Goal: Transaction & Acquisition: Obtain resource

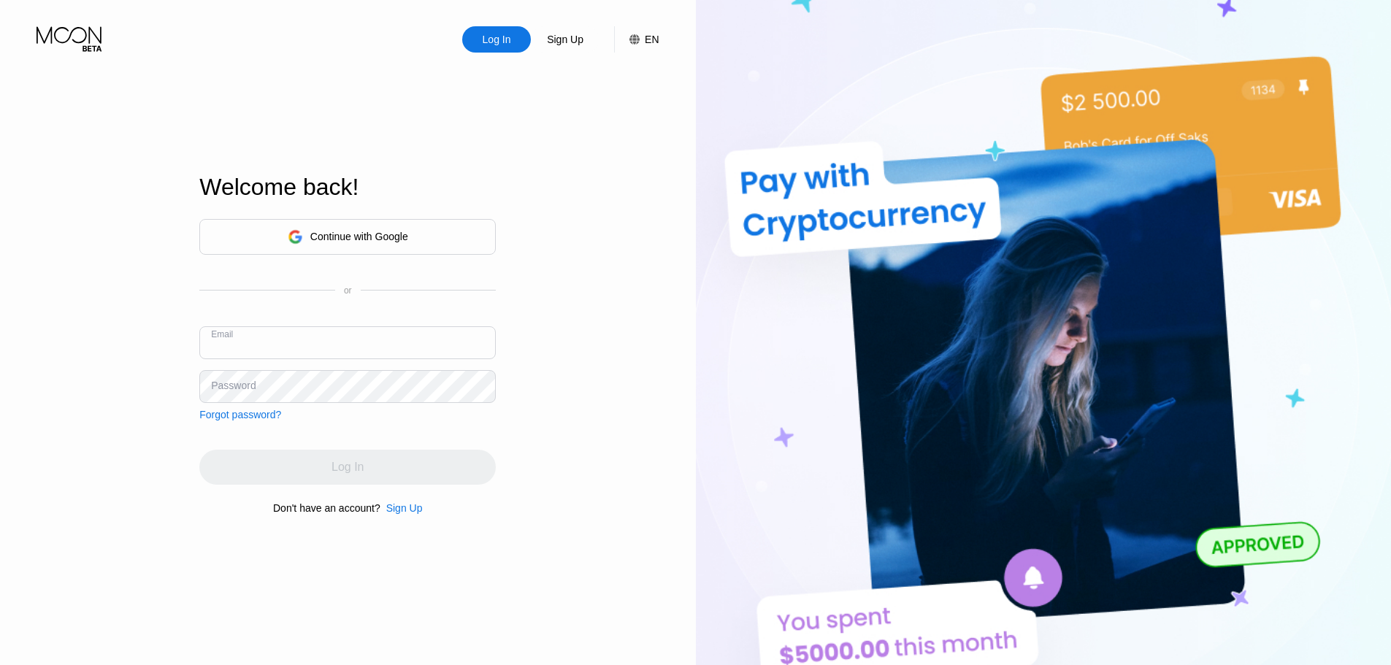
click at [410, 513] on div "Sign Up" at bounding box center [404, 508] width 37 height 12
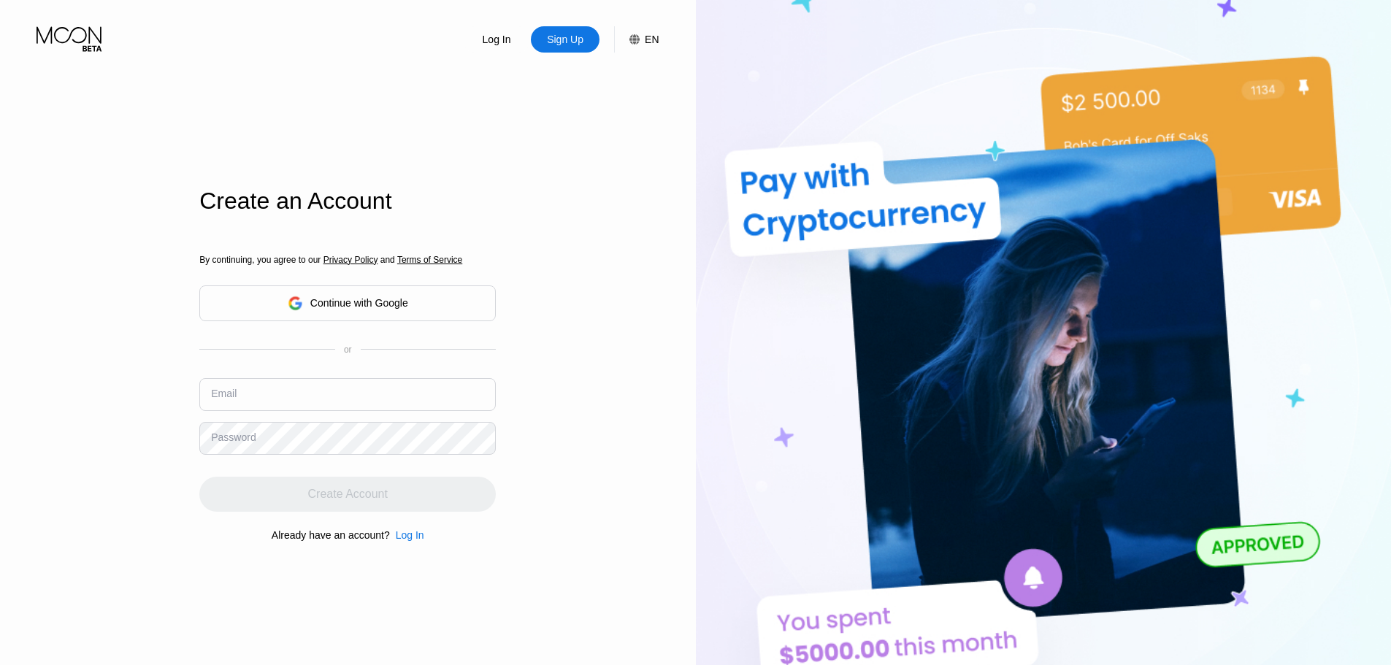
click at [303, 397] on input "text" at bounding box center [347, 394] width 297 height 33
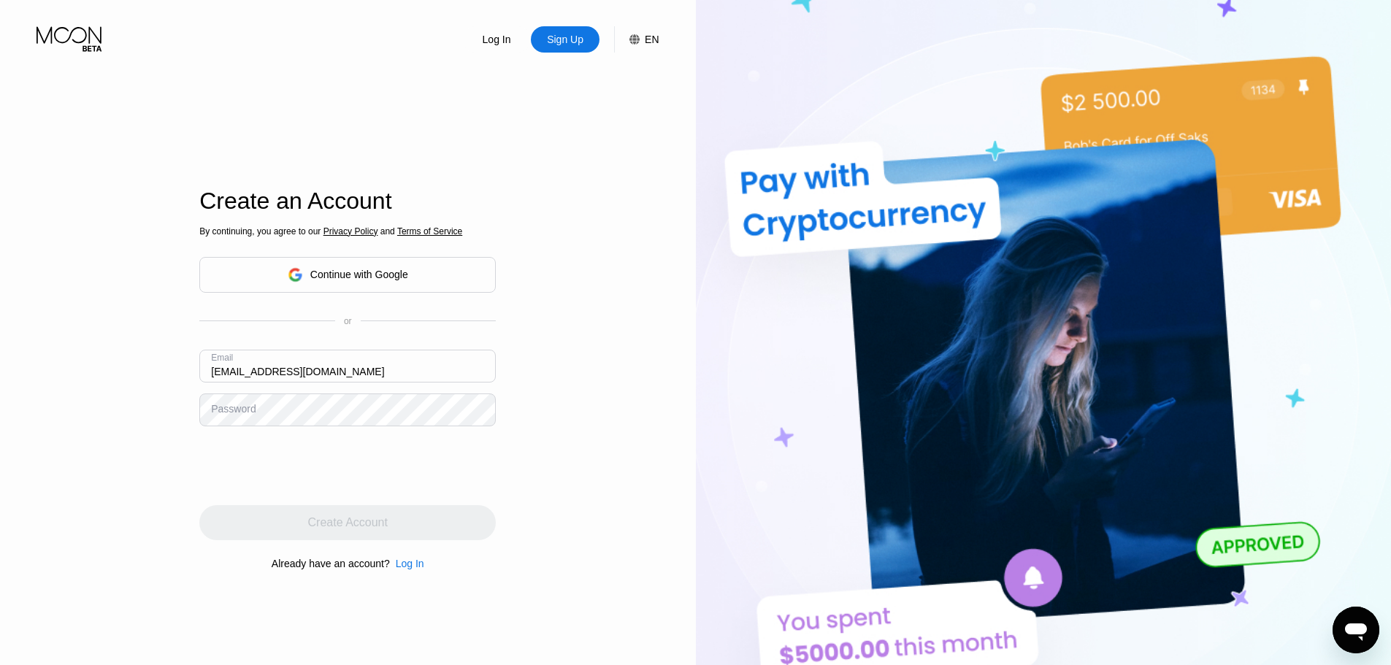
type input "[EMAIL_ADDRESS][DOMAIN_NAME]"
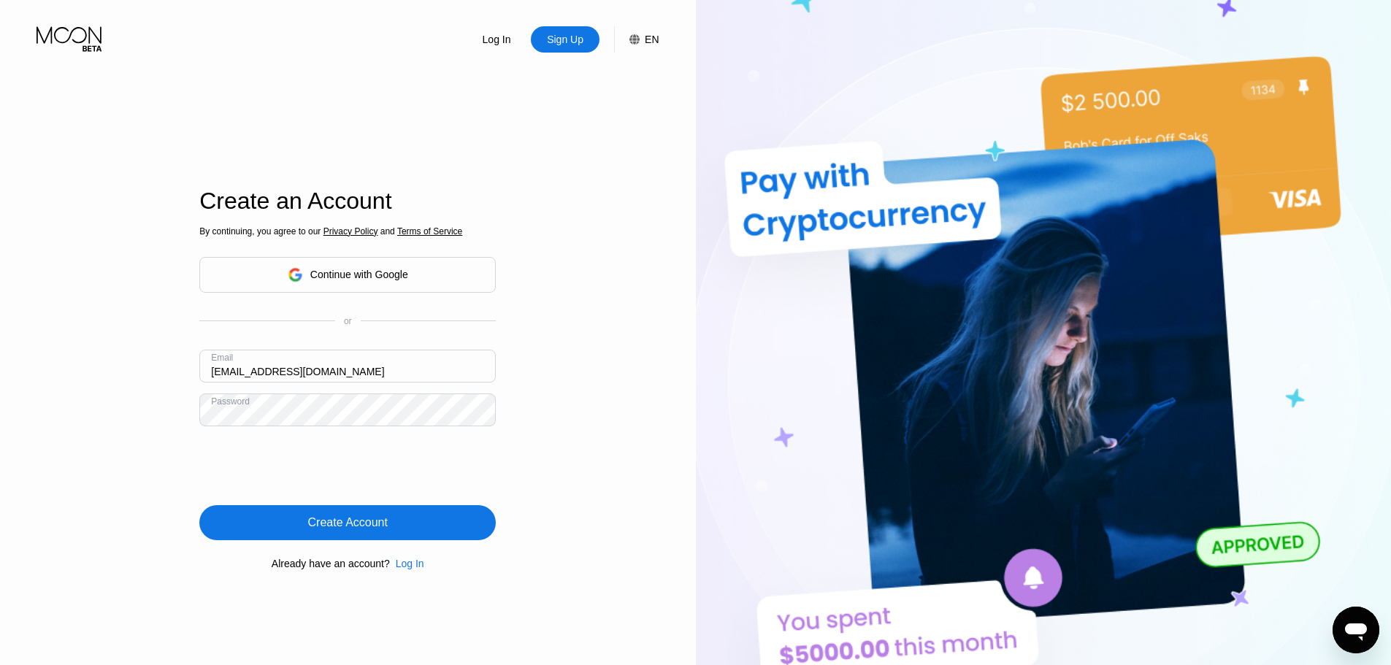
click at [336, 518] on div "Create Account" at bounding box center [348, 523] width 80 height 15
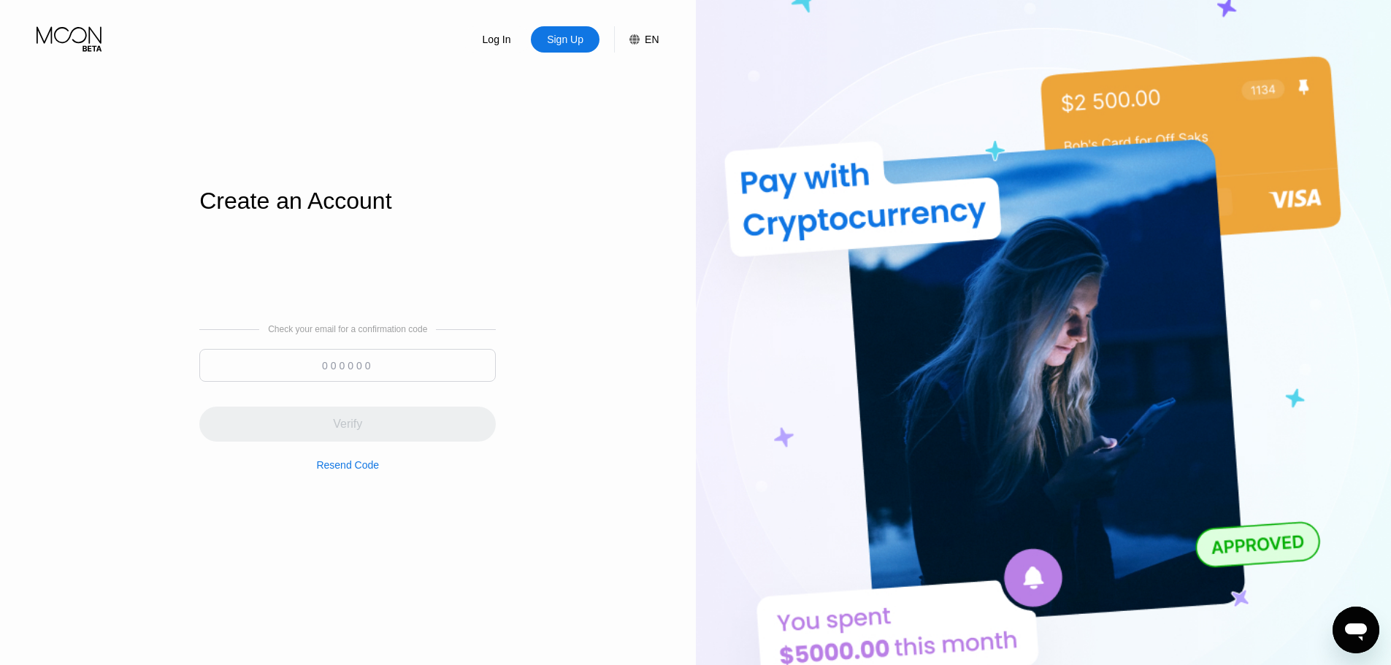
click at [338, 353] on input at bounding box center [347, 365] width 297 height 33
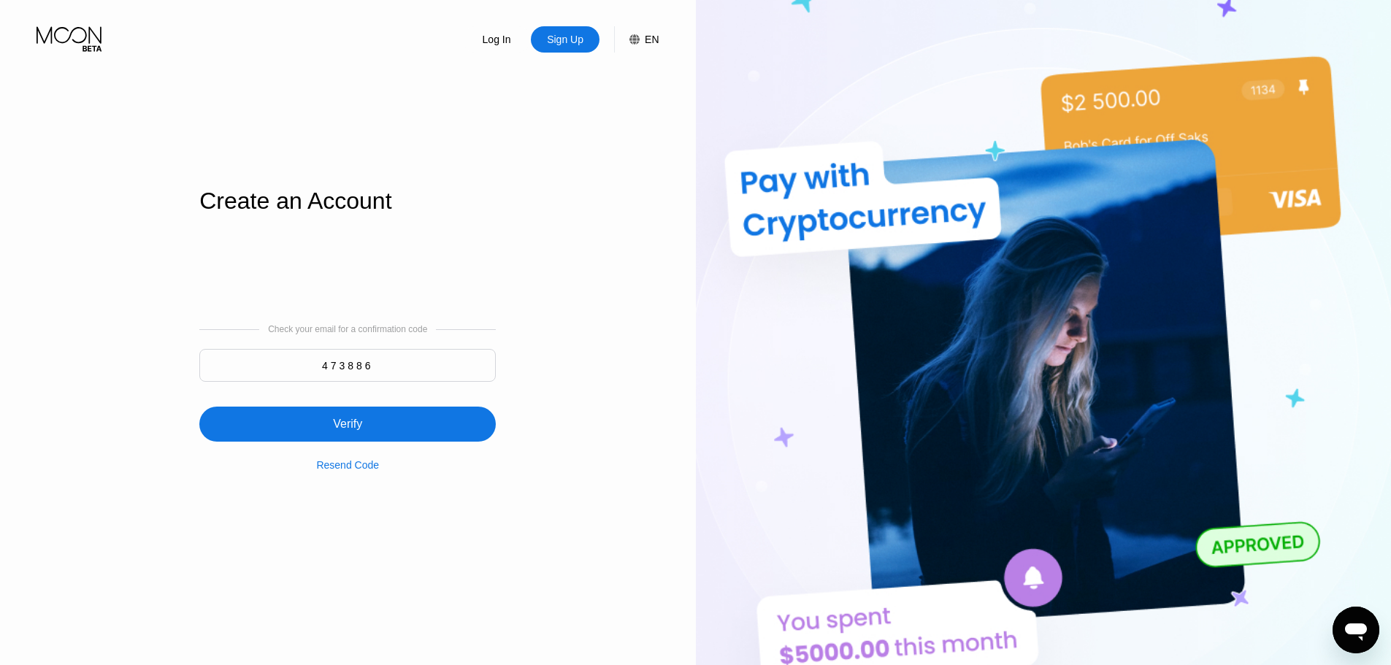
type input "473886"
click at [414, 414] on div "Verify" at bounding box center [347, 424] width 297 height 35
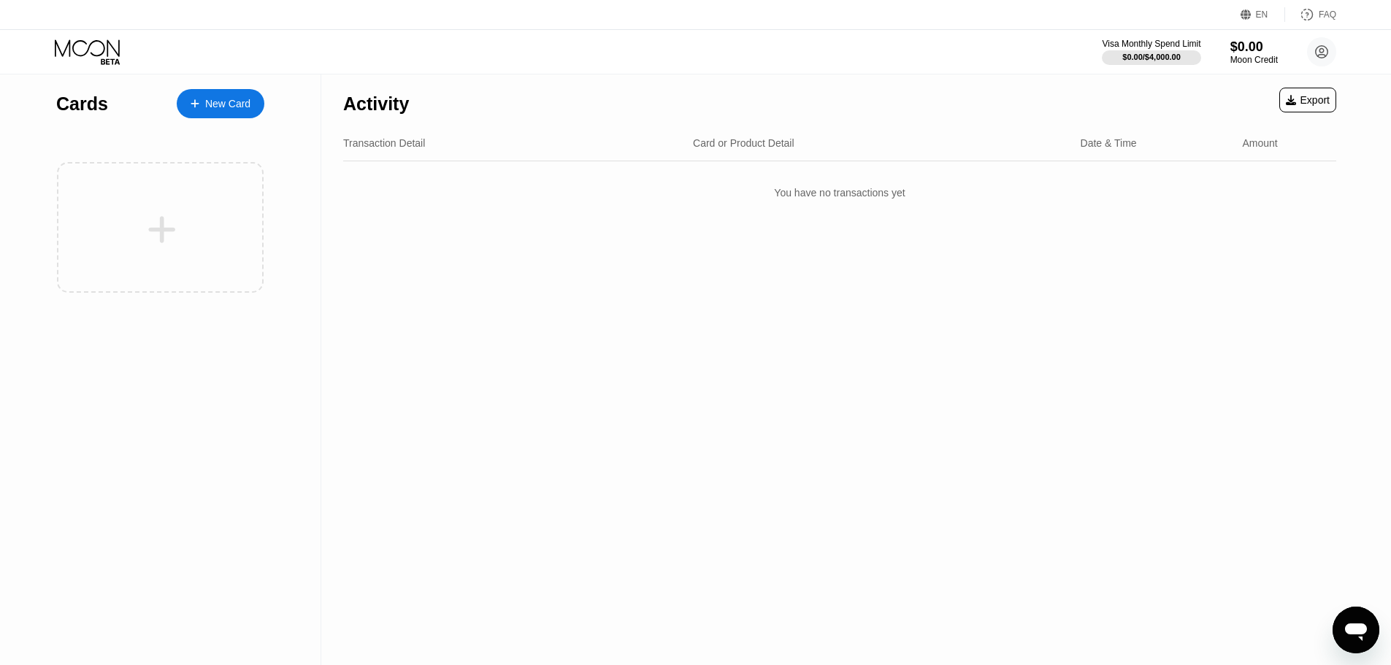
click at [237, 108] on div "New Card" at bounding box center [227, 104] width 45 height 12
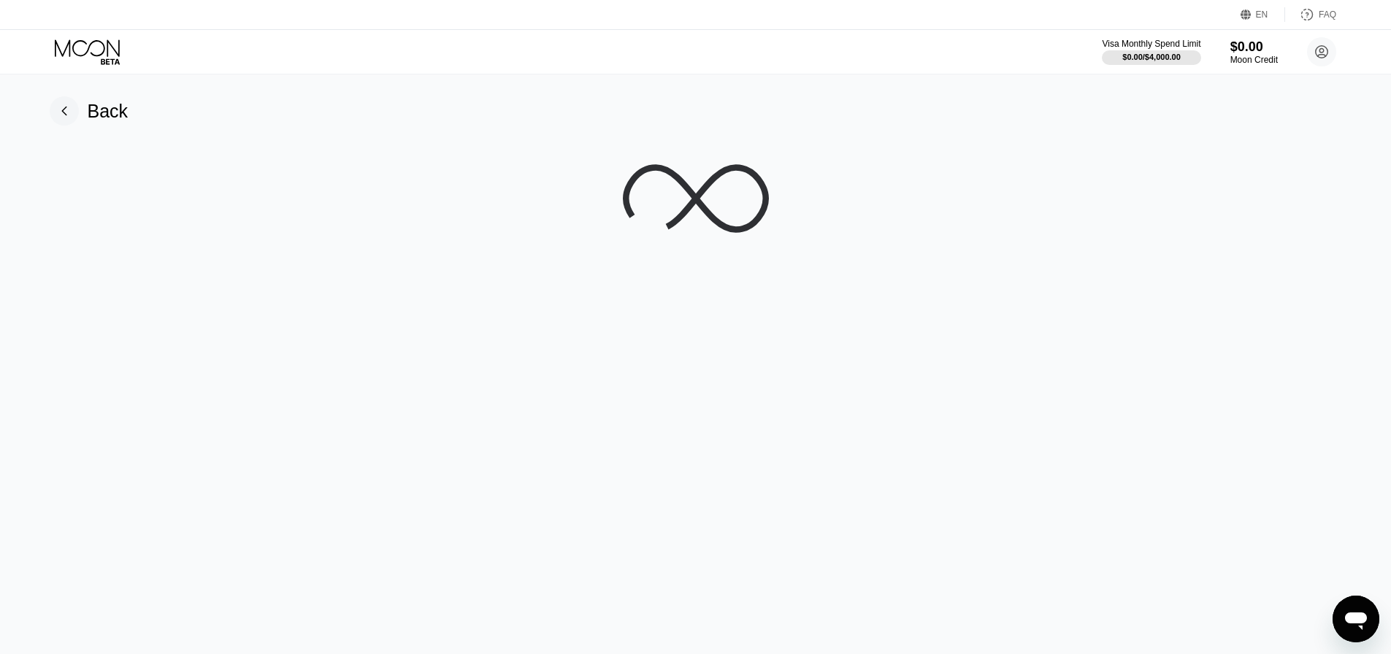
click at [69, 111] on rect at bounding box center [64, 110] width 29 height 29
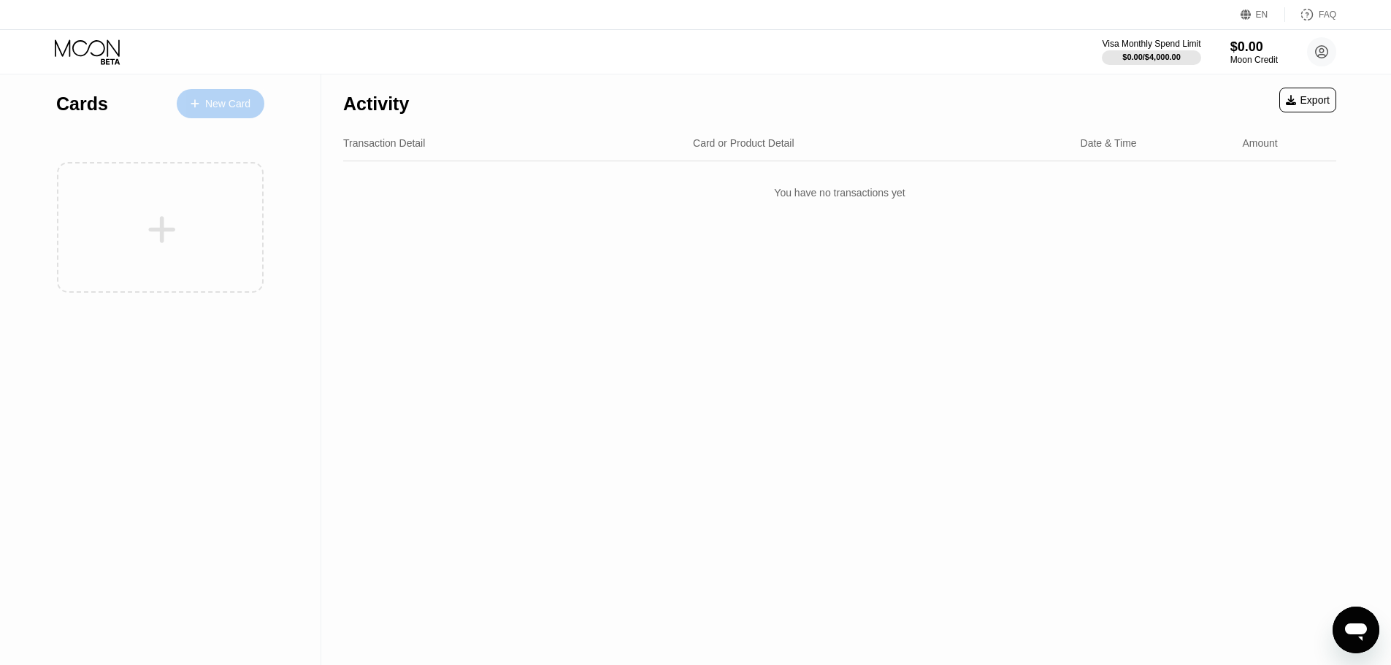
click at [196, 105] on icon at bounding box center [195, 104] width 9 height 10
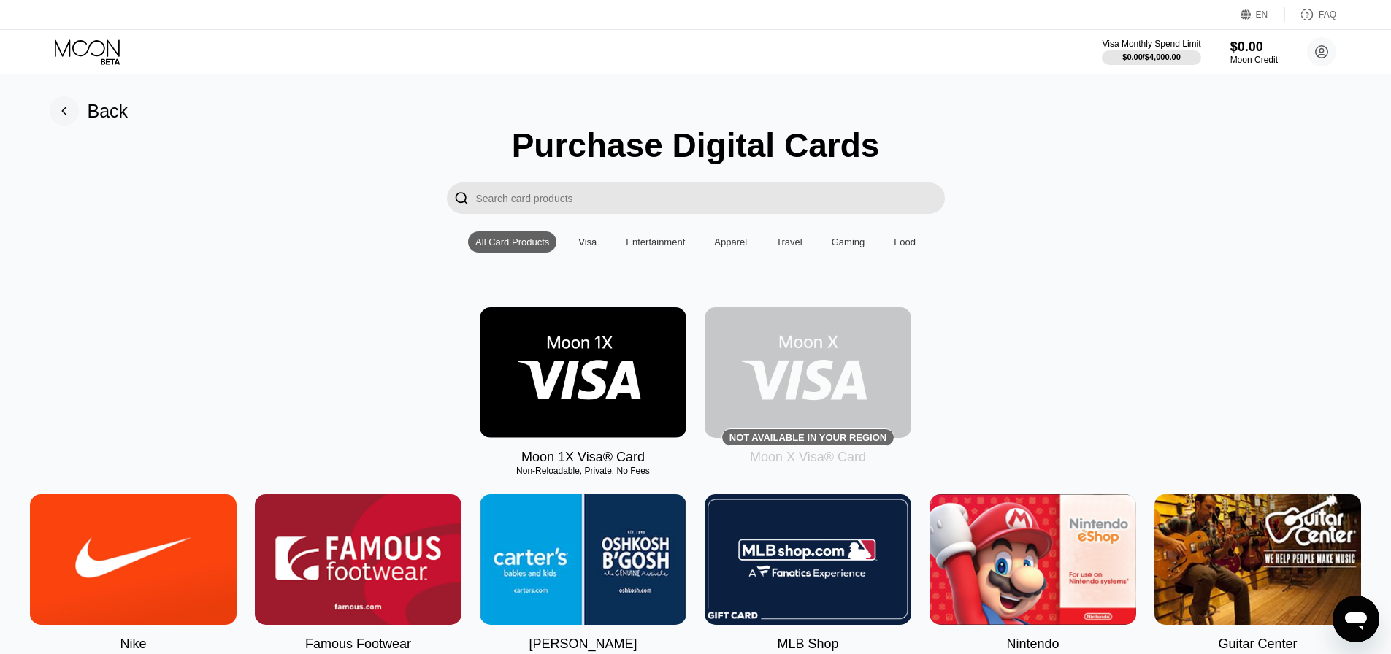
click at [798, 363] on img at bounding box center [808, 372] width 207 height 131
click at [820, 394] on img at bounding box center [808, 372] width 207 height 131
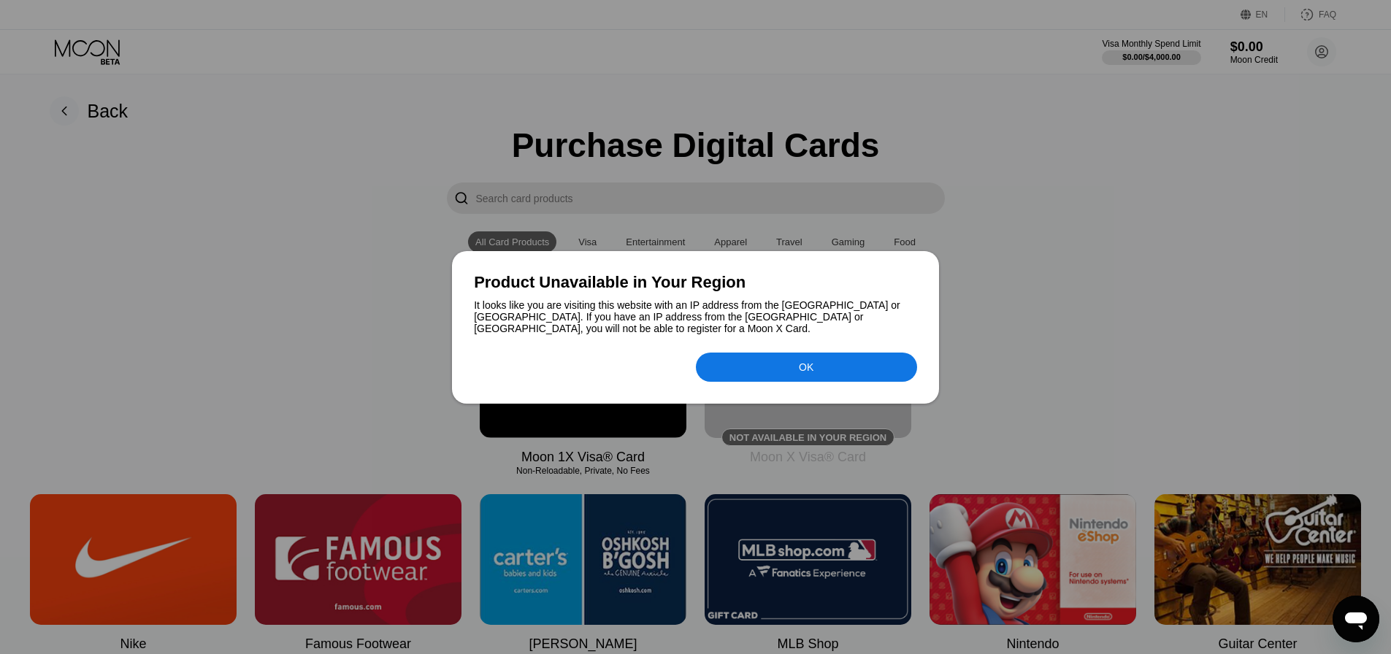
click at [744, 367] on div "OK" at bounding box center [806, 367] width 221 height 29
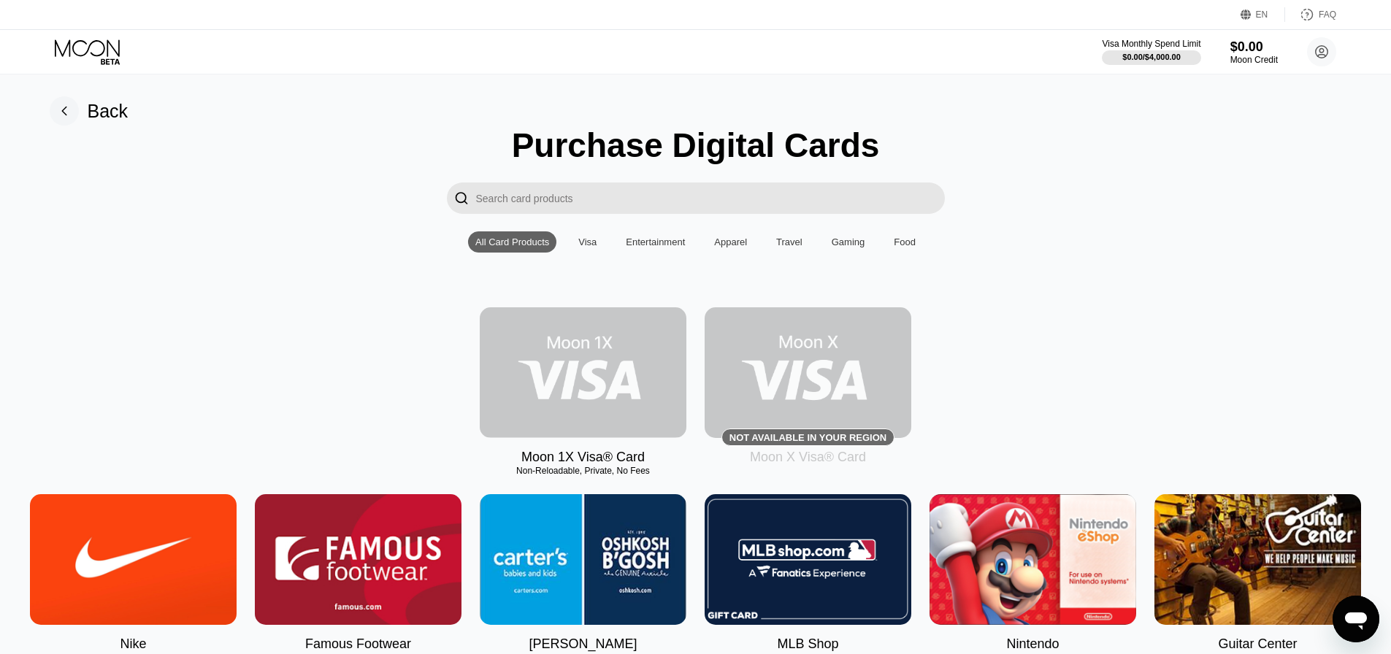
click at [539, 394] on img at bounding box center [583, 372] width 207 height 131
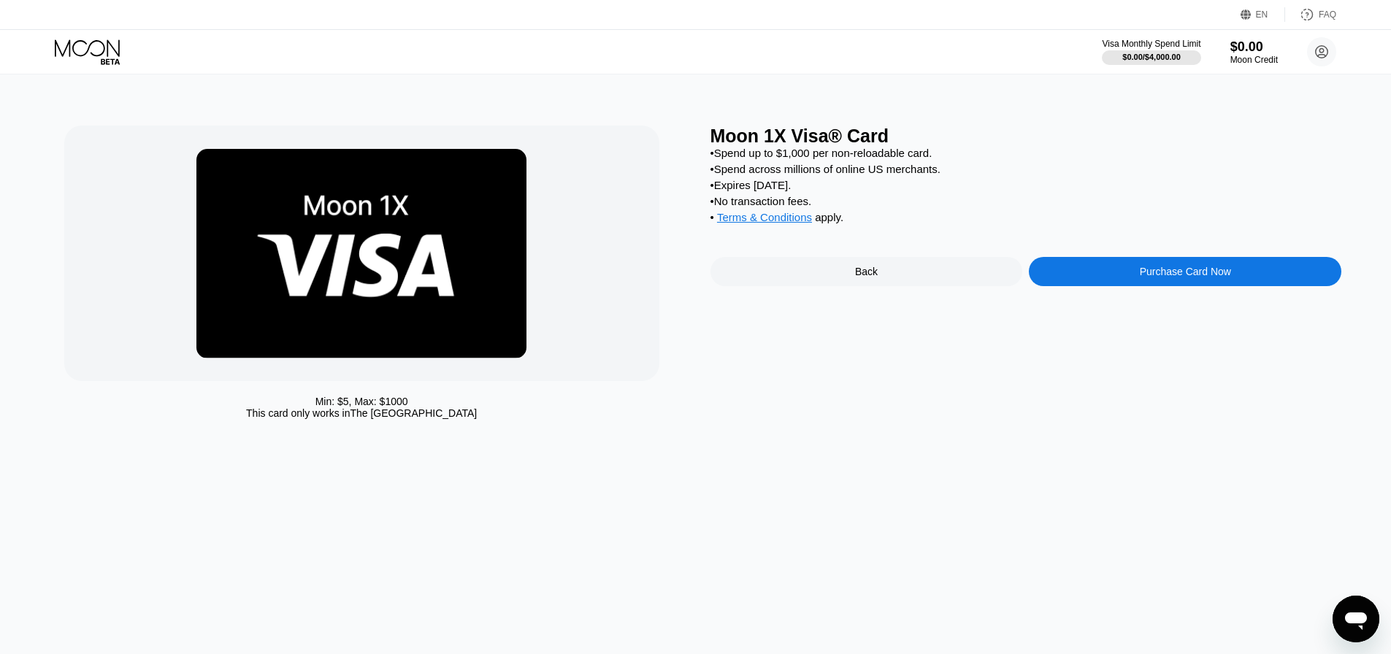
drag, startPoint x: 954, startPoint y: 370, endPoint x: 855, endPoint y: 281, distance: 132.9
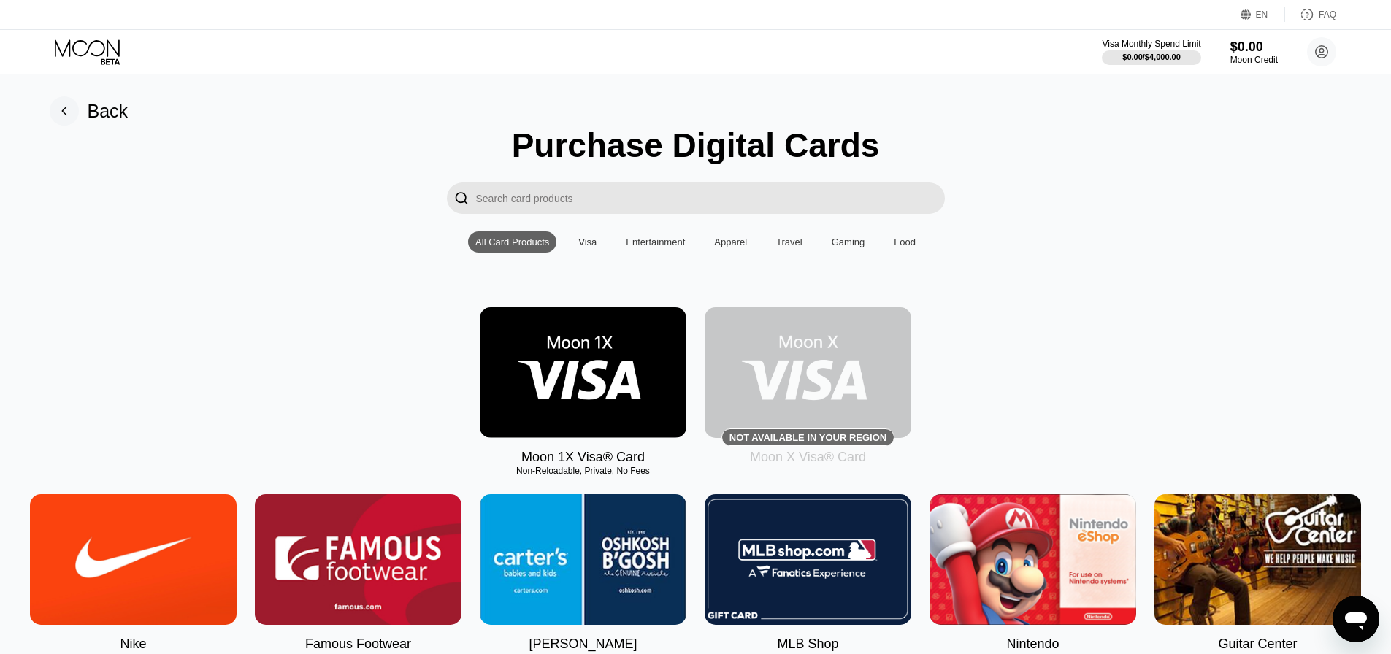
click at [802, 398] on img at bounding box center [808, 372] width 207 height 131
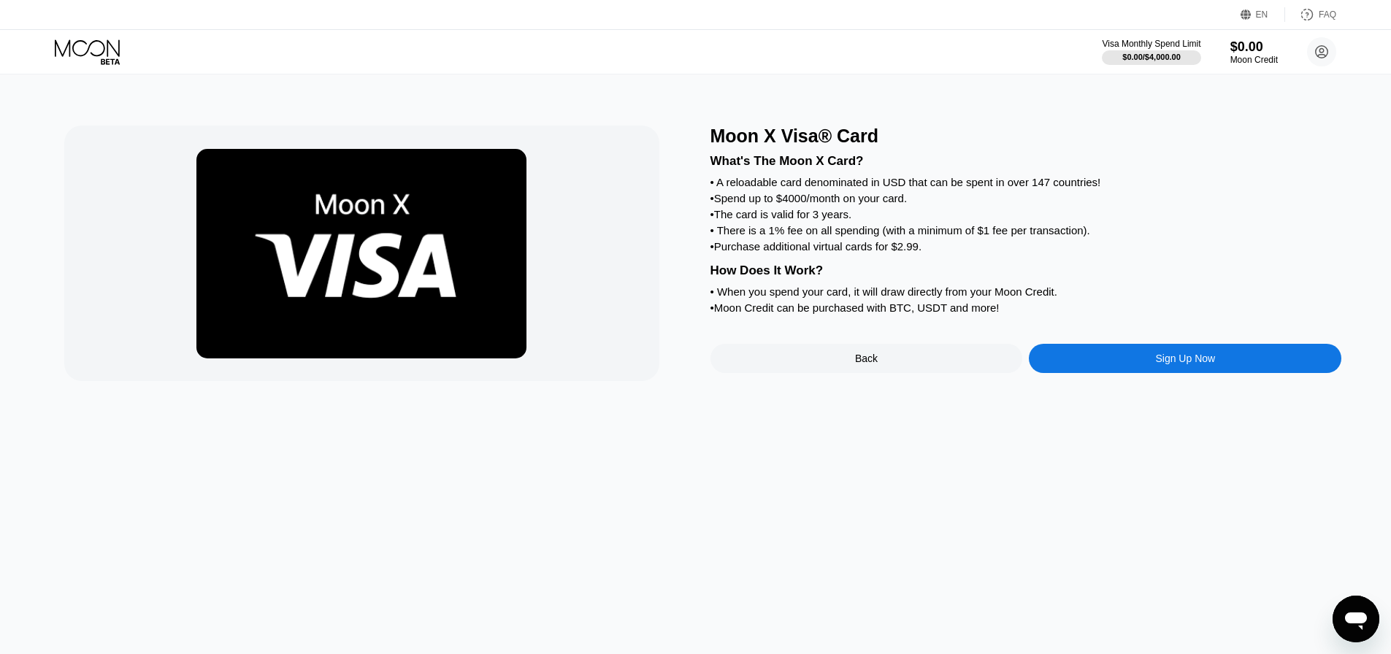
click at [820, 412] on div "Moon X Visa® Card What's The Moon X Card? • A reloadable card denominated in US…" at bounding box center [696, 364] width 1402 height 580
click at [1101, 373] on div "Sign Up Now" at bounding box center [1185, 358] width 313 height 29
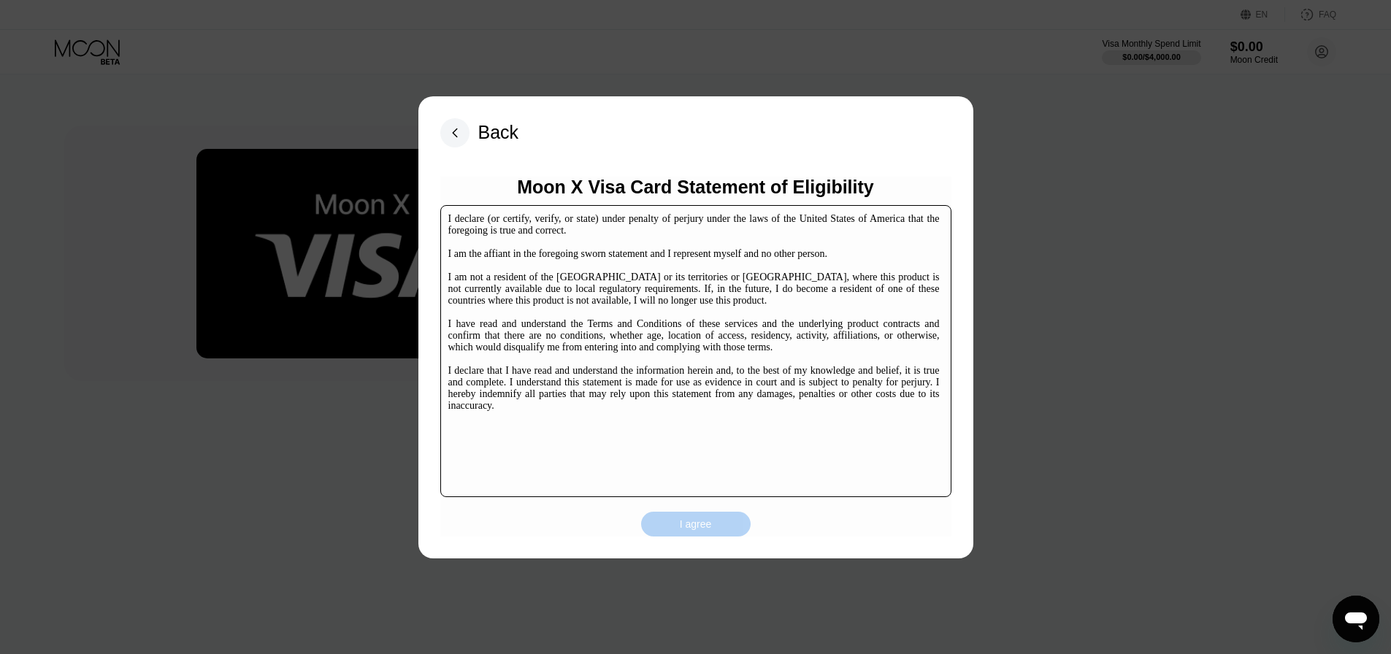
click at [693, 528] on div "I agree" at bounding box center [696, 524] width 32 height 13
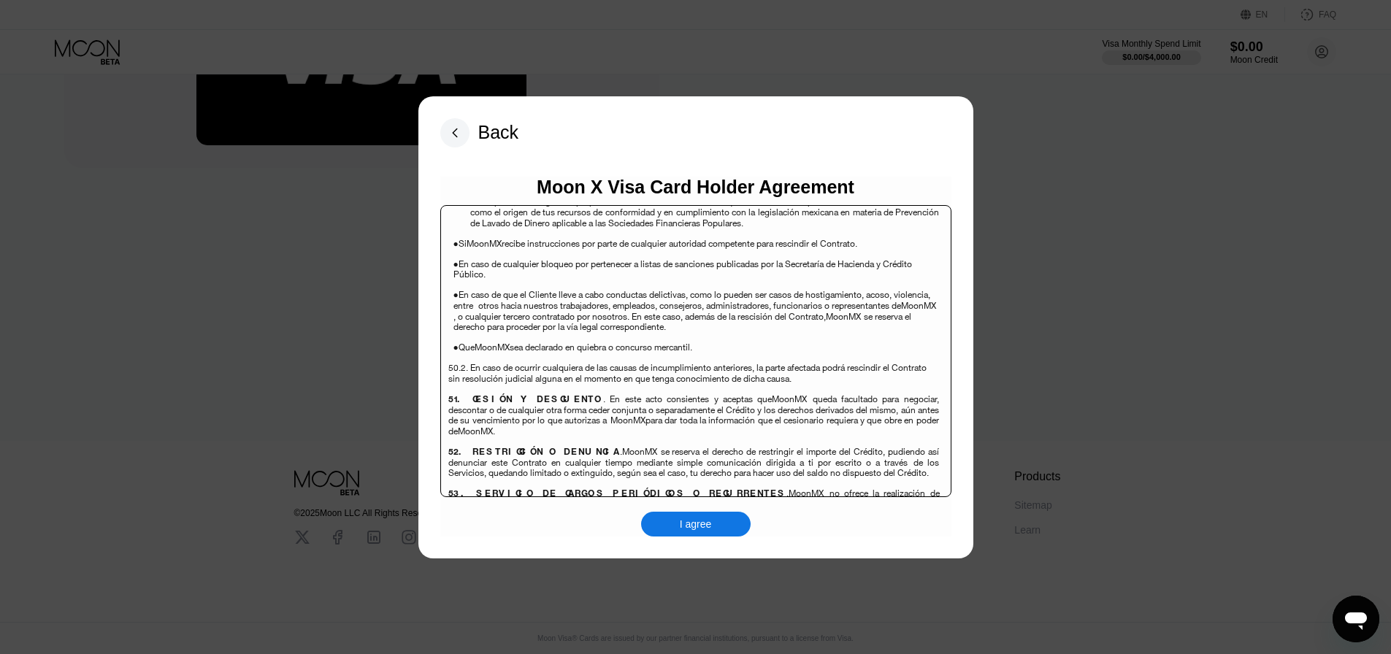
scroll to position [9485, 0]
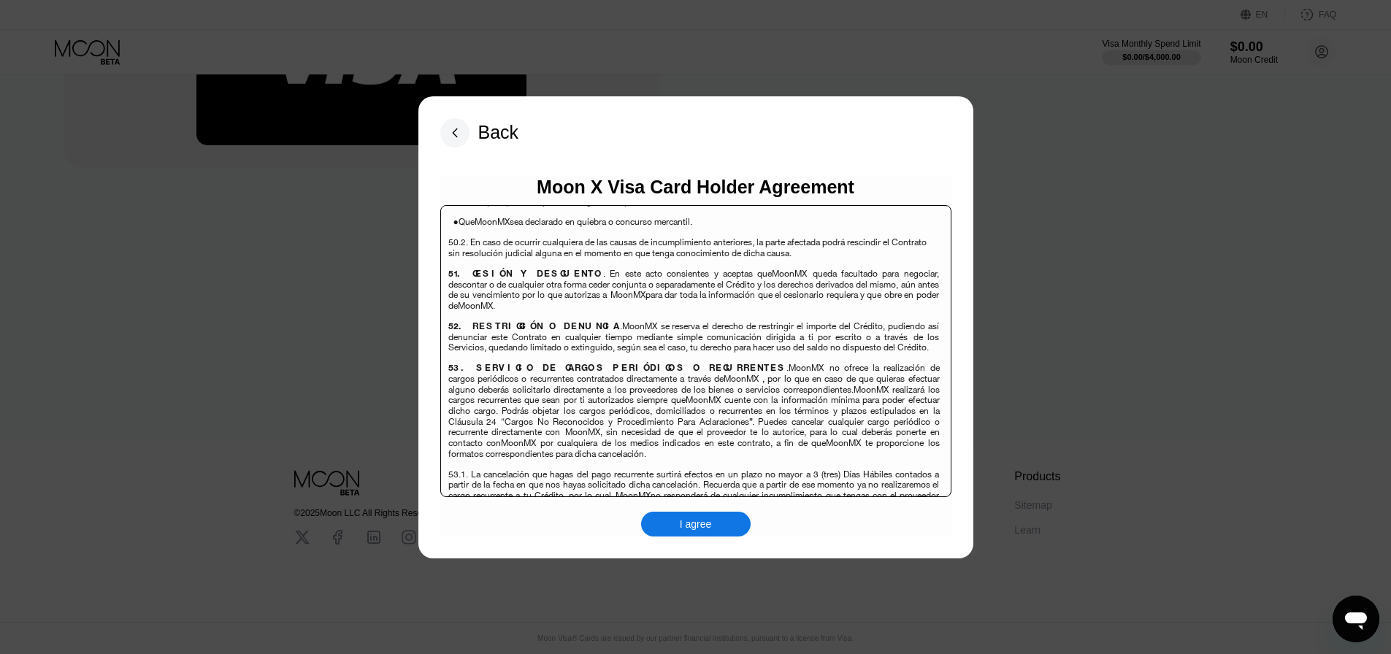
click at [742, 513] on div "I agree" at bounding box center [696, 524] width 110 height 25
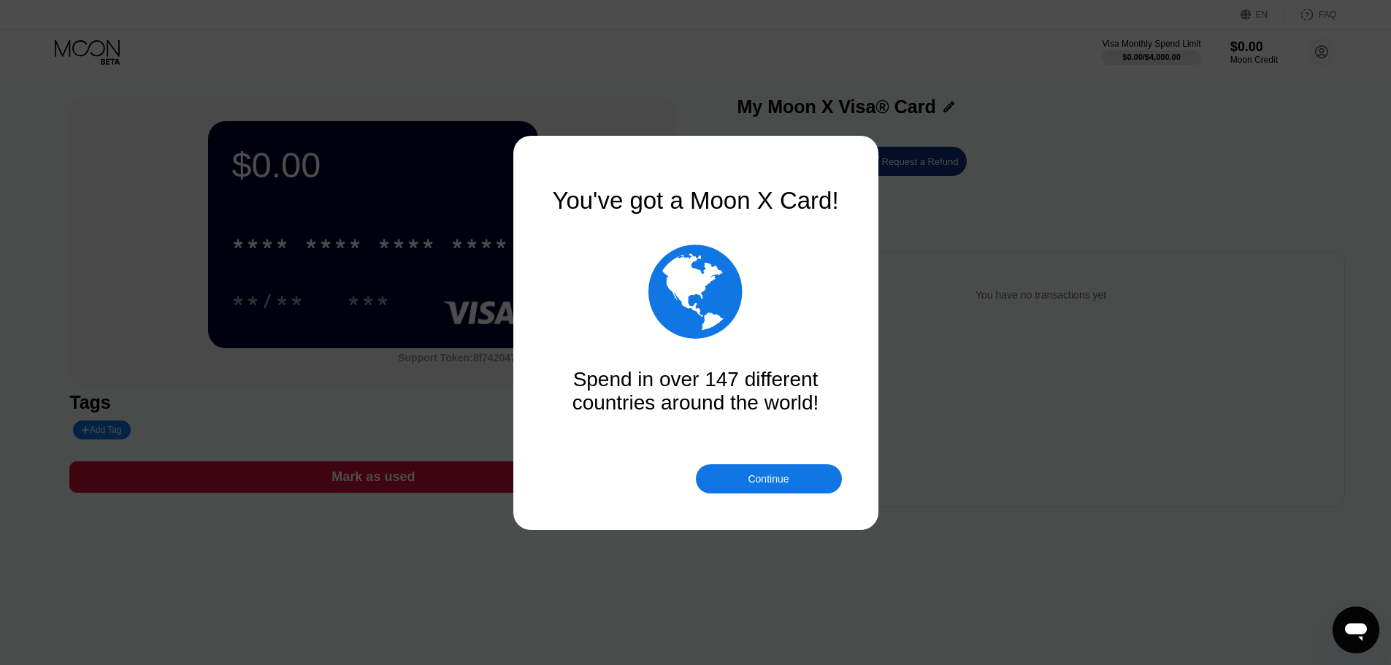
click at [790, 474] on div "Continue" at bounding box center [769, 478] width 146 height 29
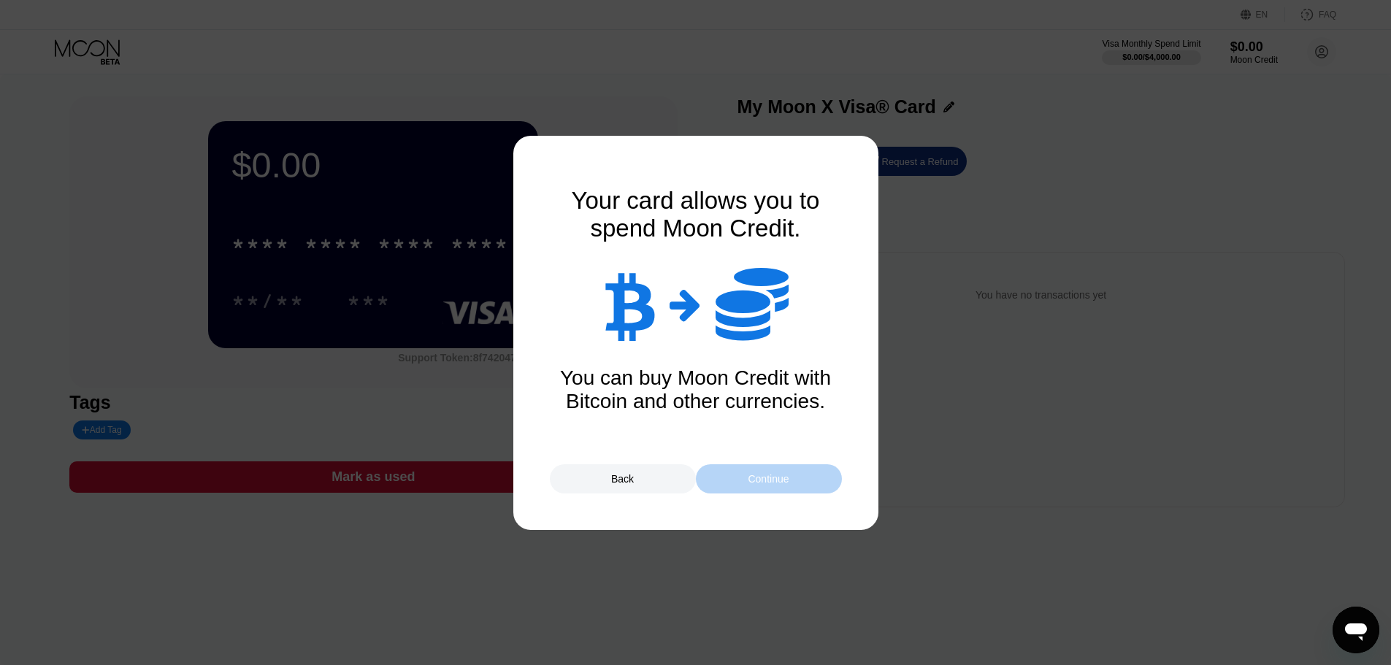
click at [790, 474] on div "Continue" at bounding box center [769, 478] width 146 height 29
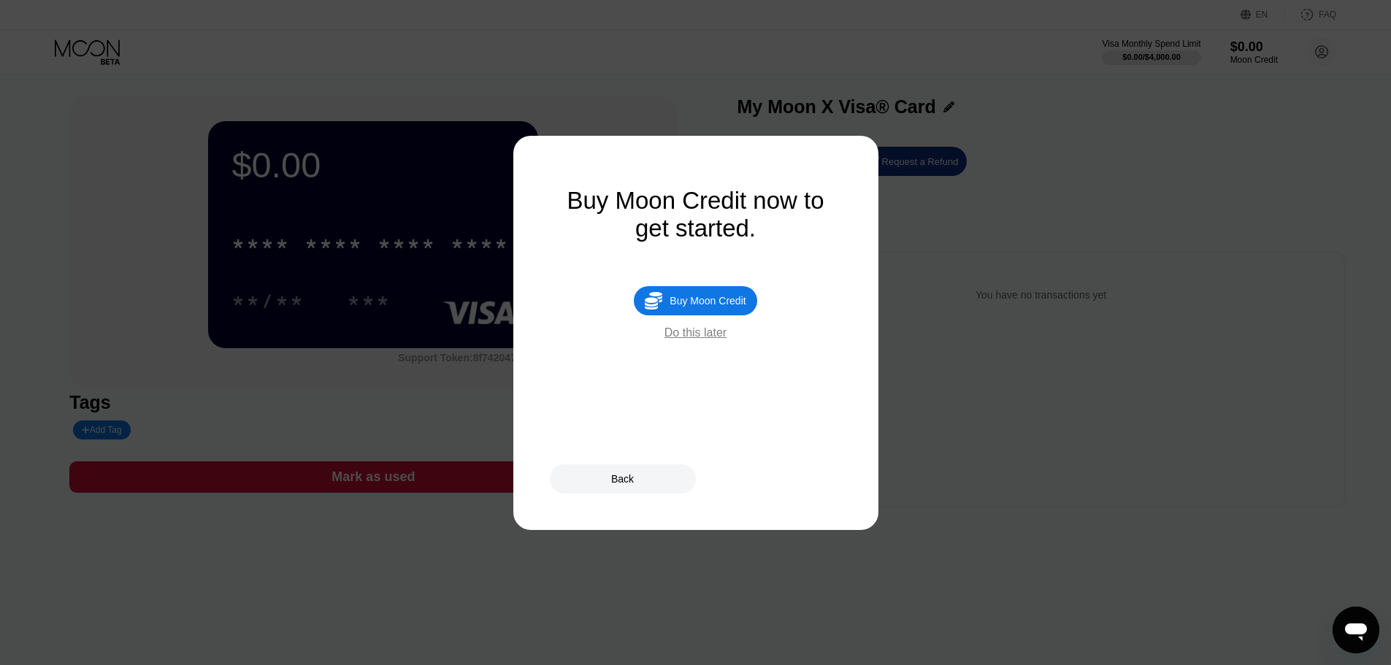
click at [697, 302] on div "Buy Moon Credit" at bounding box center [708, 301] width 76 height 12
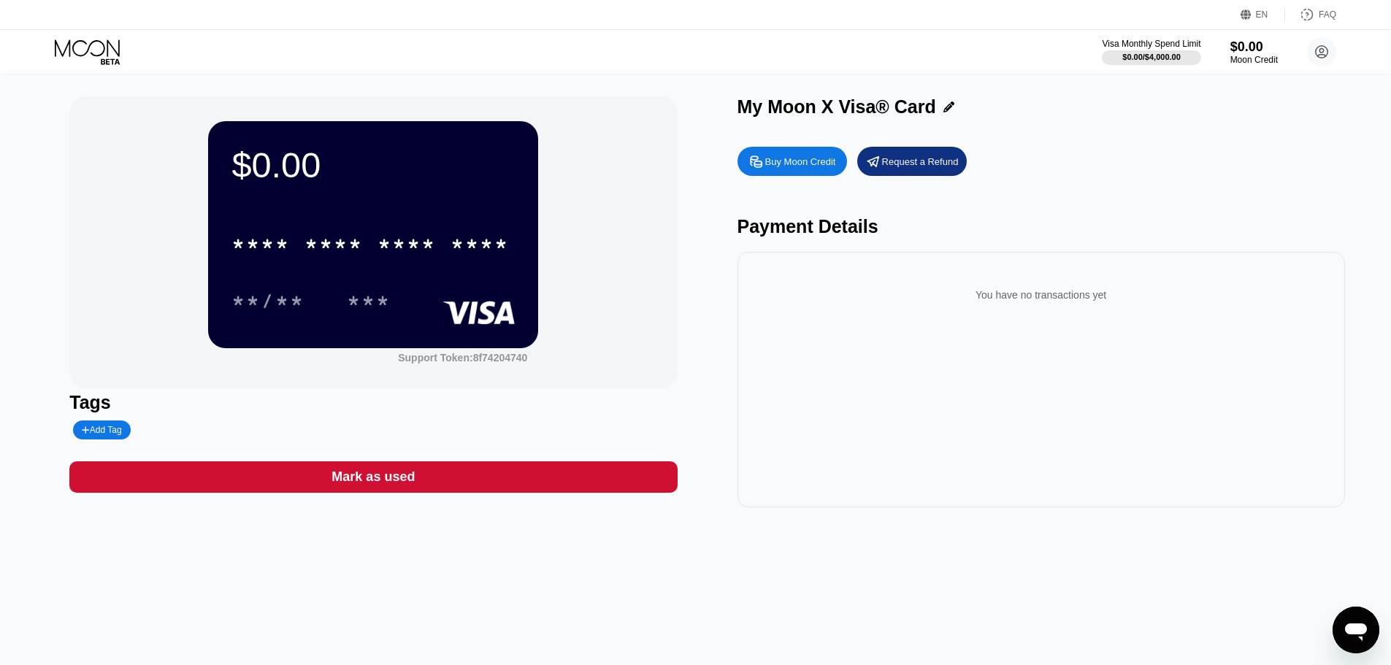
type input "0"
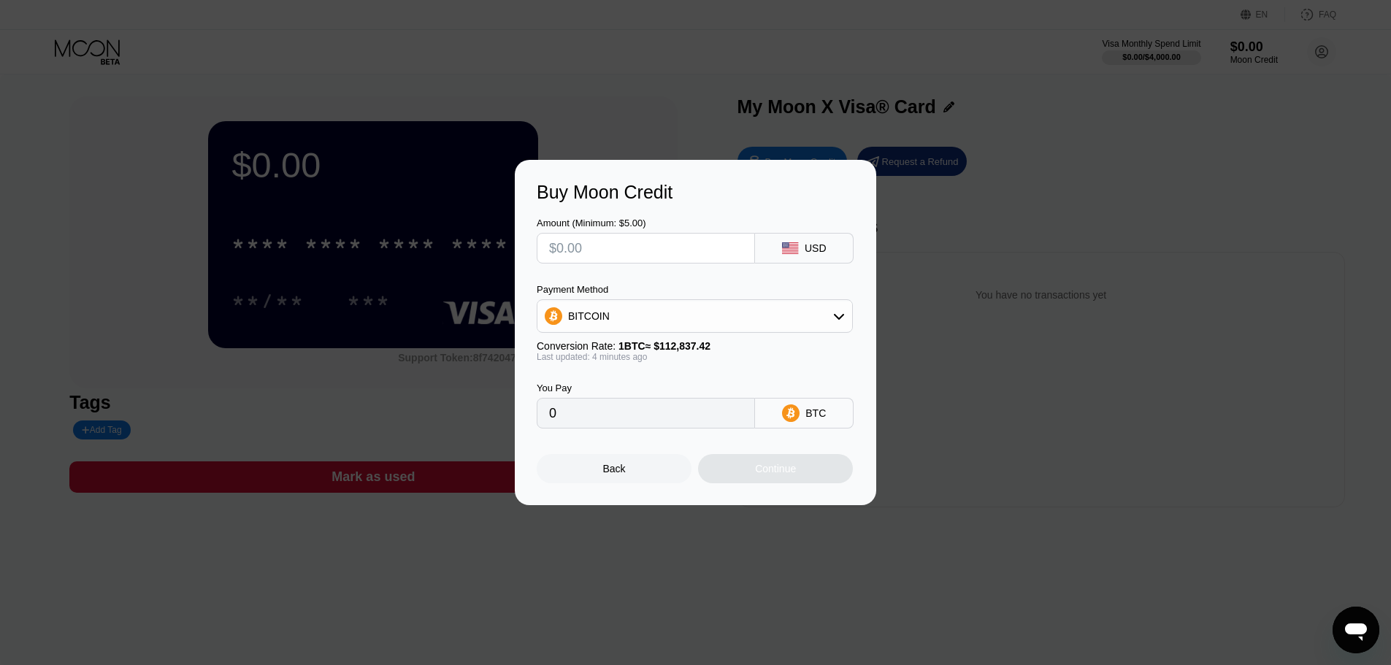
click at [615, 242] on input "text" at bounding box center [646, 248] width 194 height 29
click at [623, 481] on div "Back" at bounding box center [614, 468] width 155 height 29
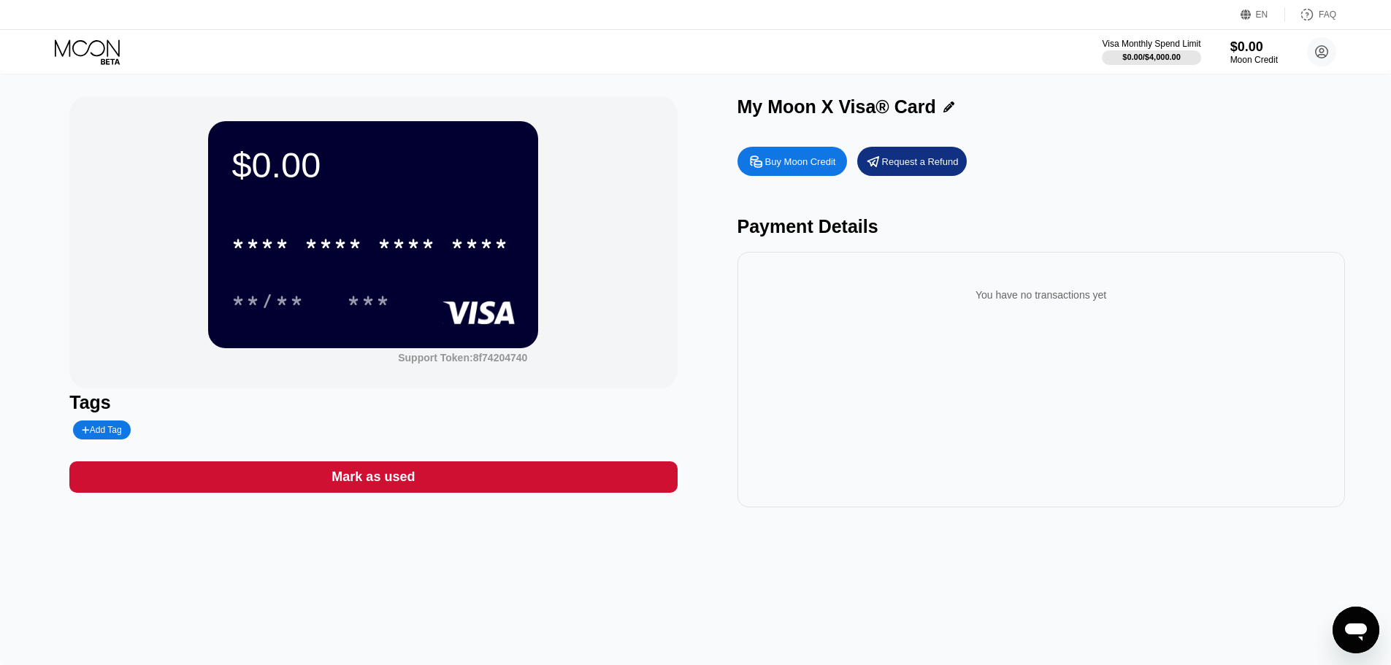
click at [479, 311] on rect at bounding box center [479, 312] width 72 height 23
click at [792, 163] on div "Buy Moon Credit" at bounding box center [800, 162] width 71 height 12
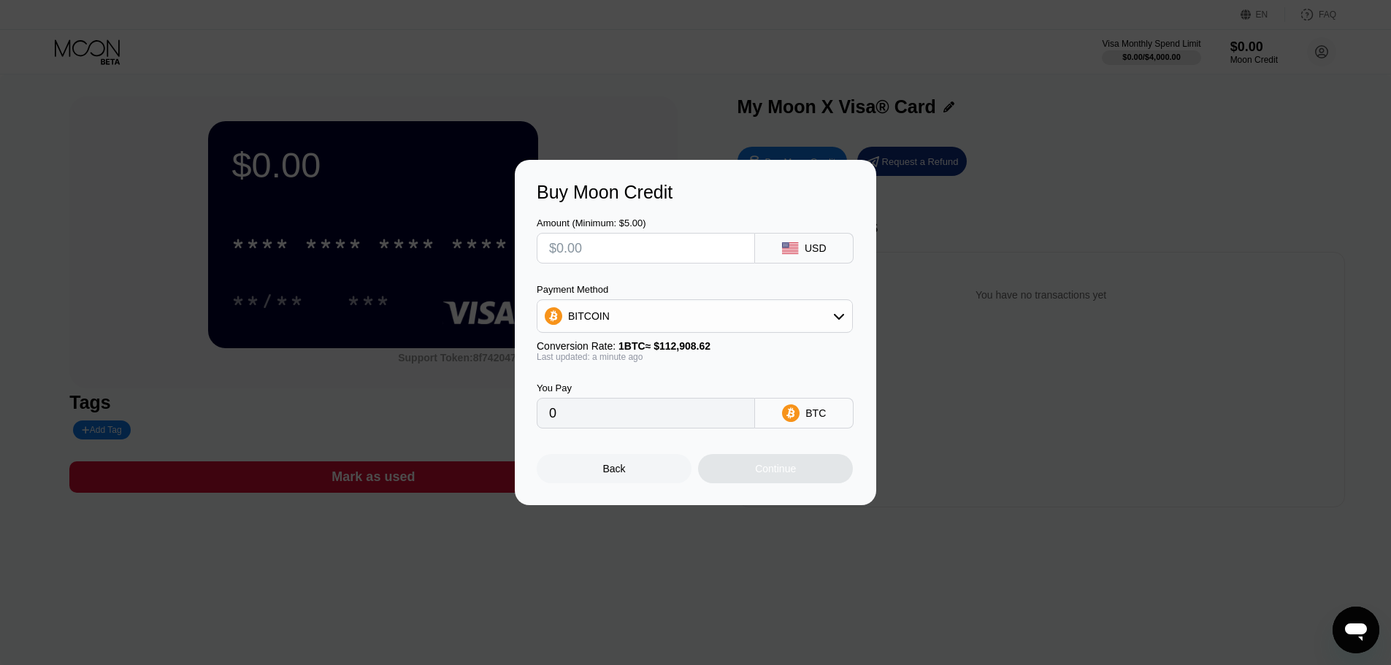
click at [685, 317] on div "BITCOIN" at bounding box center [695, 316] width 315 height 29
click at [619, 385] on span "USDT on TRON" at bounding box center [609, 389] width 74 height 12
type input "0.00"
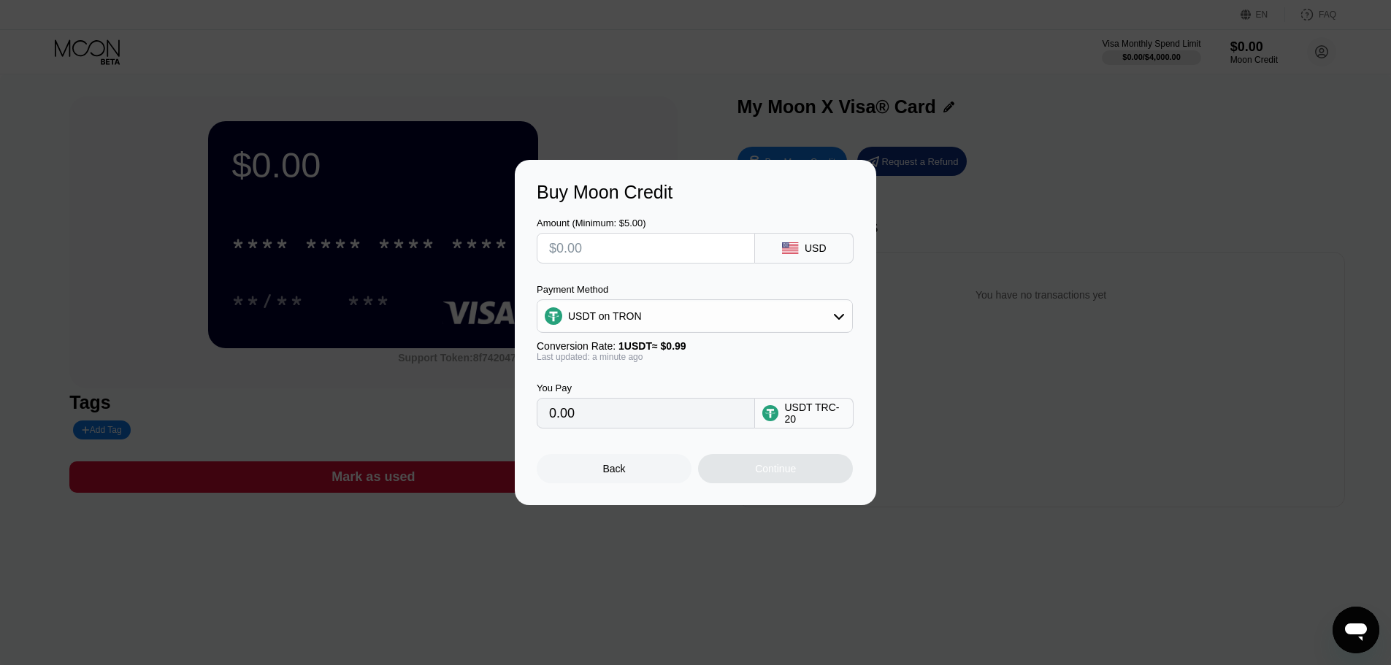
click at [624, 250] on input "text" at bounding box center [646, 248] width 194 height 29
click at [691, 418] on input "0.00" at bounding box center [646, 413] width 194 height 29
click at [582, 246] on input "text" at bounding box center [646, 248] width 194 height 29
type input "$5"
type input "5.05"
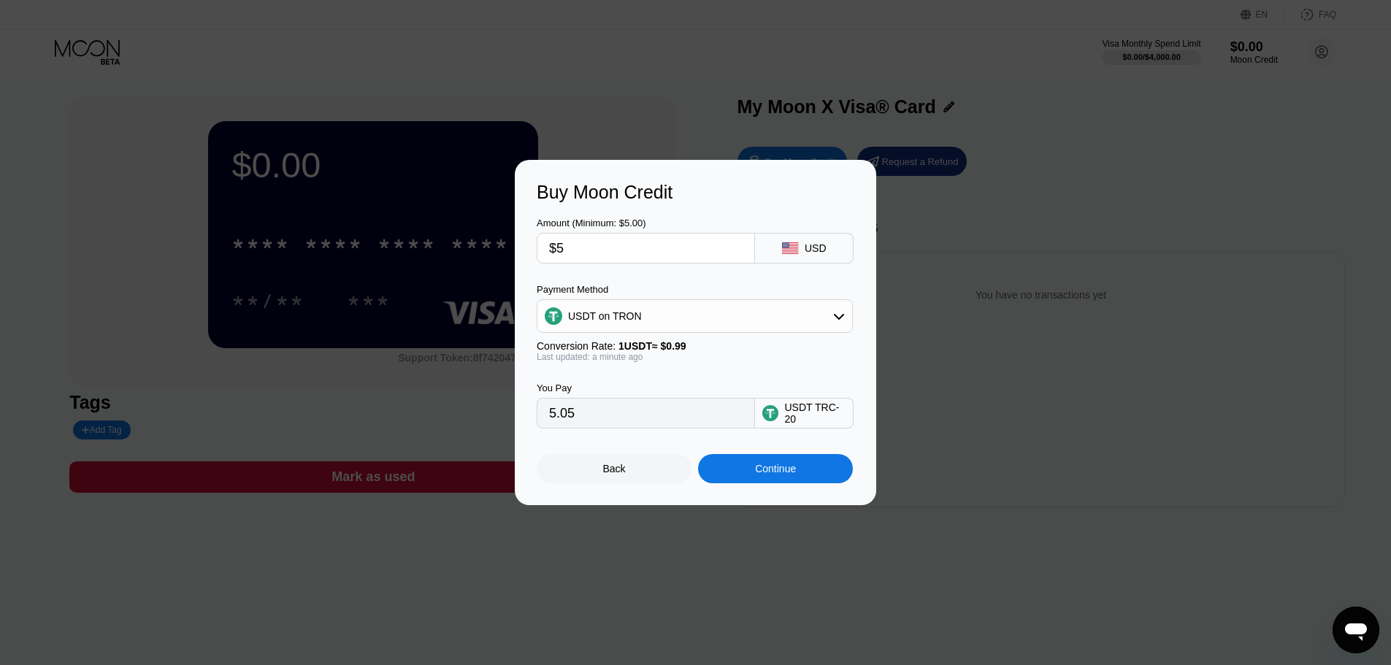
type input "$50"
type input "50.51"
type input "$50"
click at [762, 482] on div "Continue" at bounding box center [775, 468] width 155 height 29
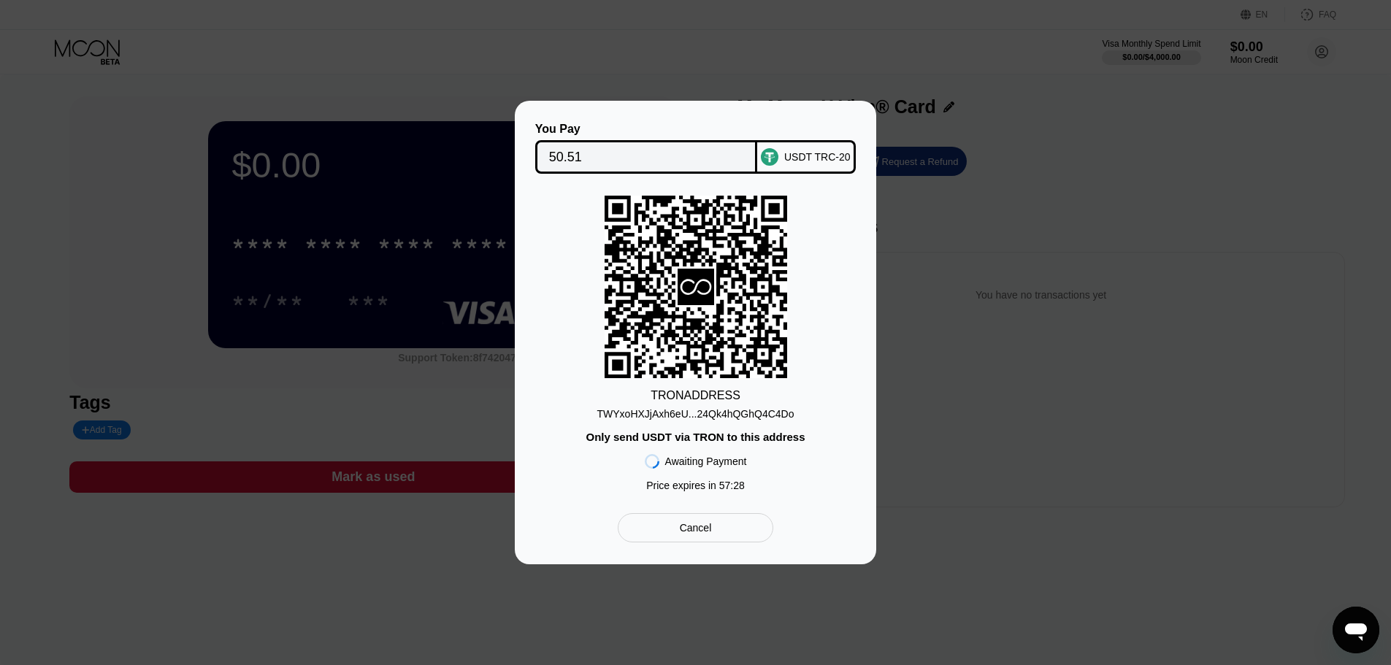
click at [711, 408] on div "TWYxoHXJjAxh6eU...24Qk4hQGhQ4C4Do" at bounding box center [695, 414] width 197 height 12
click at [694, 303] on div "TRON ADDRESS TWYxoHXJjAxh6eU...24Qk4hQGhQ4C4Do Only send USDT via TRON to this …" at bounding box center [696, 347] width 318 height 303
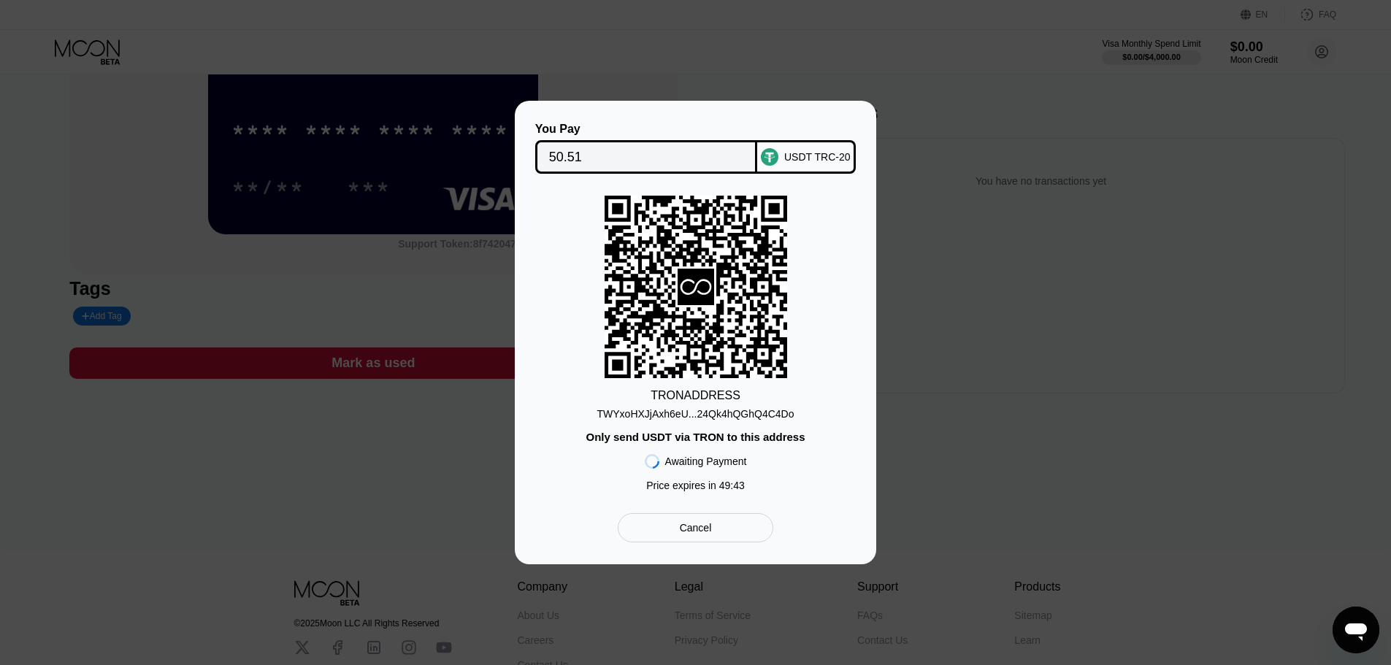
scroll to position [224, 0]
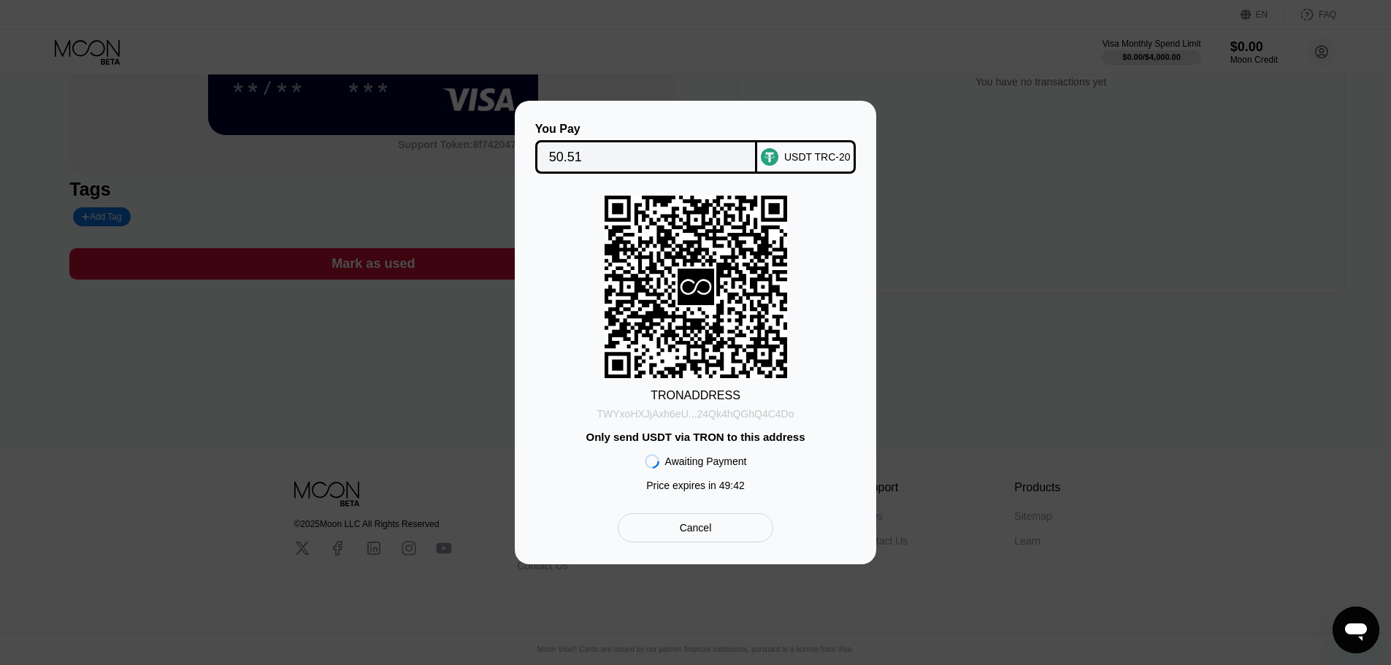
click at [727, 415] on div "TWYxoHXJjAxh6eU...24Qk4hQGhQ4C4Do" at bounding box center [695, 414] width 197 height 12
click at [727, 413] on div "TWYxoHXJjAxh6eU...24Qk4hQGhQ4C4Do" at bounding box center [695, 414] width 197 height 12
click at [687, 410] on div "TWYxoHXJjAxh6eU...24Qk4hQGhQ4C4Do" at bounding box center [695, 414] width 197 height 12
click at [1361, 619] on div "Open messaging window" at bounding box center [1356, 630] width 44 height 44
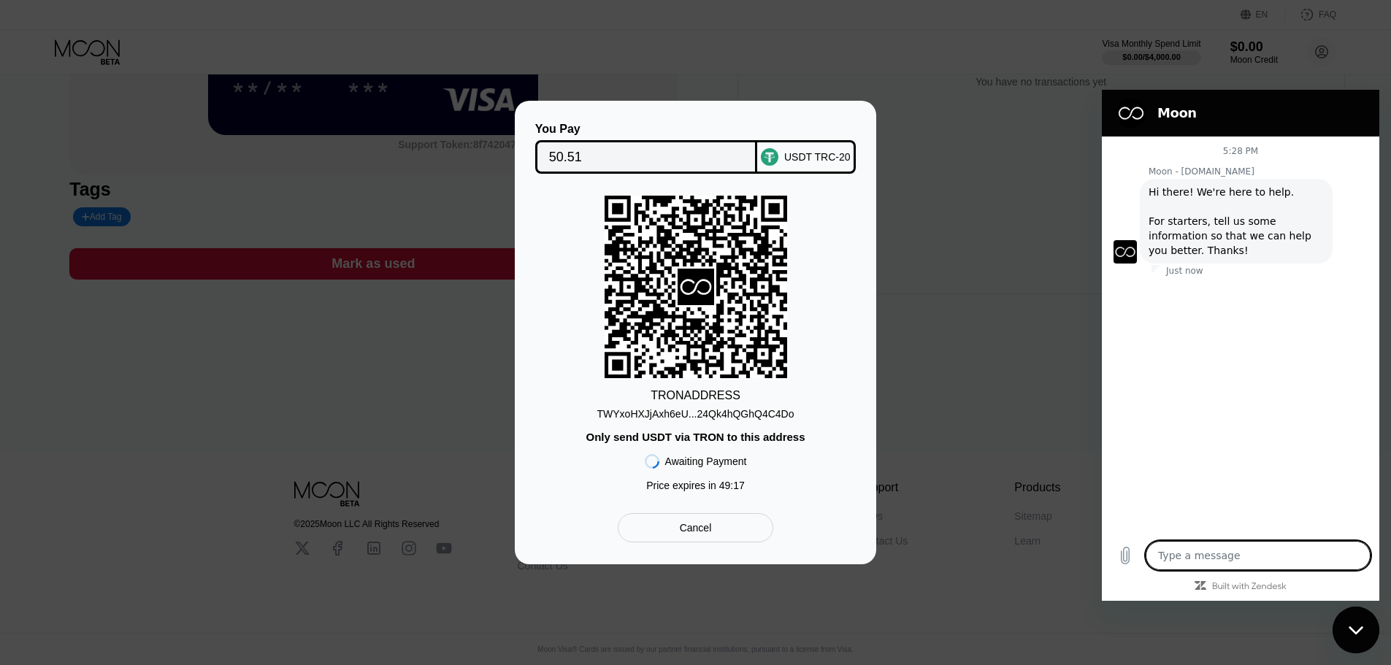
click at [1227, 559] on textarea at bounding box center [1258, 555] width 225 height 29
type textarea "x"
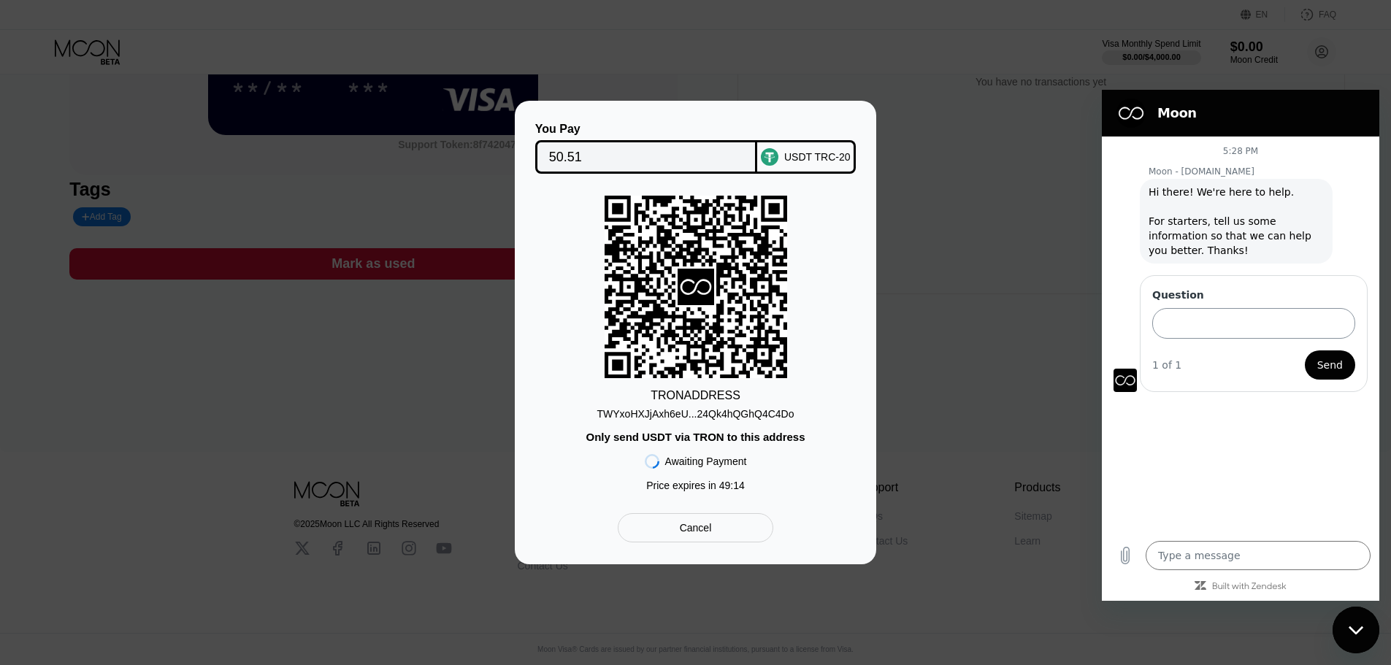
click at [1209, 321] on input "Question" at bounding box center [1253, 323] width 203 height 31
type input "paid"
click at [1310, 365] on button "Send" at bounding box center [1330, 365] width 50 height 29
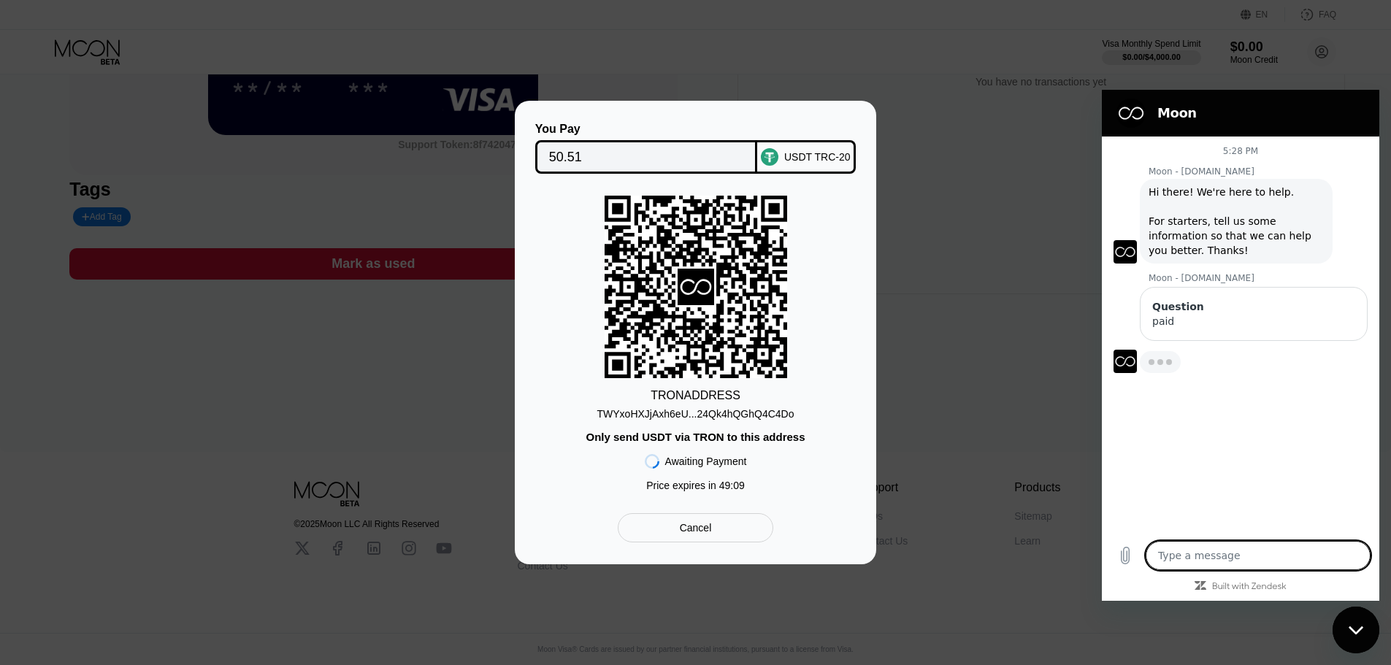
type textarea "x"
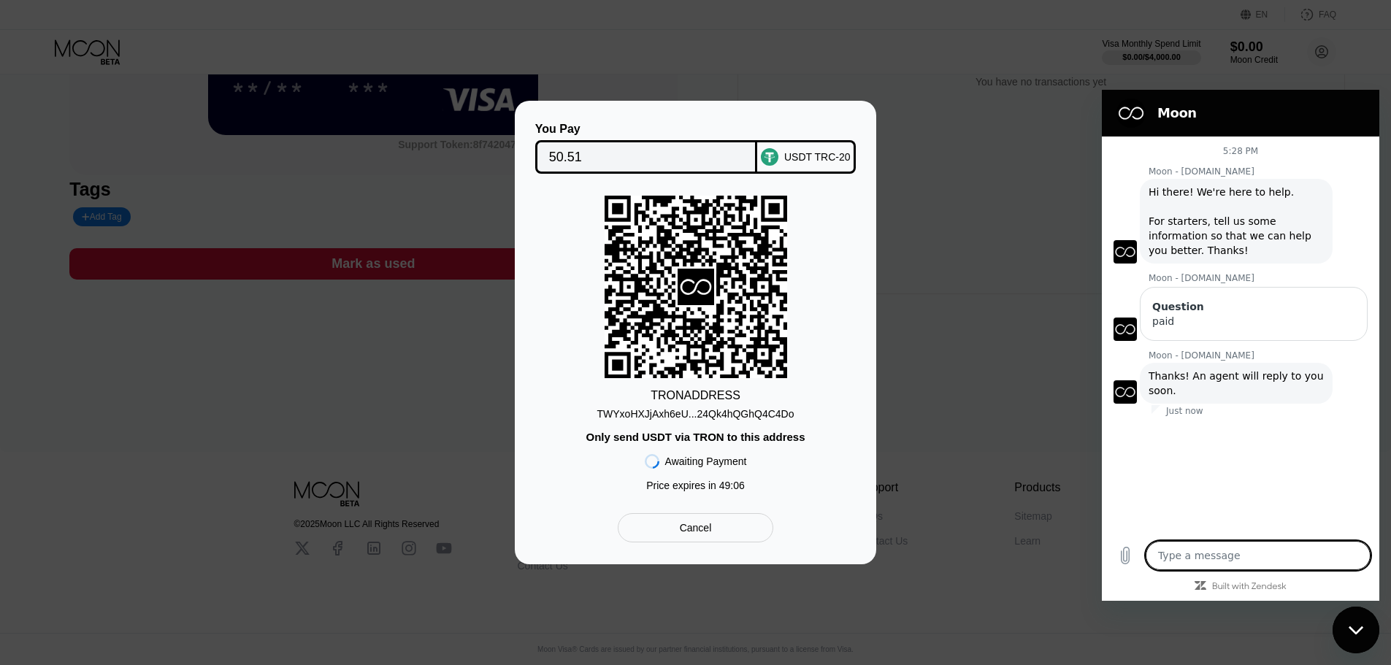
click at [1240, 560] on textarea at bounding box center [1258, 555] width 225 height 29
click at [749, 416] on div "TWYxoHXJjAxh6eU...24Qk4hQGhQ4C4Do" at bounding box center [695, 414] width 197 height 12
click at [1215, 551] on textarea at bounding box center [1258, 555] width 225 height 29
paste textarea "TWYxoHXJjAxh6eUA3pU24Qk4hQGhQ4C4Do"
type textarea "TWYxoHXJjAxh6eUA3pU24Qk4hQGhQ4C4Do"
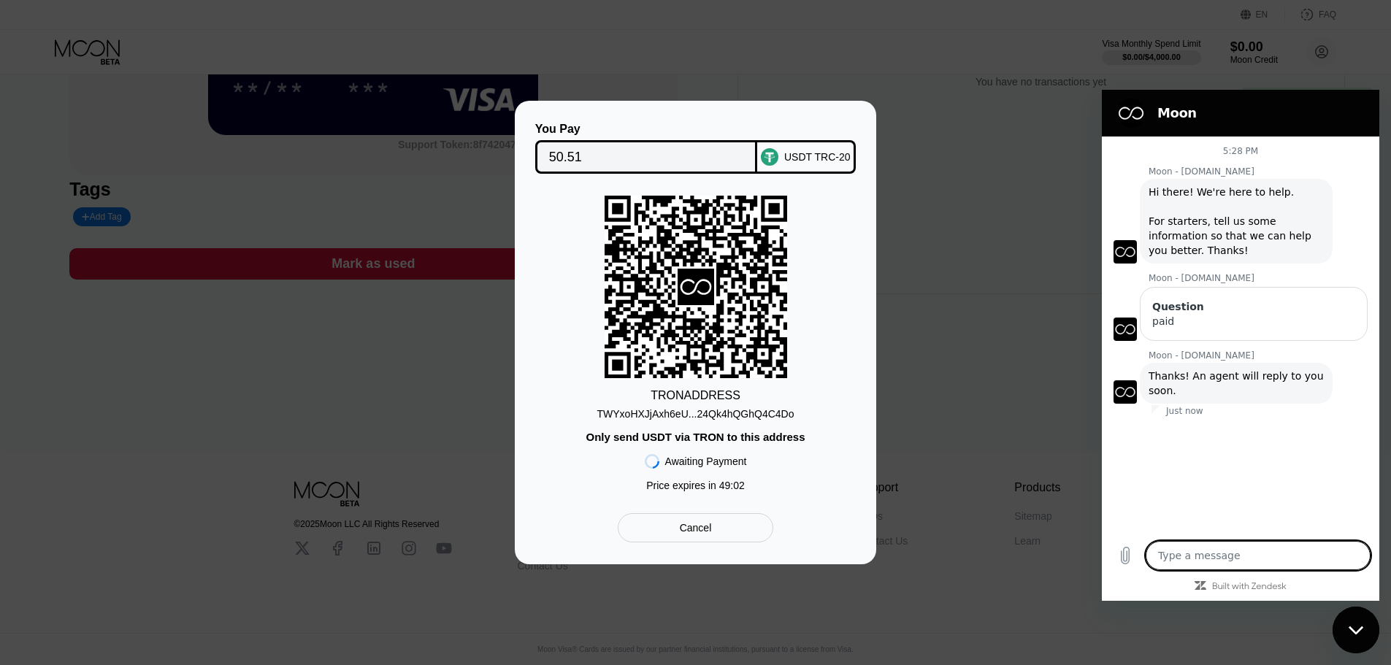
type textarea "x"
type textarea "TWYxoHXJjAxh6eUA3pU24Qk4hQGhQ4C4Do"
type textarea "x"
type textarea "TWYxoHXJjAxh6eUA3pU24Qk4hQGhQ4C4Do"
type textarea "x"
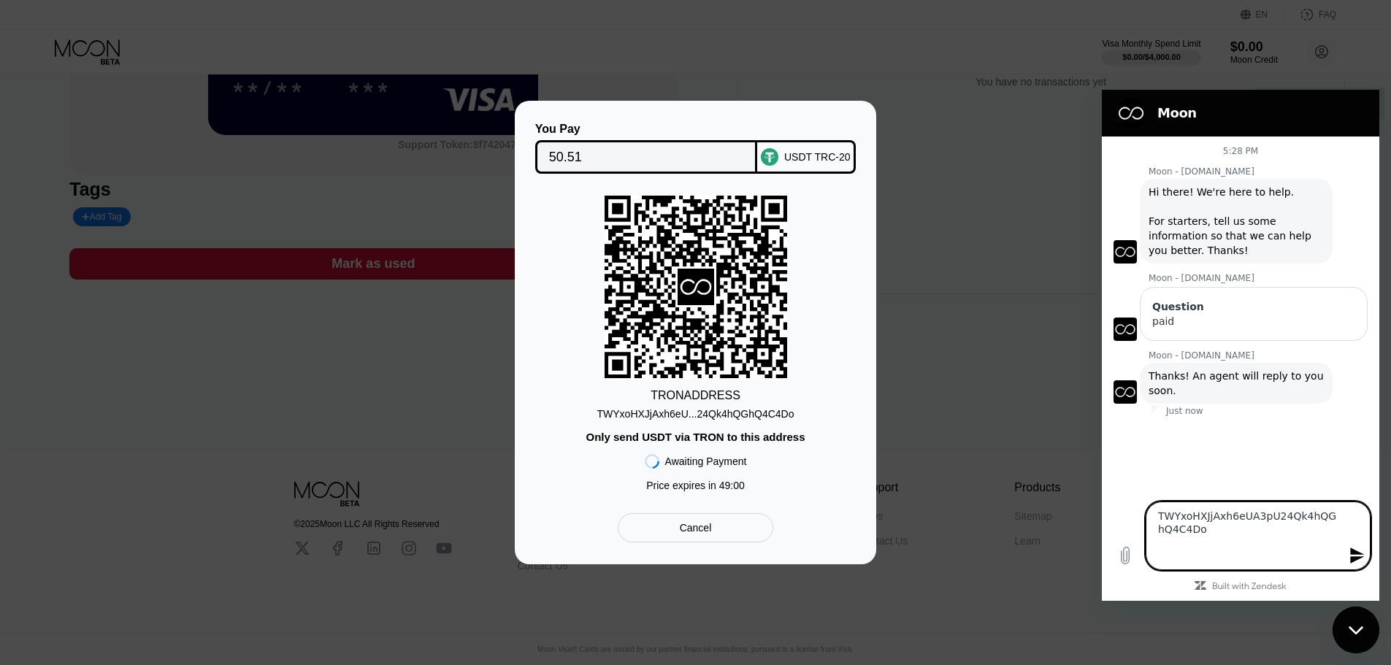
type textarea "TWYxoHXJjAxh6eUA3pU24Qk4hQGhQ4C4Do i"
type textarea "x"
type textarea "TWYxoHXJjAxh6eUA3pU24Qk4hQGhQ4C4Do i"
type textarea "x"
type textarea "TWYxoHXJjAxh6eUA3pU24Qk4hQGhQ4C4Do i"
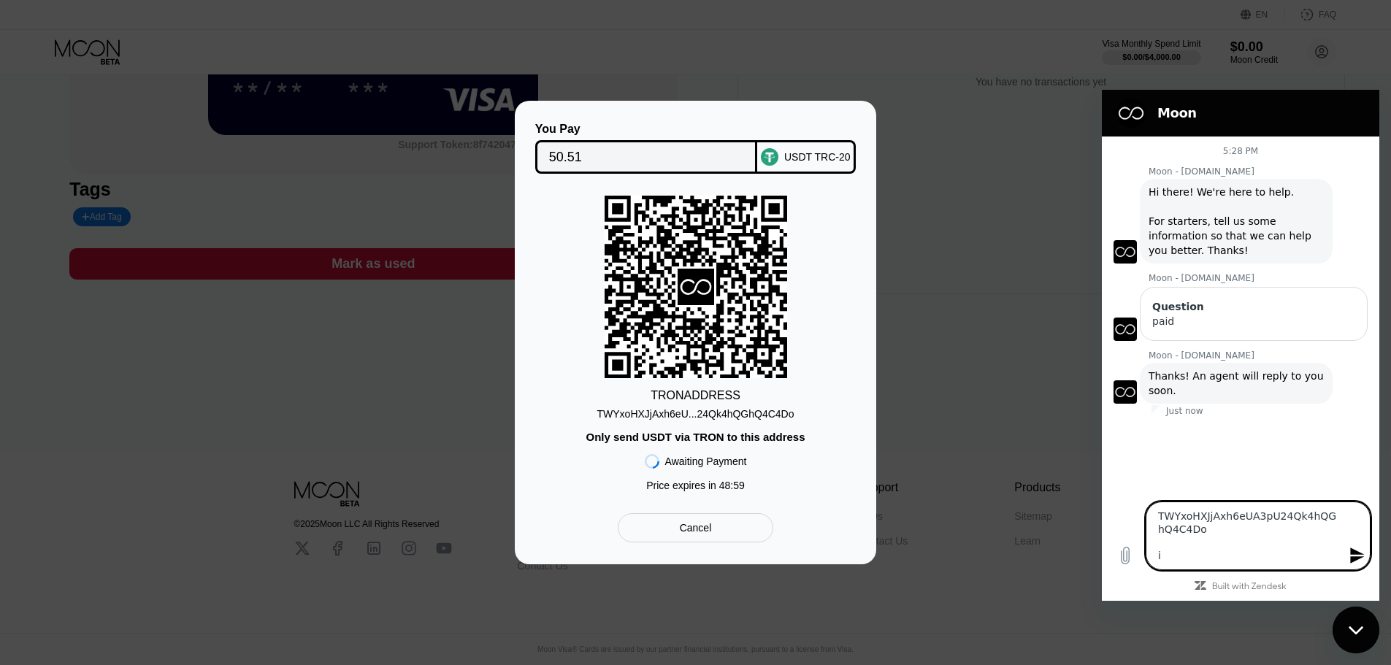
type textarea "x"
type textarea "TWYxoHXJjAxh6eUA3pU24Qk4hQGhQ4C4Do"
type textarea "x"
type textarea "TWYxoHXJjAxh6eUA3pU24Qk4hQGhQ4C4Do I"
type textarea "x"
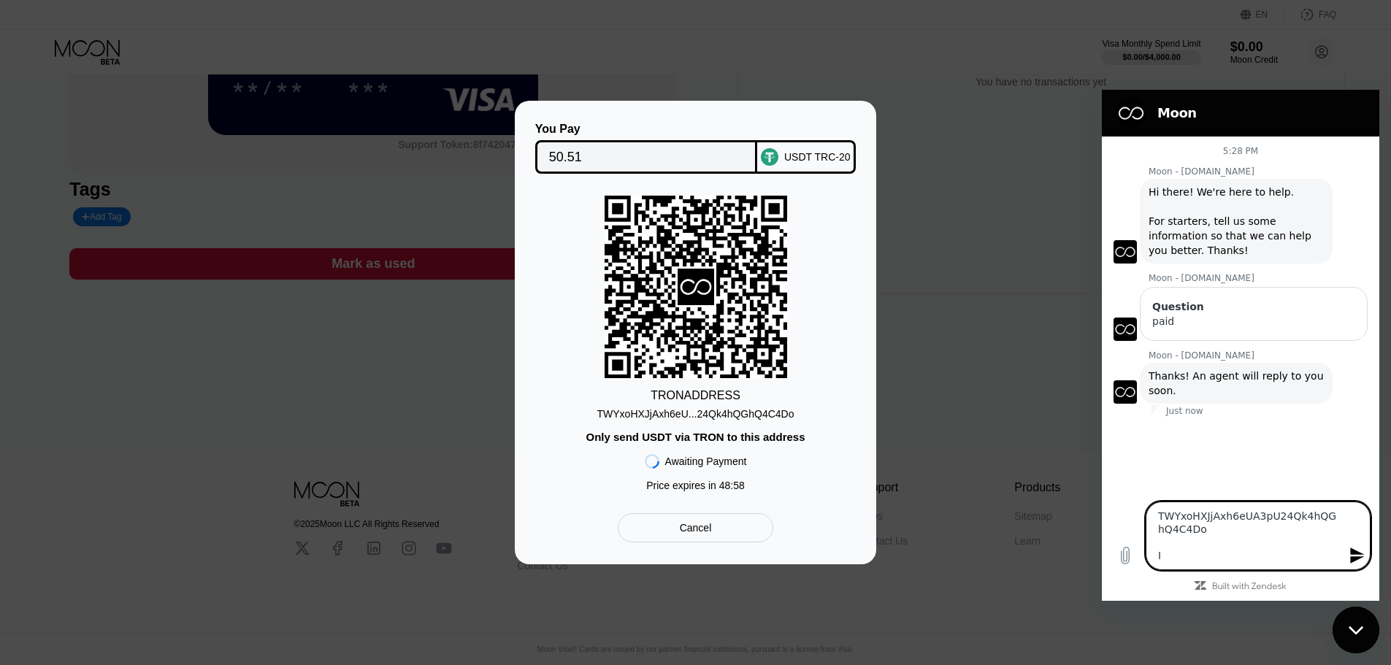
type textarea "TWYxoHXJjAxh6eUA3pU24Qk4hQGhQ4C4Do I"
type textarea "x"
type textarea "TWYxoHXJjAxh6eUA3pU24Qk4hQGhQ4C4Do I ap"
type textarea "x"
type textarea "TWYxoHXJjAxh6eUA3pU24Qk4hQGhQ4C4Do I api"
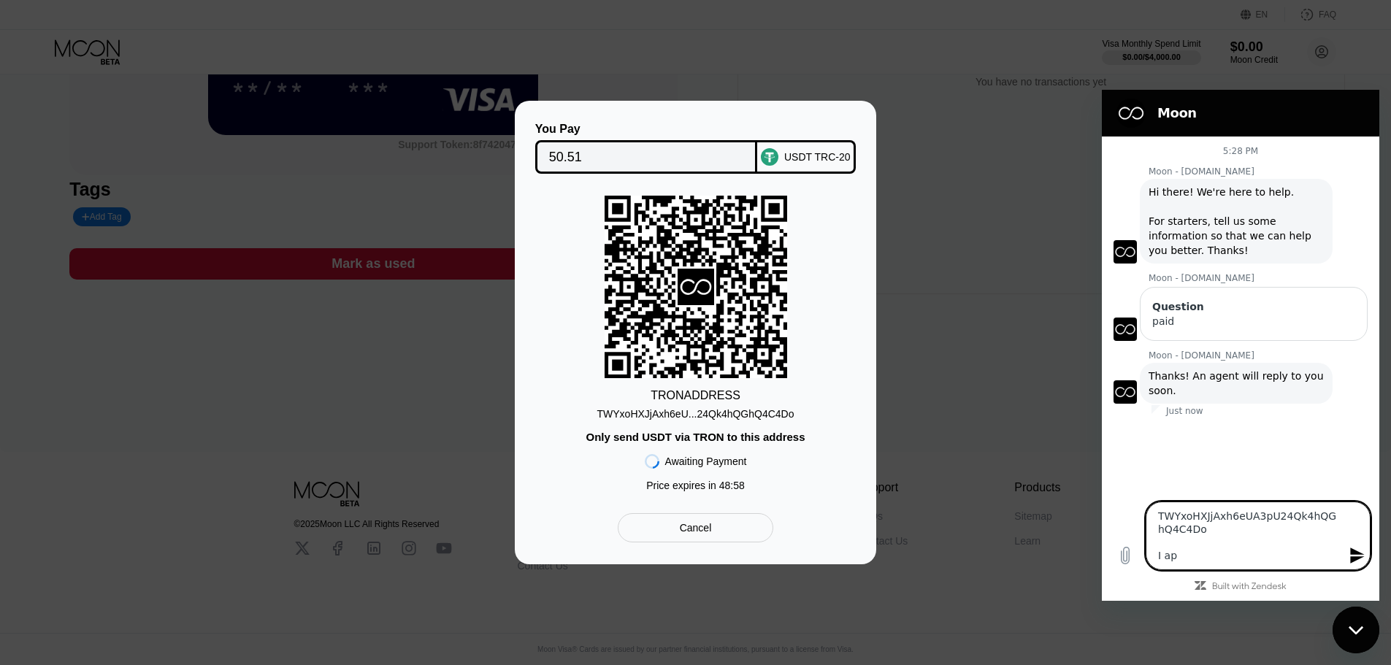
type textarea "x"
type textarea "TWYxoHXJjAxh6eUA3pU24Qk4hQGhQ4C4Do I apid"
type textarea "x"
type textarea "TWYxoHXJjAxh6eUA3pU24Qk4hQGhQ4C4Do I apid"
type textarea "x"
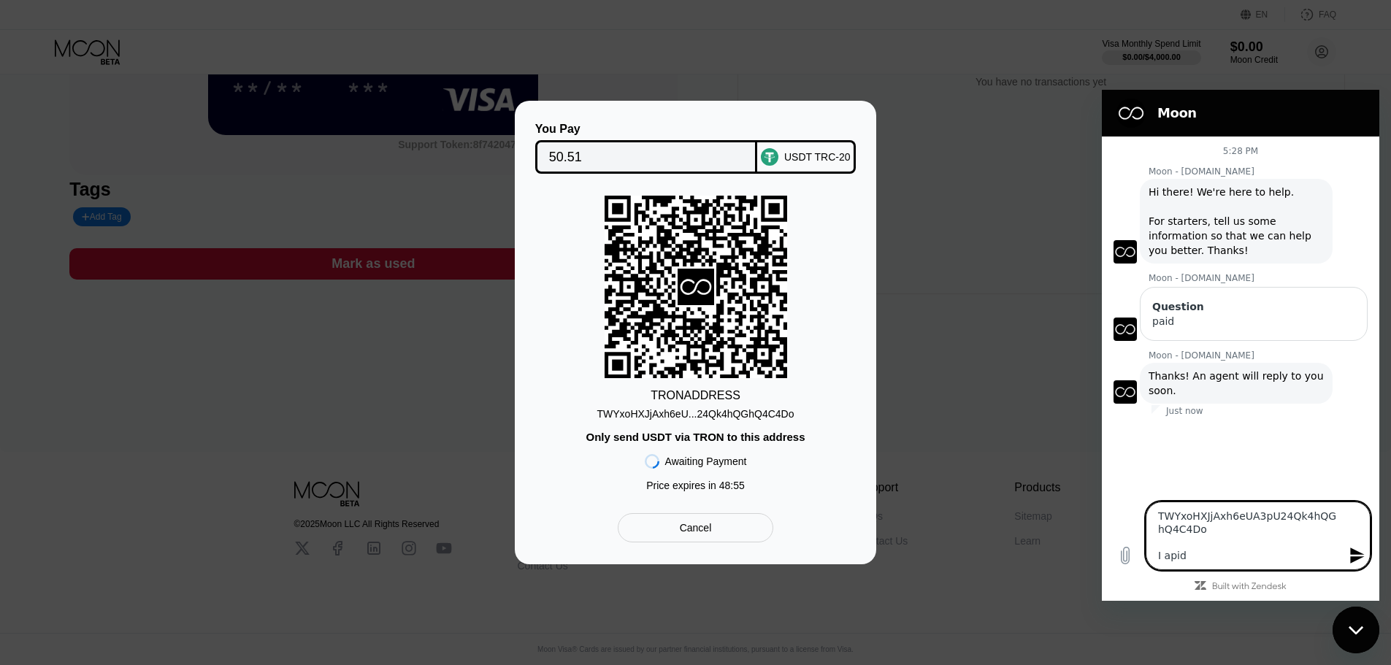
type textarea "TWYxoHXJjAxh6eUA3pU24Qk4hQGhQ4C4Do I apid"
type textarea "x"
type textarea "TWYxoHXJjAxh6eUA3pU24Qk4hQGhQ4C4Do I api"
type textarea "x"
type textarea "TWYxoHXJjAxh6eUA3pU24Qk4hQGhQ4C4Do I ap"
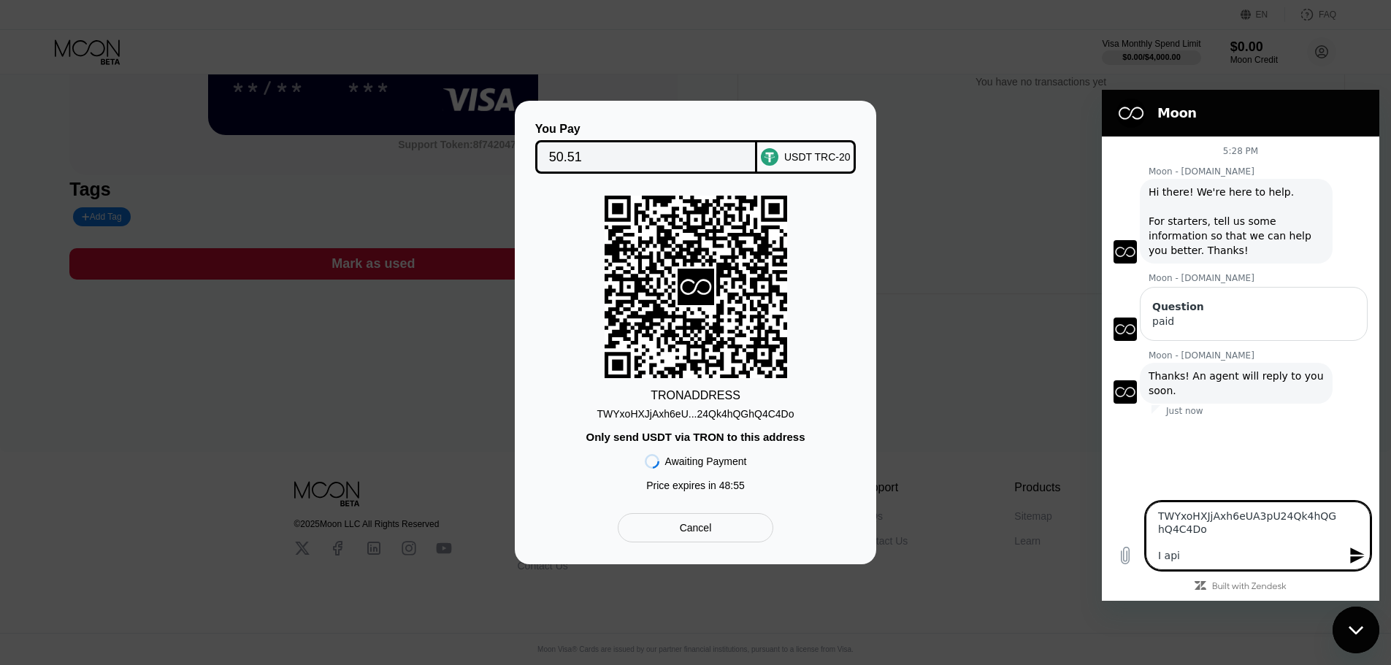
type textarea "x"
type textarea "TWYxoHXJjAxh6eUA3pU24Qk4hQGhQ4C4Do I a"
type textarea "x"
type textarea "TWYxoHXJjAxh6eUA3pU24Qk4hQGhQ4C4Do I"
type textarea "x"
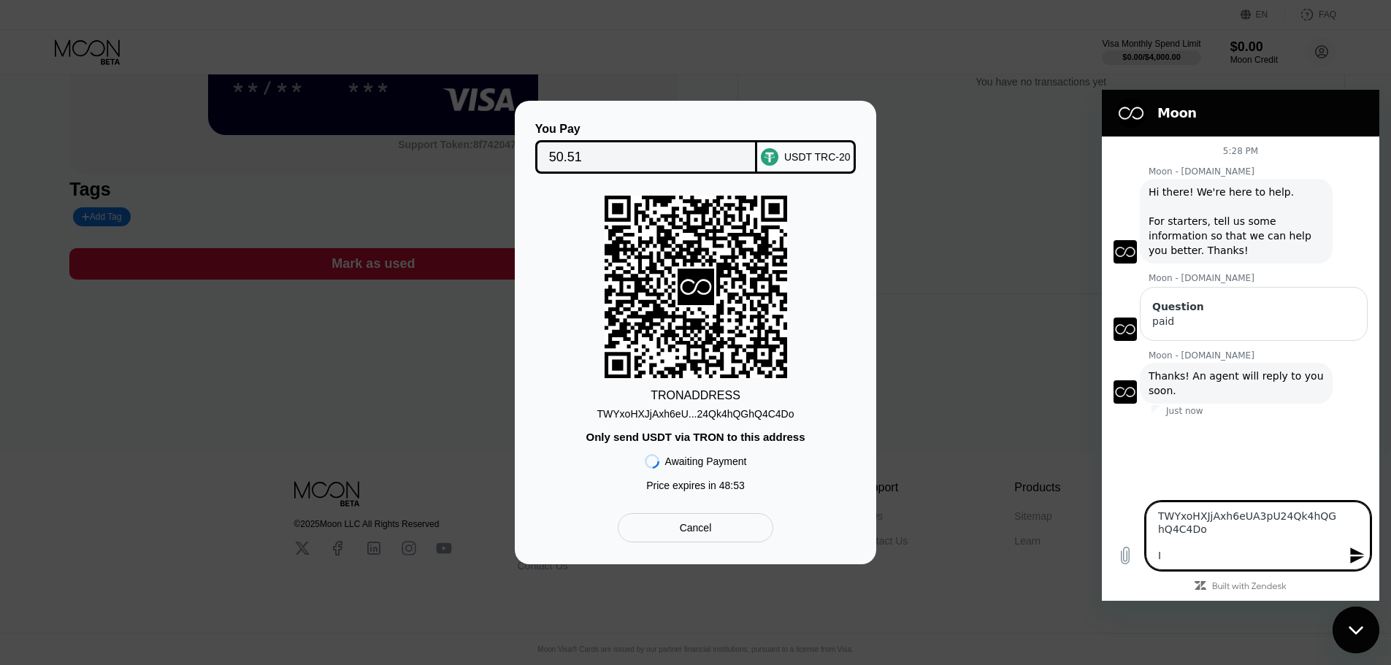
type textarea "TWYxoHXJjAxh6eUA3pU24Qk4hQGhQ4C4Do I p"
type textarea "x"
type textarea "TWYxoHXJjAxh6eUA3pU24Qk4hQGhQ4C4Do I pa"
type textarea "x"
type textarea "TWYxoHXJjAxh6eUA3pU24Qk4hQGhQ4C4Do I pai"
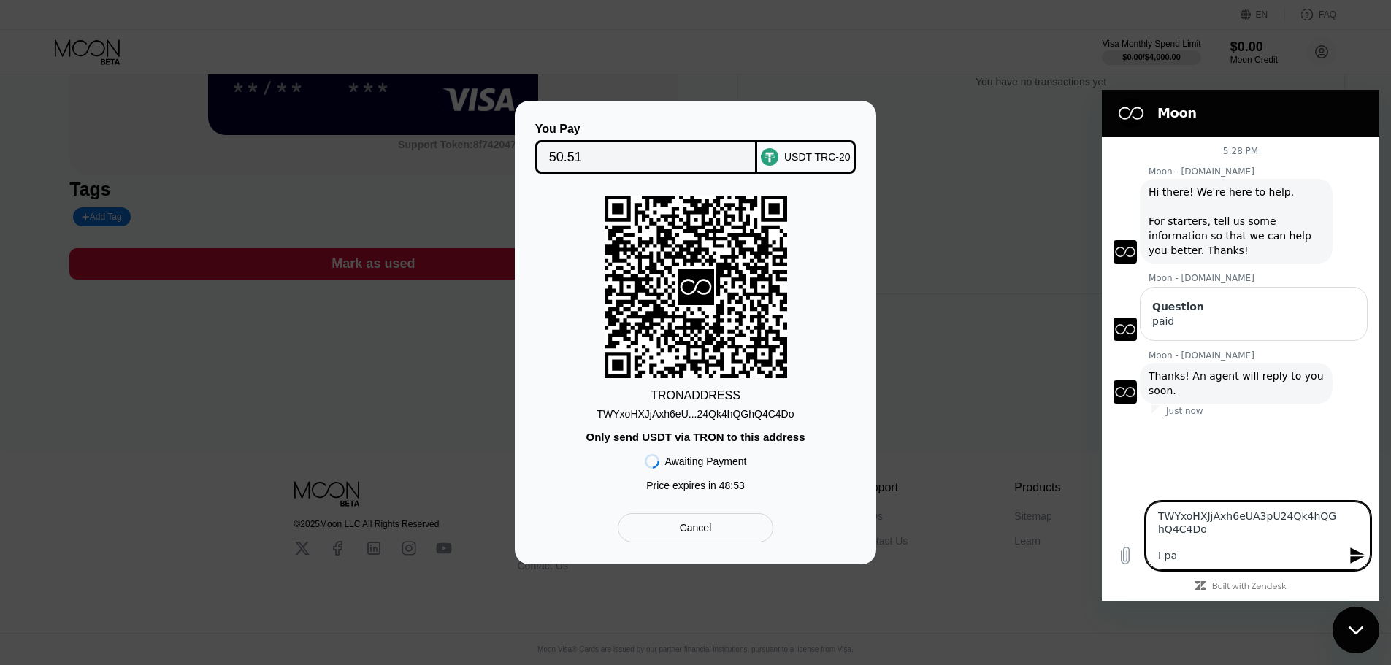
type textarea "x"
type textarea "TWYxoHXJjAxh6eUA3pU24Qk4hQGhQ4C4Do I paid"
type textarea "x"
type textarea "TWYxoHXJjAxh6eUA3pU24Qk4hQGhQ4C4Do I paid"
type textarea "x"
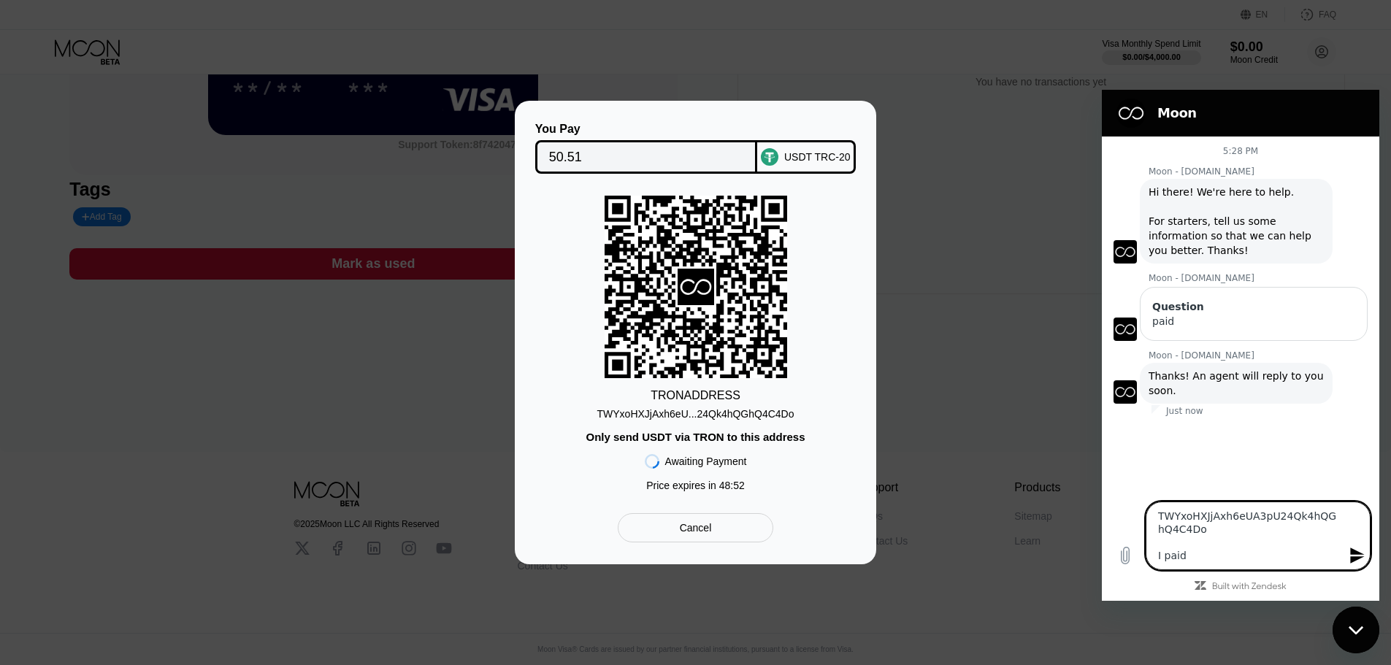
type textarea "TWYxoHXJjAxh6eUA3pU24Qk4hQGhQ4C4Do I paid 5"
type textarea "x"
type textarea "TWYxoHXJjAxh6eUA3pU24Qk4hQGhQ4C4Do I paid 50"
type textarea "x"
type textarea "TWYxoHXJjAxh6eUA3pU24Qk4hQGhQ4C4Do I paid 50"
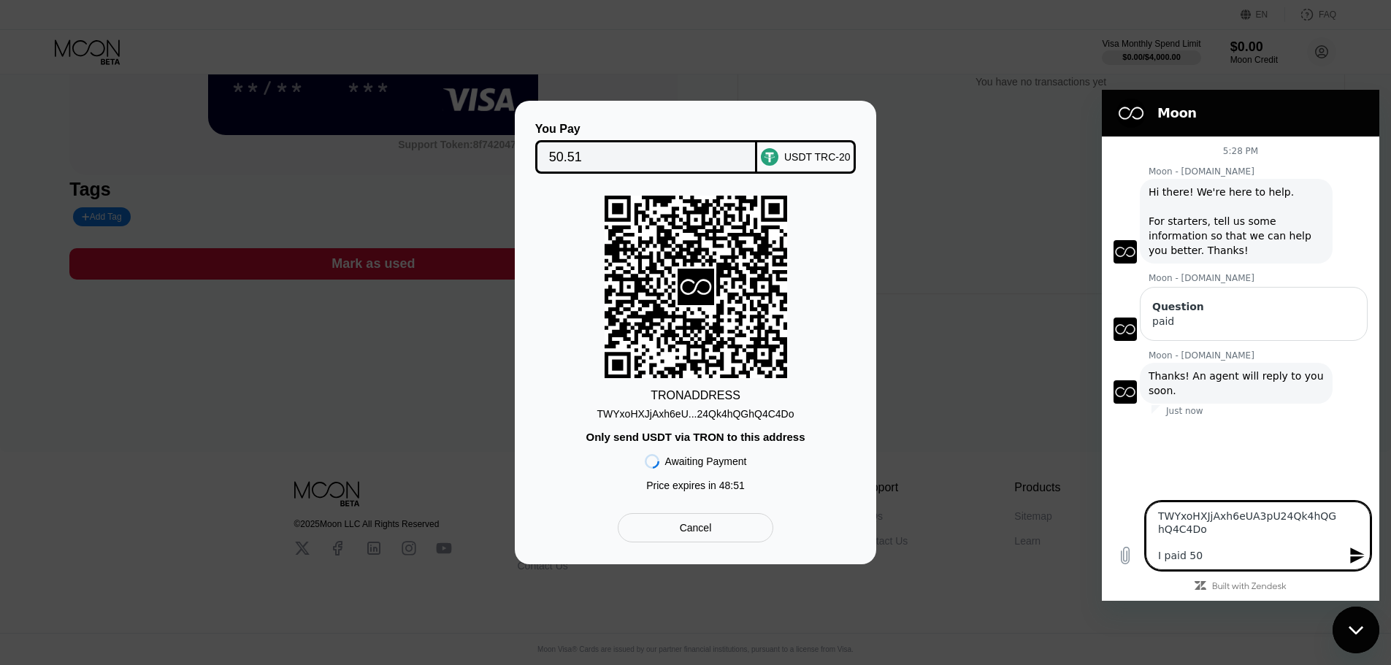
type textarea "x"
type textarea "TWYxoHXJjAxh6eUA3pU24Qk4hQGhQ4C4Do I paid 50"
type textarea "x"
type textarea "TWYxoHXJjAxh6eUA3pU24Qk4hQGhQ4C4Do I paid 50$"
type textarea "x"
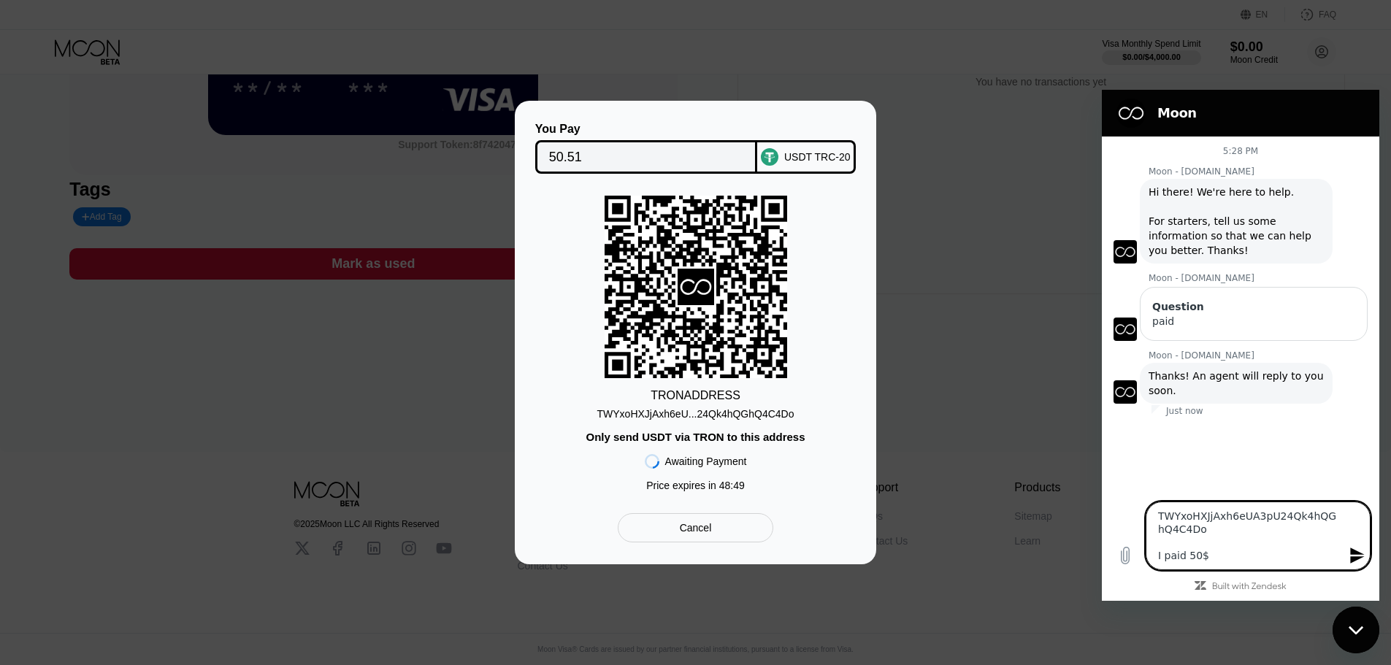
type textarea "TWYxoHXJjAxh6eUA3pU24Qk4hQGhQ4C4Do I paid 50$"
type textarea "x"
type textarea "TWYxoHXJjAxh6eUA3pU24Qk4hQGhQ4C4Do I paid 50$"
type textarea "x"
type textarea "TWYxoHXJjAxh6eUA3pU24Qk4hQGhQ4C4Do I paid 50"
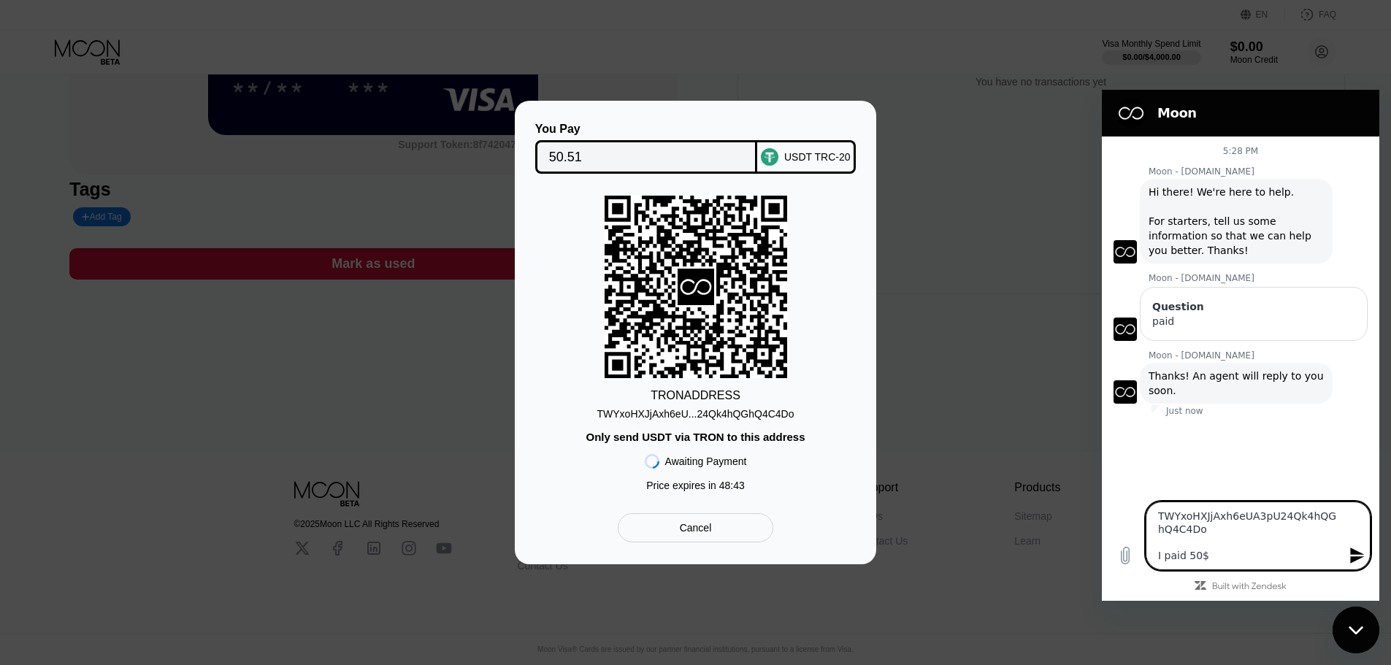
type textarea "x"
type textarea "TWYxoHXJjAxh6eUA3pU24Qk4hQGhQ4C4Do I paid 50."
type textarea "x"
type textarea "TWYxoHXJjAxh6eUA3pU24Qk4hQGhQ4C4Do I paid 50.5"
type textarea "x"
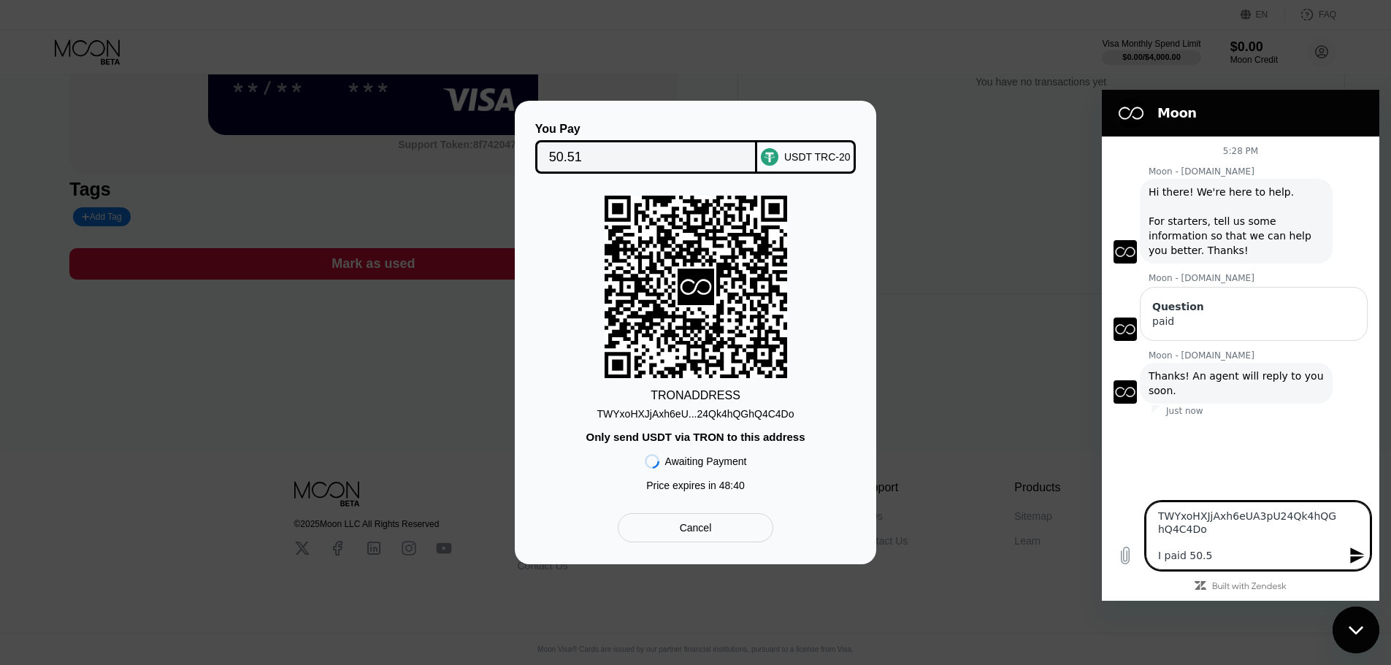
type textarea "TWYxoHXJjAxh6eUA3pU24Qk4hQGhQ4C4Do I paid 50.5$"
type textarea "x"
type textarea "TWYxoHXJjAxh6eUA3pU24Qk4hQGhQ4C4Do I paid 50.5$"
type textarea "x"
type textarea "TWYxoHXJjAxh6eUA3pU24Qk4hQGhQ4C4Do I paid 50.5$ o"
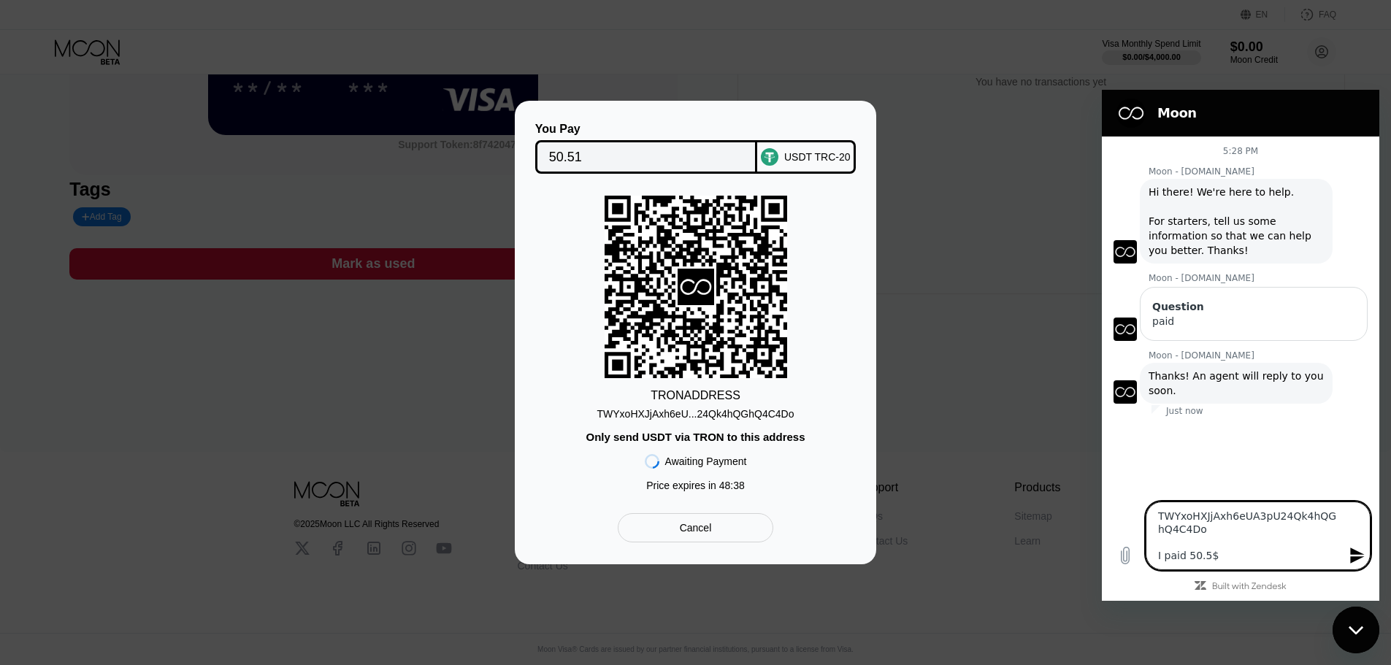
type textarea "x"
type textarea "TWYxoHXJjAxh6eUA3pU24Qk4hQGhQ4C4Do I paid 50.5$ on"
type textarea "x"
type textarea "TWYxoHXJjAxh6eUA3pU24Qk4hQGhQ4C4Do I paid 50.5$ on"
type textarea "x"
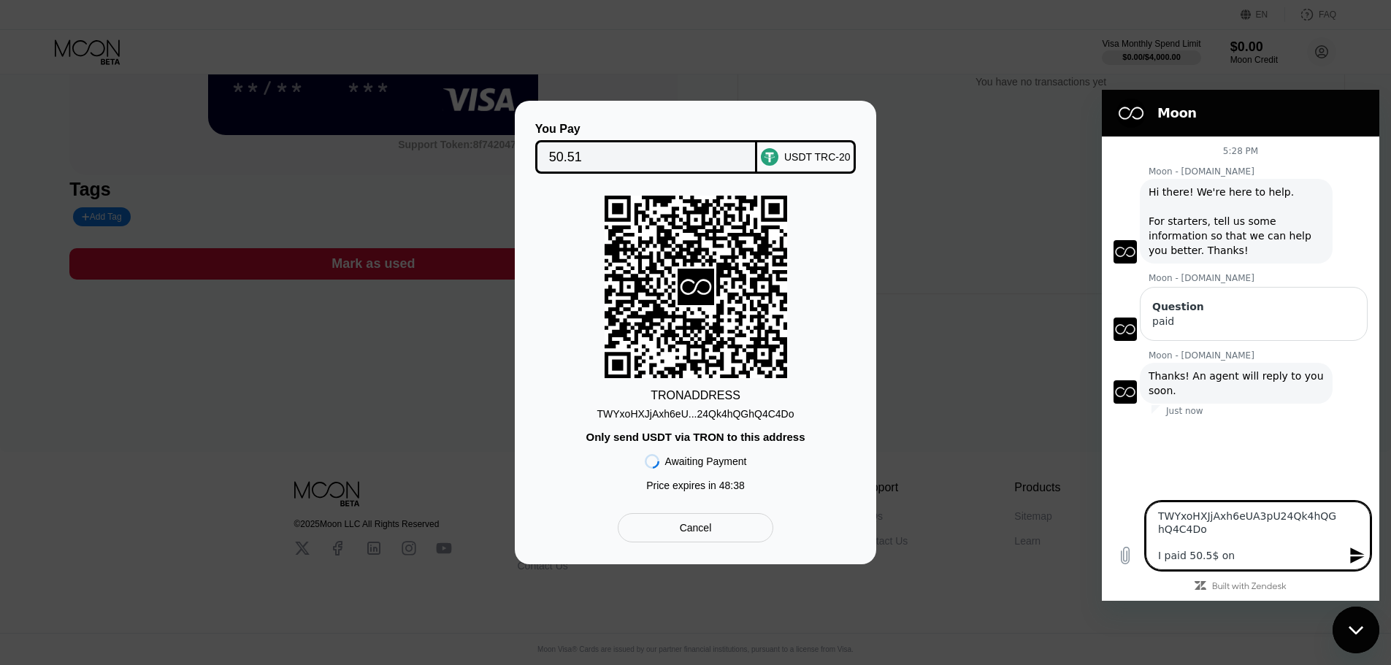
type textarea "TWYxoHXJjAxh6eUA3pU24Qk4hQGhQ4C4Do I paid 50.5$ on t"
type textarea "x"
type textarea "TWYxoHXJjAxh6eUA3pU24Qk4hQGhQ4C4Do I paid 50.5$ on th"
type textarea "x"
type textarea "TWYxoHXJjAxh6eUA3pU24Qk4hQGhQ4C4Do I paid 50.5$ on thi"
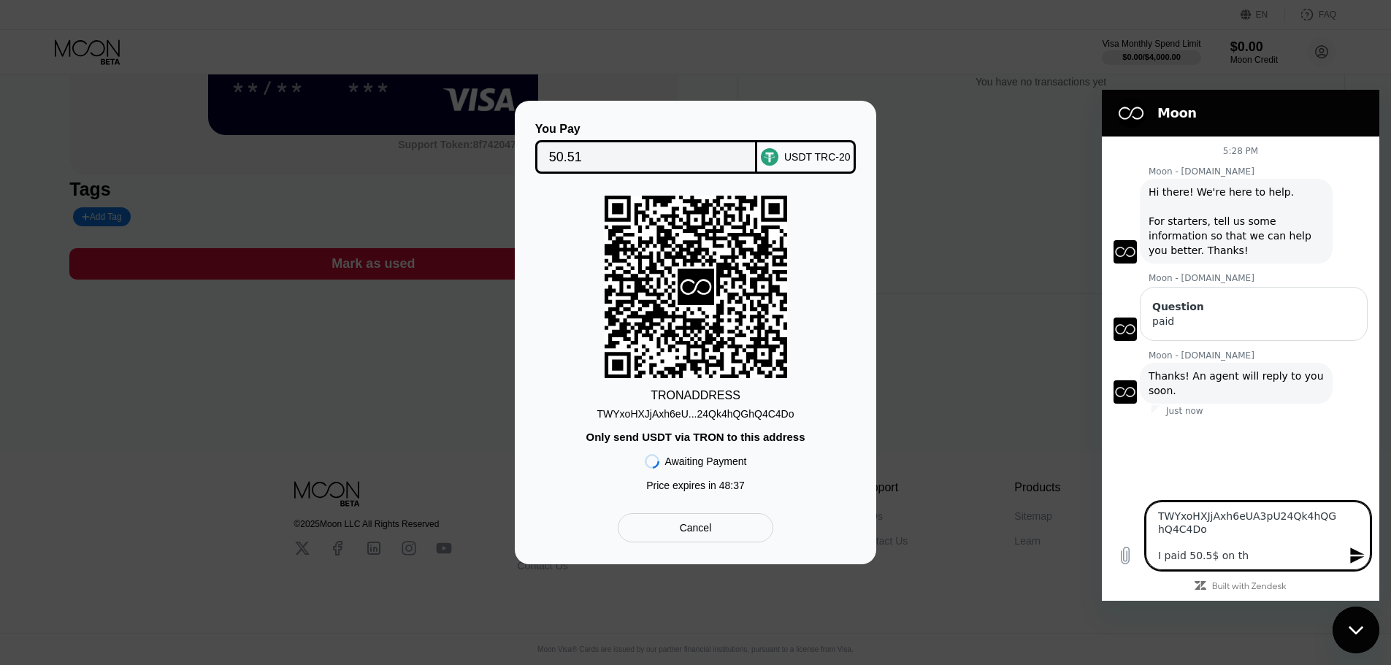
type textarea "x"
type textarea "TWYxoHXJjAxh6eUA3pU24Qk4hQGhQ4C4Do I paid 50.5$ on this"
type textarea "x"
type textarea "TWYxoHXJjAxh6eUA3pU24Qk4hQGhQ4C4Do I paid 50.5$ on this"
type textarea "x"
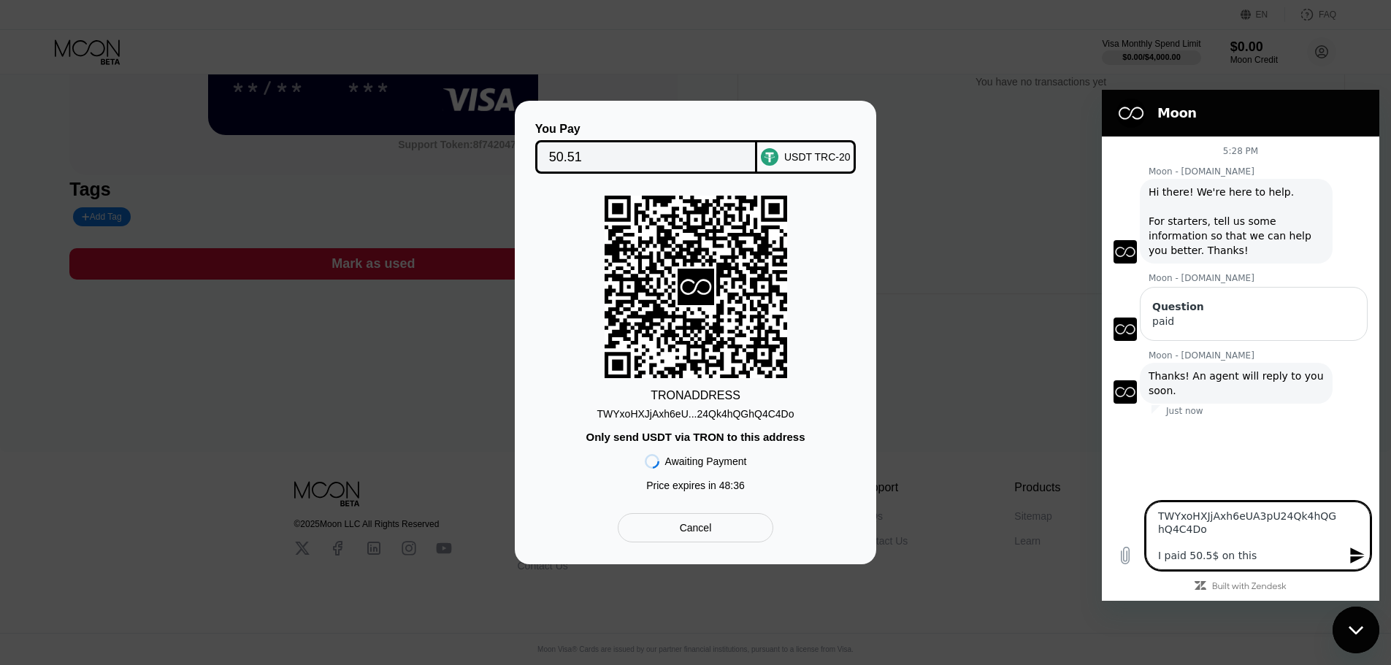
type textarea "TWYxoHXJjAxh6eUA3pU24Qk4hQGhQ4C4Do I paid 50.5$ on this a"
type textarea "x"
type textarea "TWYxoHXJjAxh6eUA3pU24Qk4hQGhQ4C4Do I paid 50.5$ on this ad"
type textarea "x"
type textarea "TWYxoHXJjAxh6eUA3pU24Qk4hQGhQ4C4Do I paid 50.5$ on this adr"
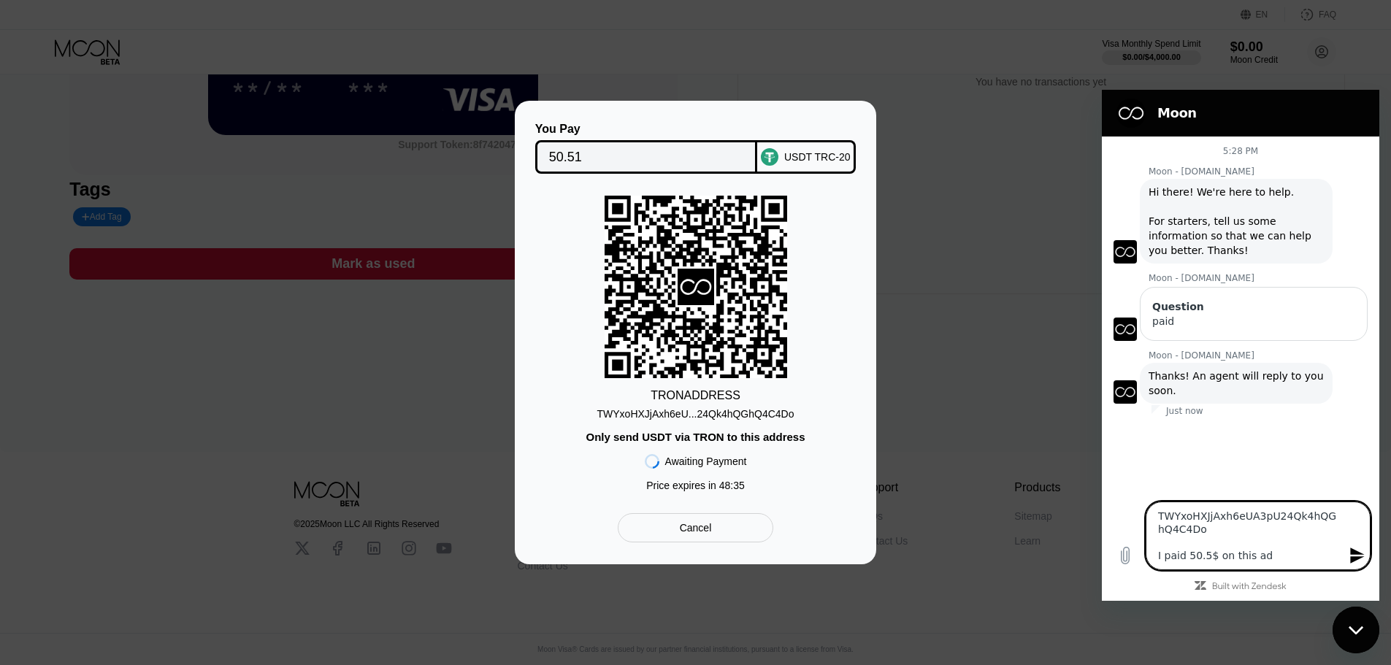
type textarea "x"
type textarea "TWYxoHXJjAxh6eUA3pU24Qk4hQGhQ4C4Do I paid 50.5$ on this adre"
type textarea "x"
type textarea "TWYxoHXJjAxh6eUA3pU24Qk4hQGhQ4C4Do I paid 50.5$ on this adres"
type textarea "x"
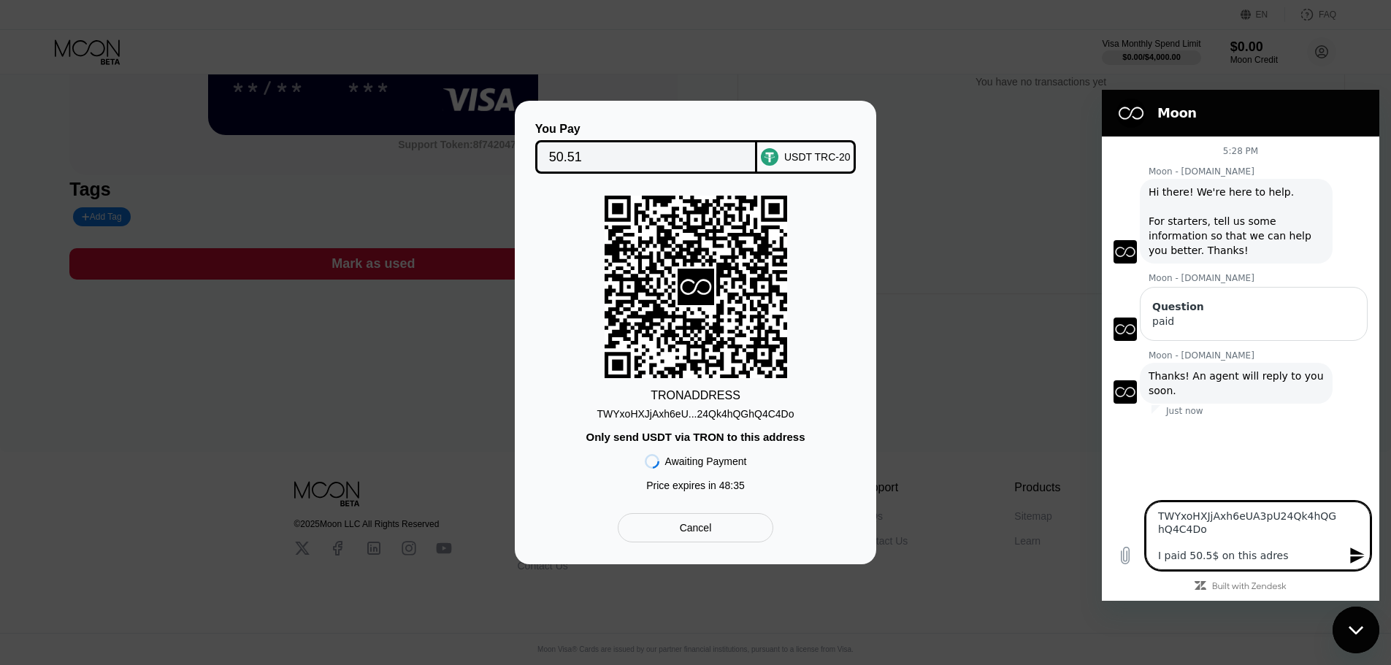
type textarea "TWYxoHXJjAxh6eUA3pU24Qk4hQGhQ4C4Do I paid 50.5$ on this adress"
type textarea "x"
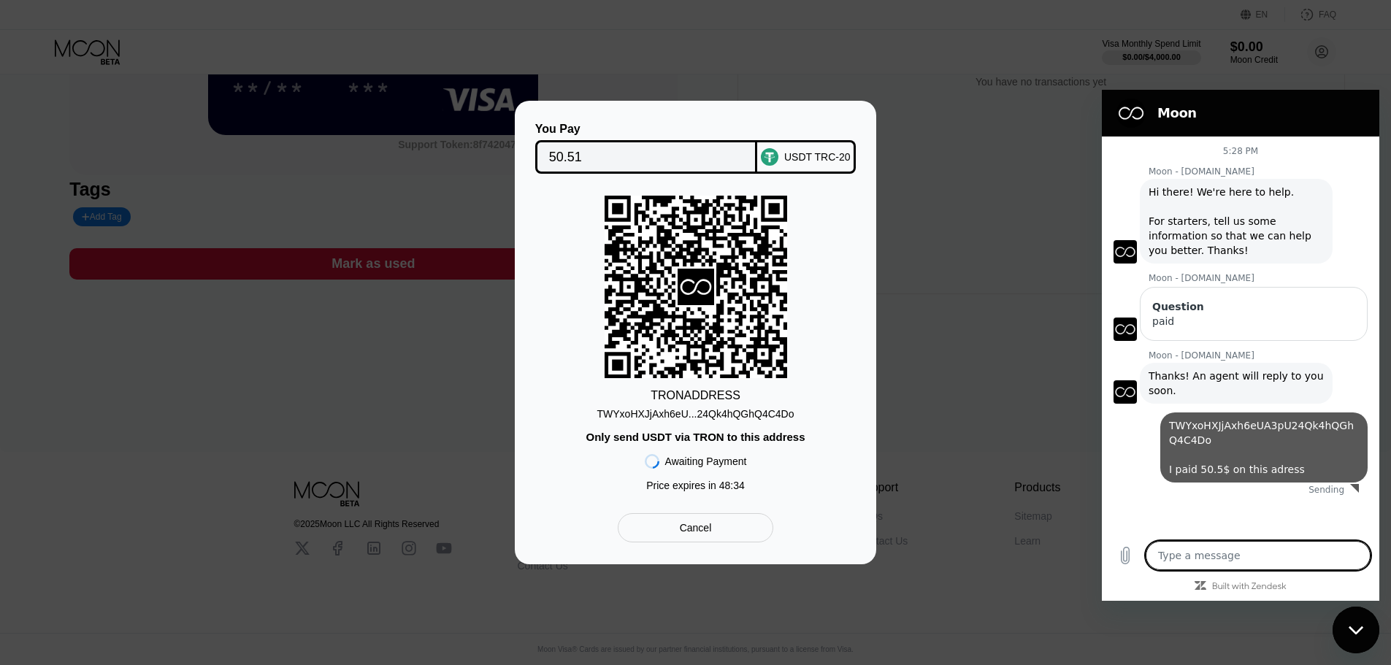
type textarea "x"
type textarea "w"
type textarea "x"
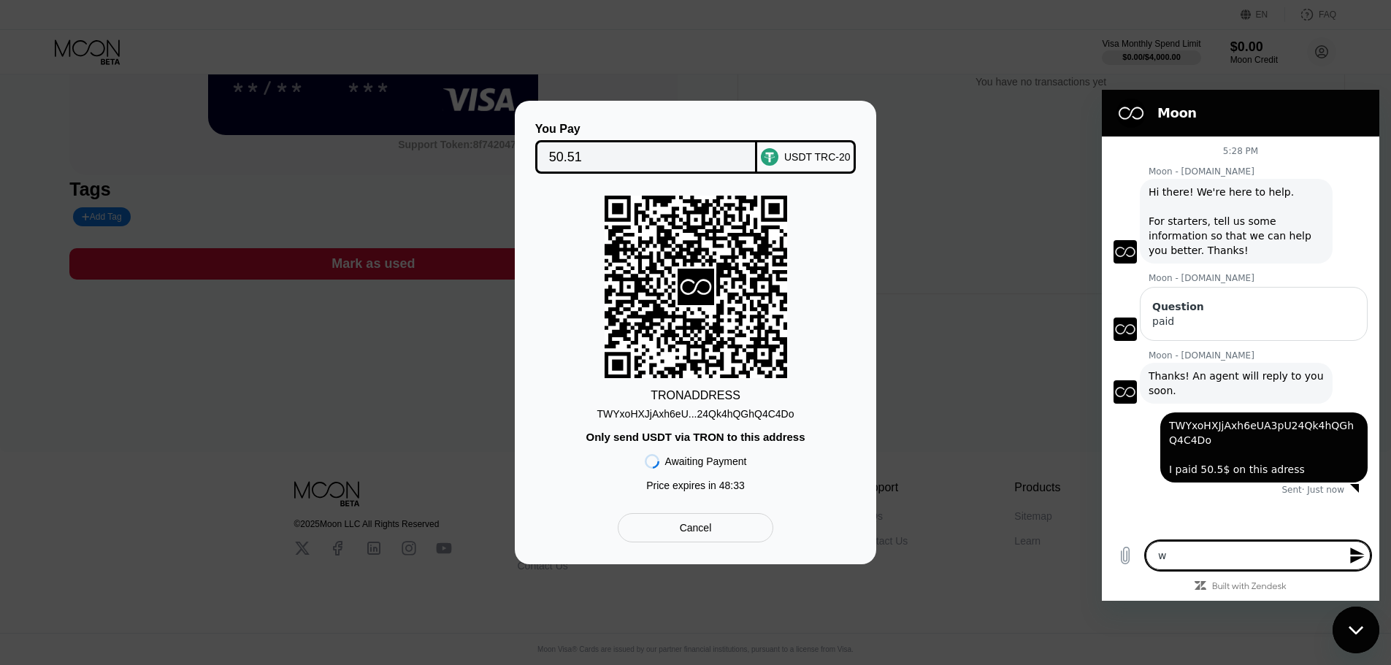
type textarea "wj"
type textarea "x"
type textarea "w"
type textarea "x"
type textarea "wh"
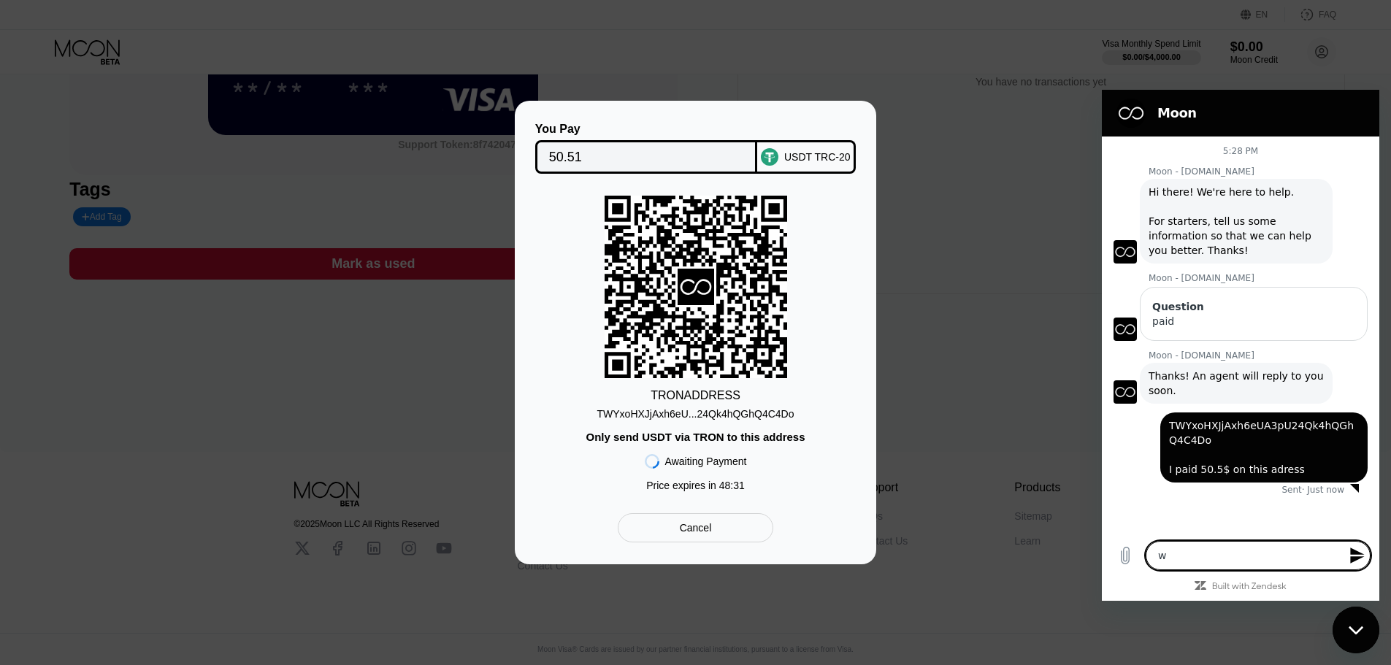
type textarea "x"
type textarea "why"
type textarea "x"
type textarea "why"
type textarea "x"
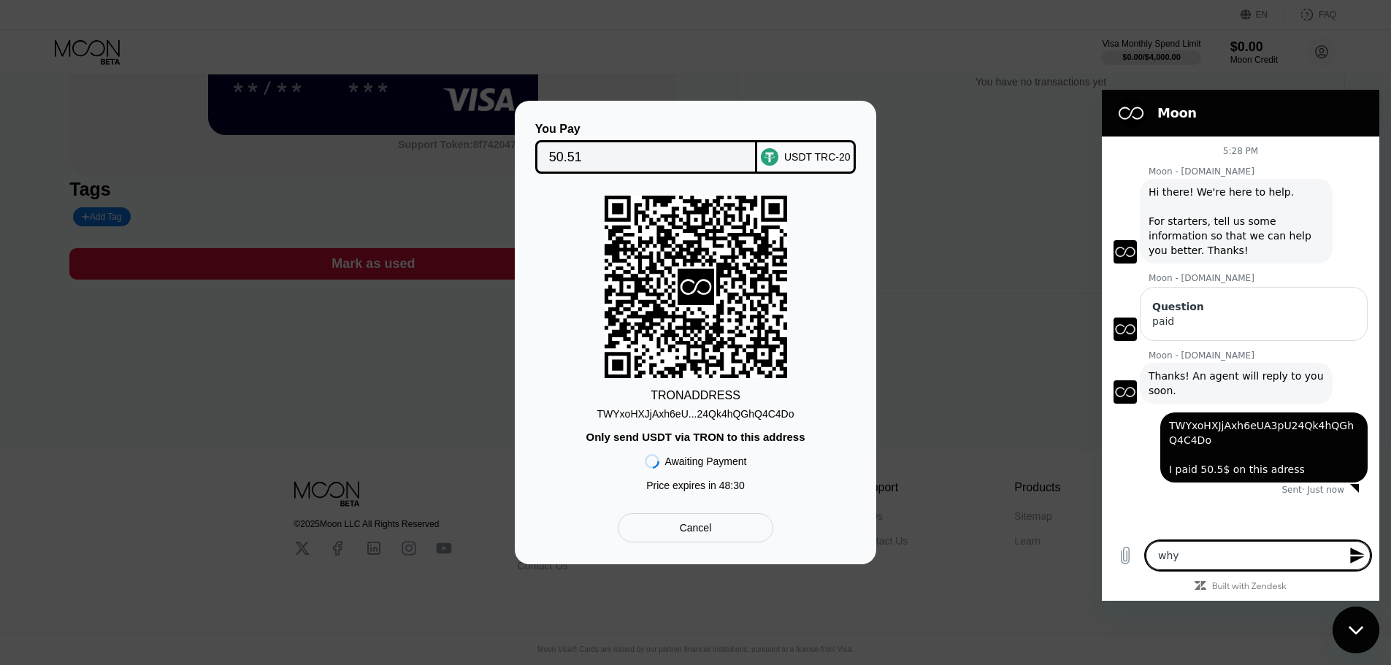
type textarea "why s"
type textarea "x"
type textarea "why st"
type textarea "x"
type textarea "why sti"
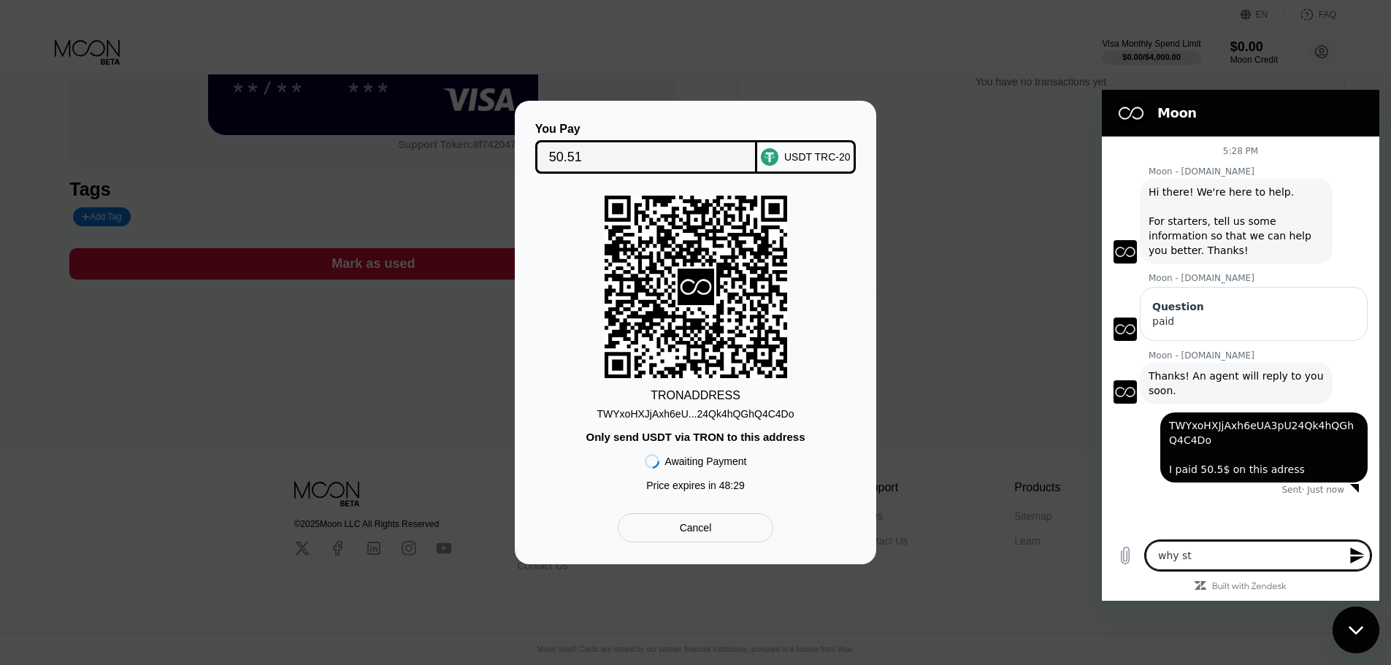
type textarea "x"
type textarea "why stil"
type textarea "x"
type textarea "why still"
type textarea "x"
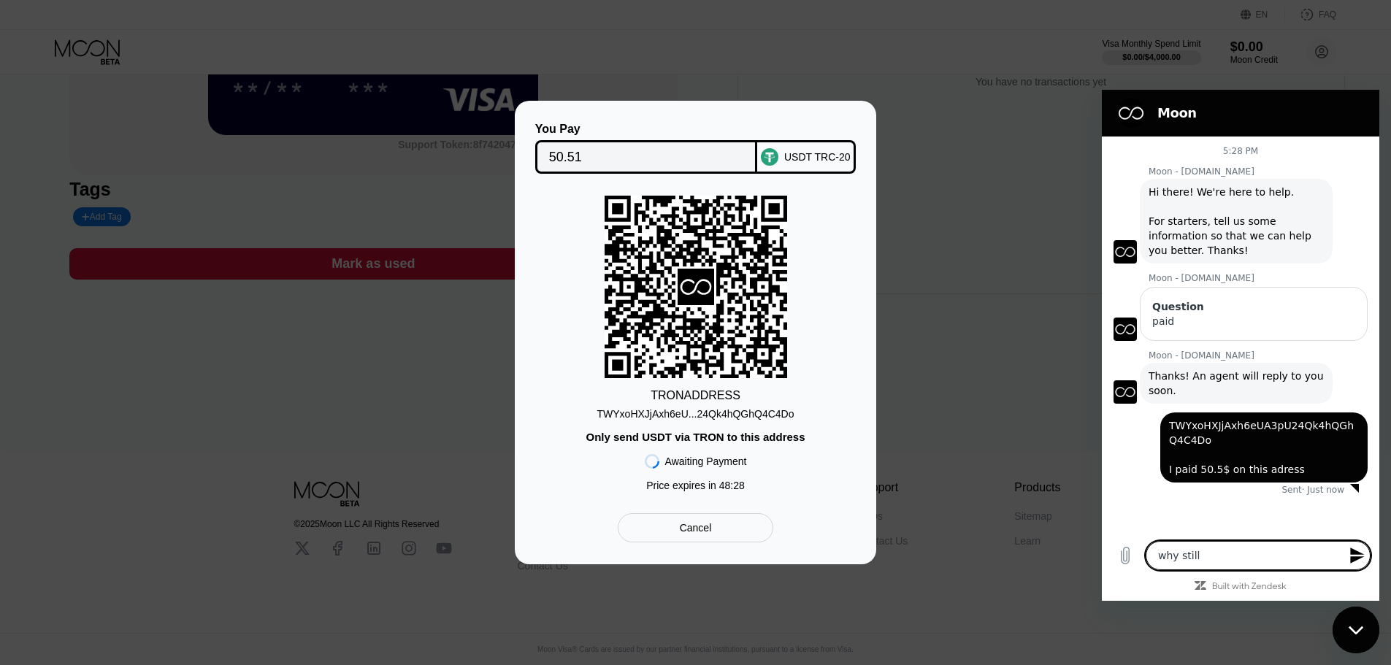
type textarea "why still"
type textarea "x"
type textarea "why still d"
type textarea "x"
type textarea "why still do"
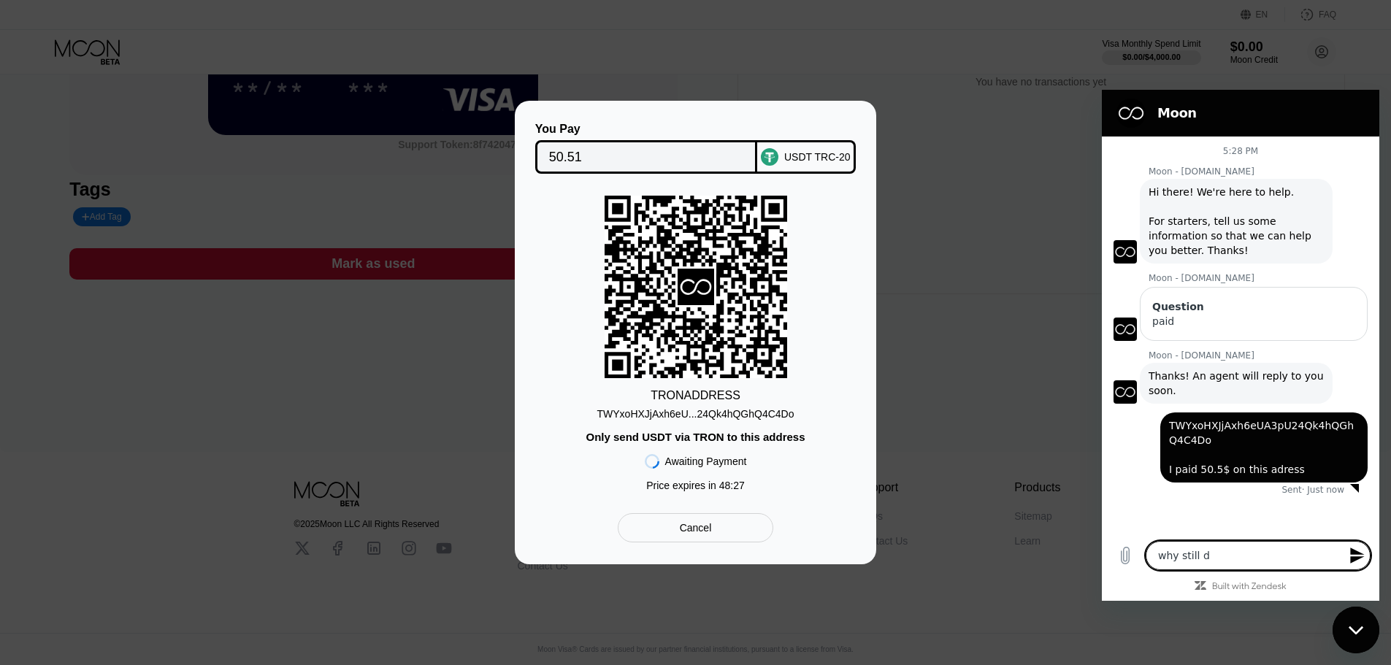
type textarea "x"
type textarea "why still d"
type textarea "x"
type textarea "why still do"
type textarea "x"
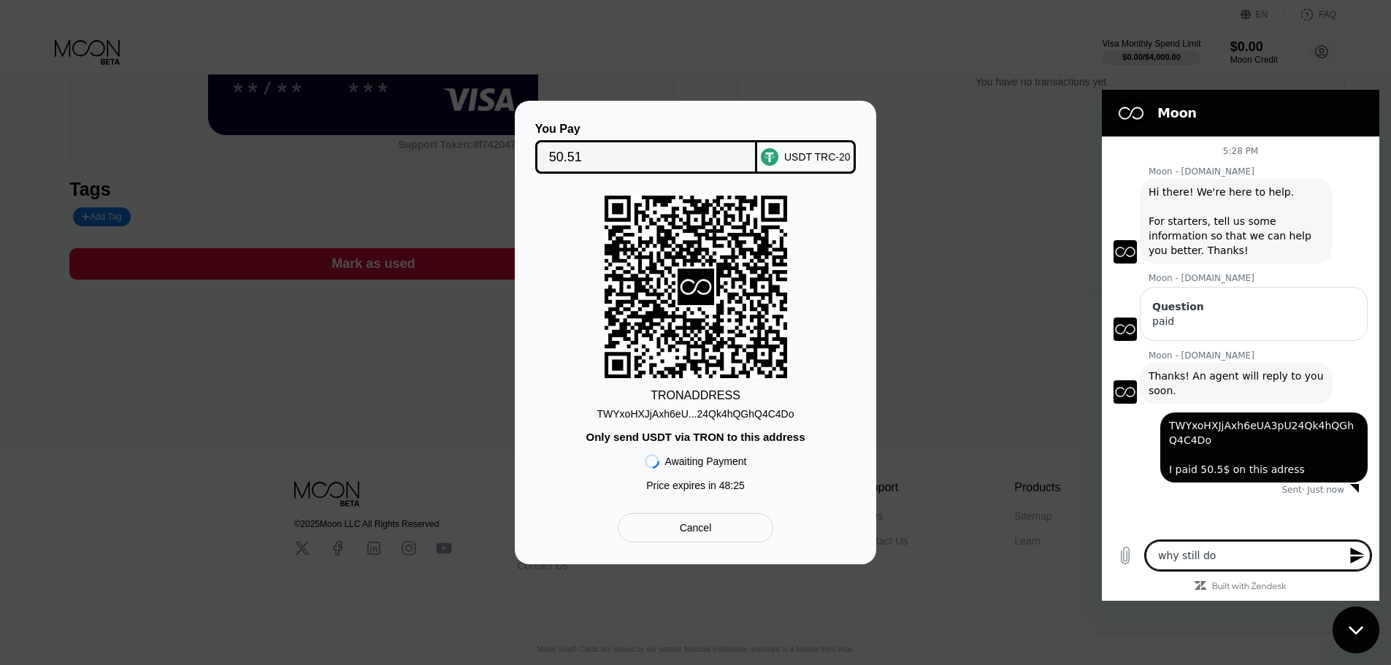
type textarea "why still don"
type textarea "x"
type textarea "why still dont"
type textarea "x"
type textarea "why still don"
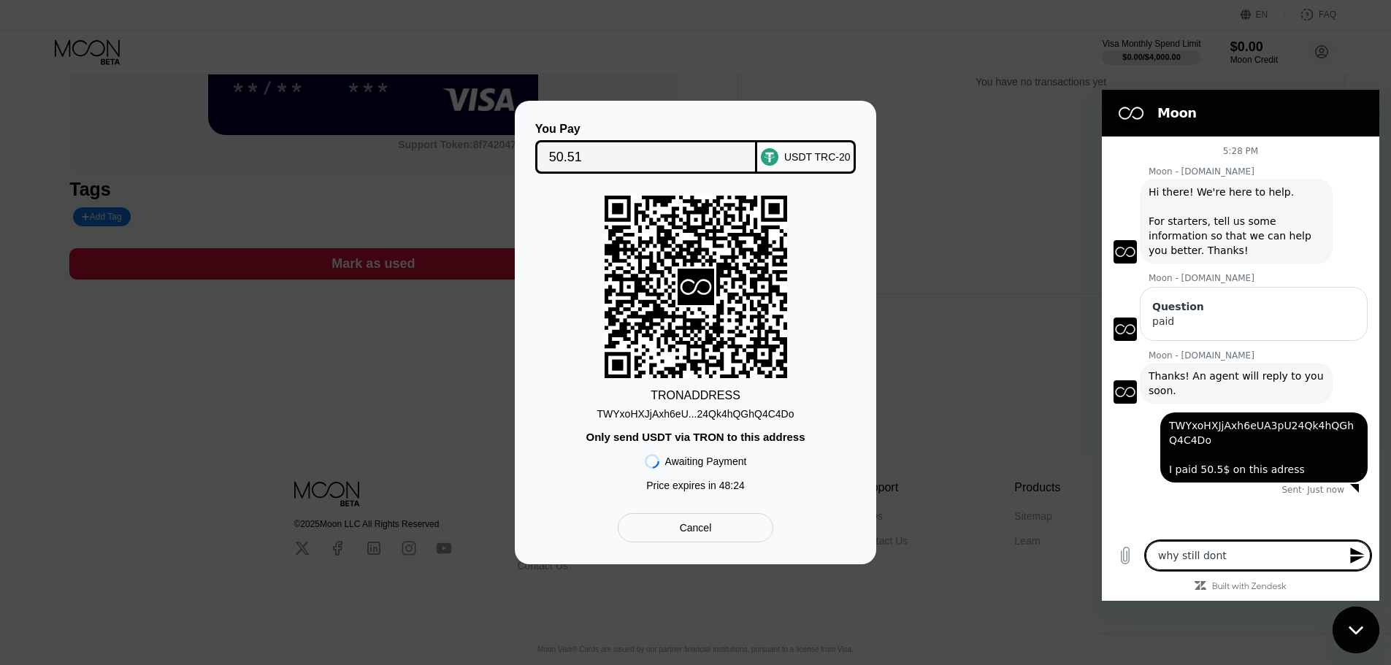
type textarea "x"
type textarea "why still do"
type textarea "x"
type textarea "why still d"
type textarea "x"
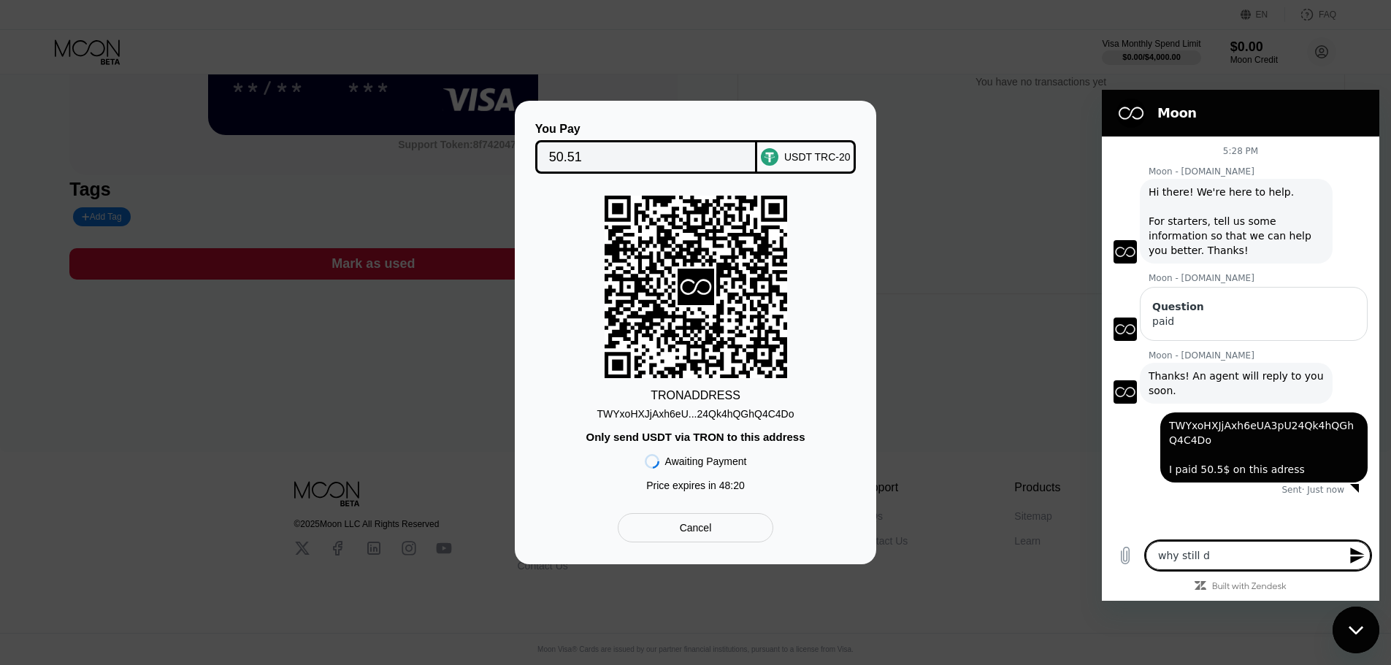
type textarea "why still do"
type textarea "x"
type textarea "why still don"
type textarea "x"
type textarea "why still don."
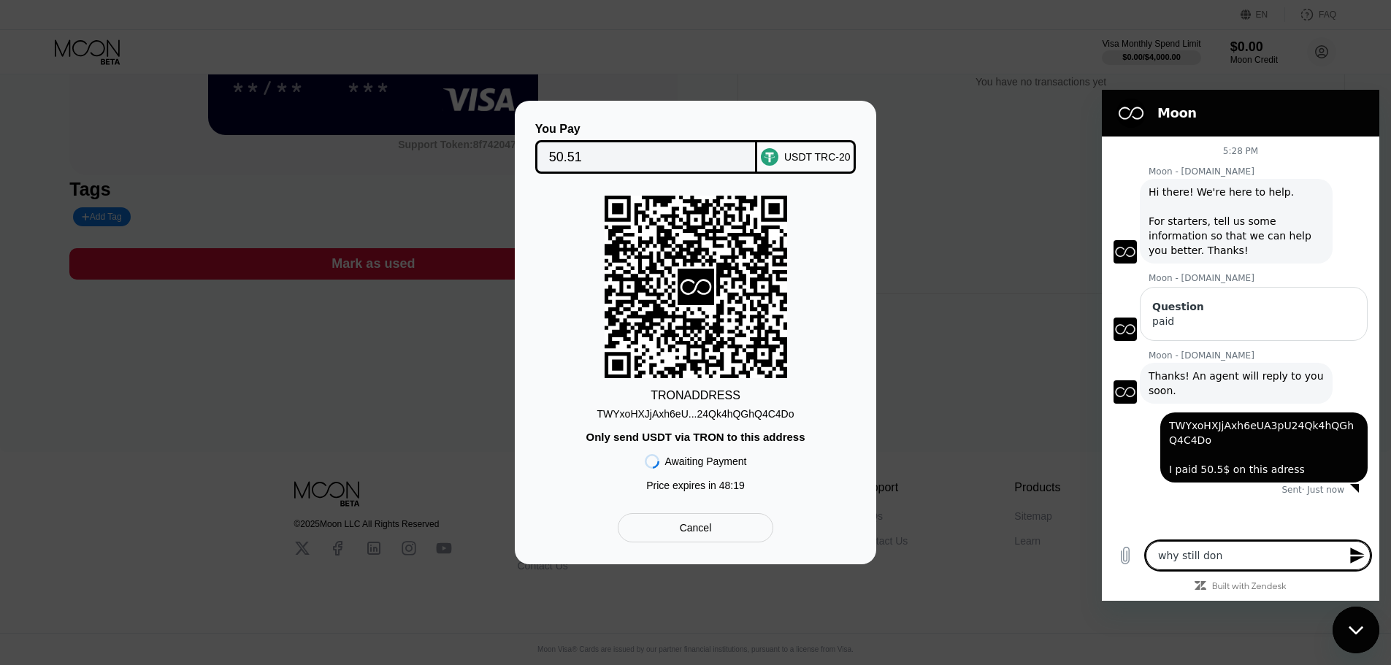
type textarea "x"
type textarea "why still don"
type textarea "x"
type textarea "why still don'"
type textarea "x"
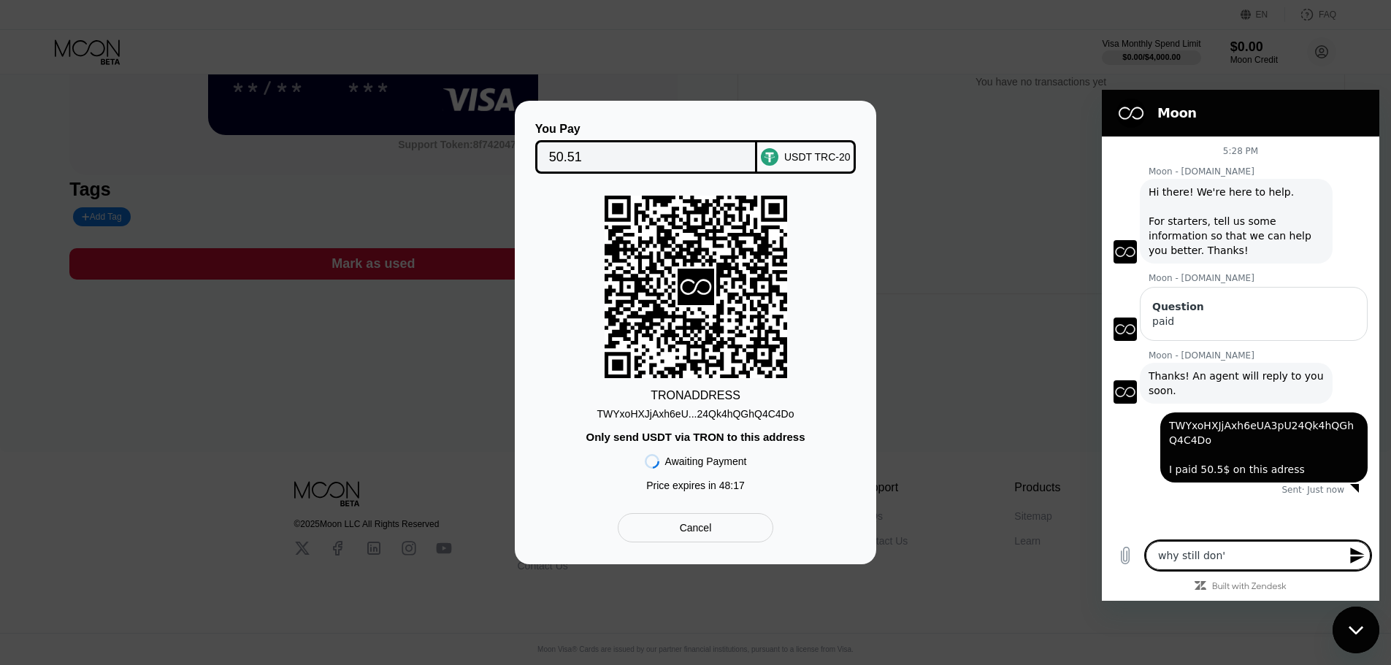
type textarea "why still don't"
type textarea "x"
type textarea "why still don't"
type textarea "x"
type textarea "why still don't a"
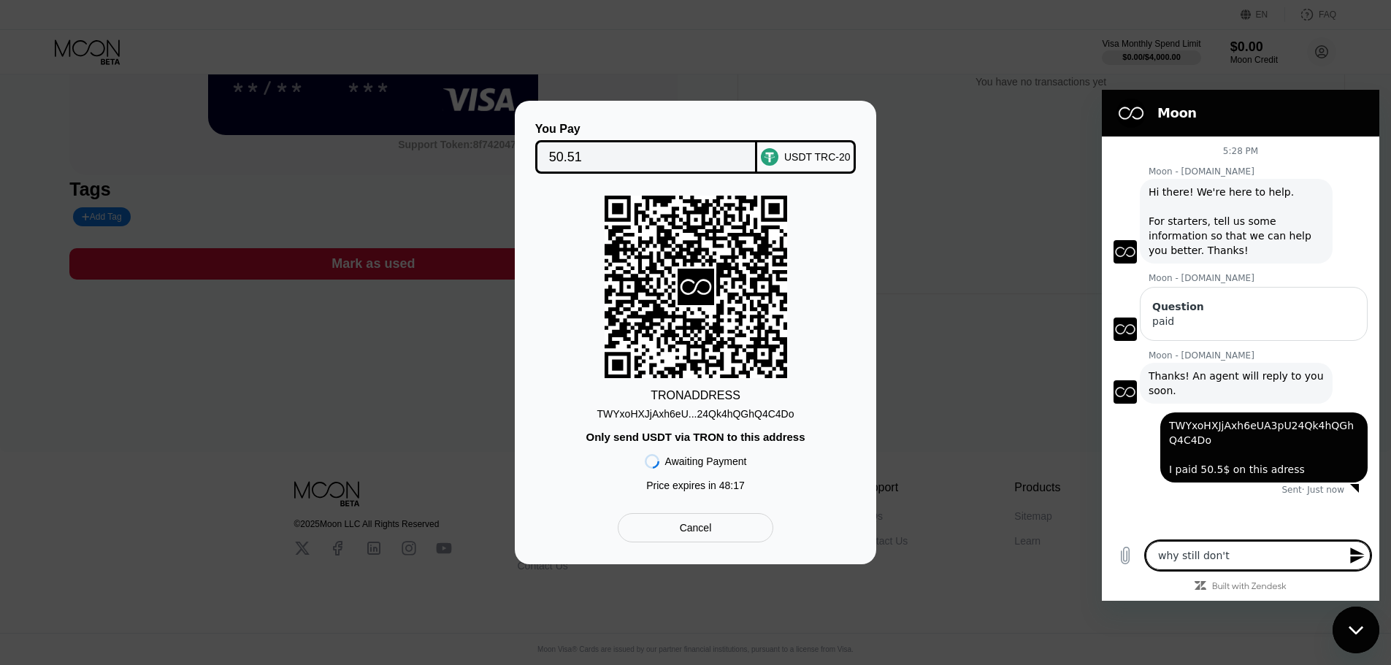
type textarea "x"
type textarea "why still don't ac"
type textarea "x"
type textarea "why still don't acc"
type textarea "x"
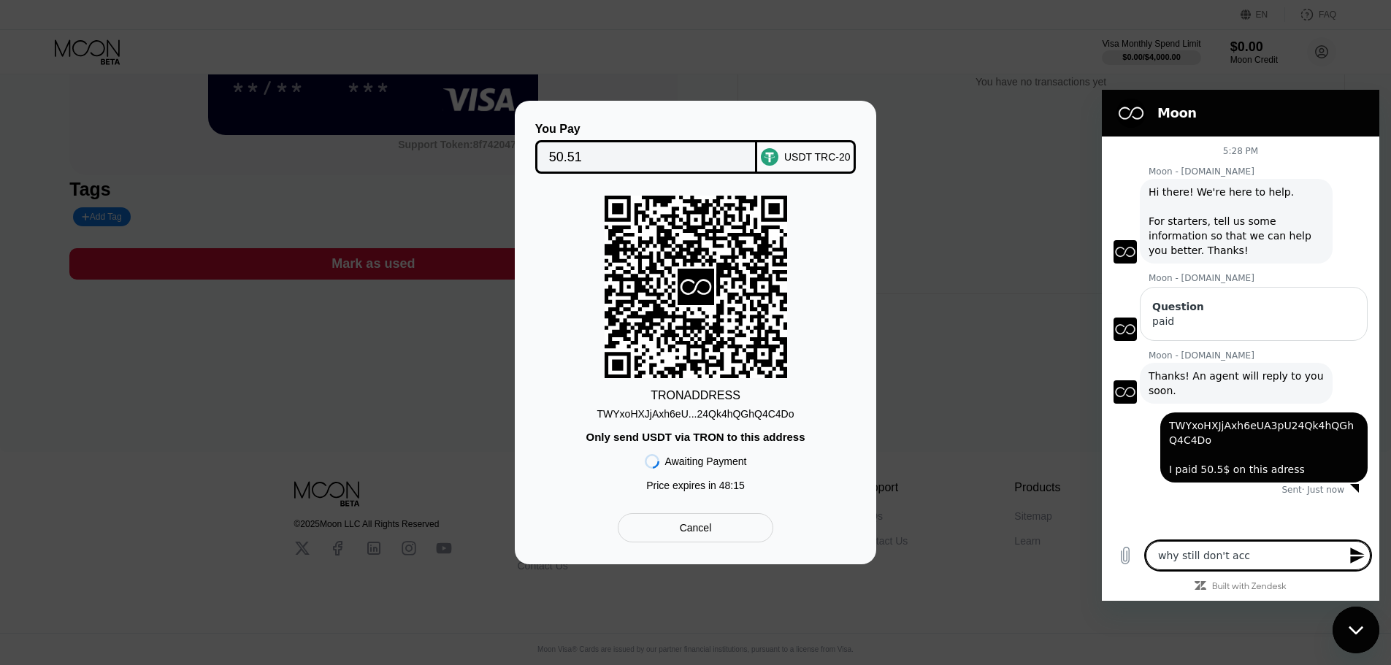
type textarea "why still don't acce"
type textarea "x"
type textarea "why still don't accep"
type textarea "x"
type textarea "why still don't accept"
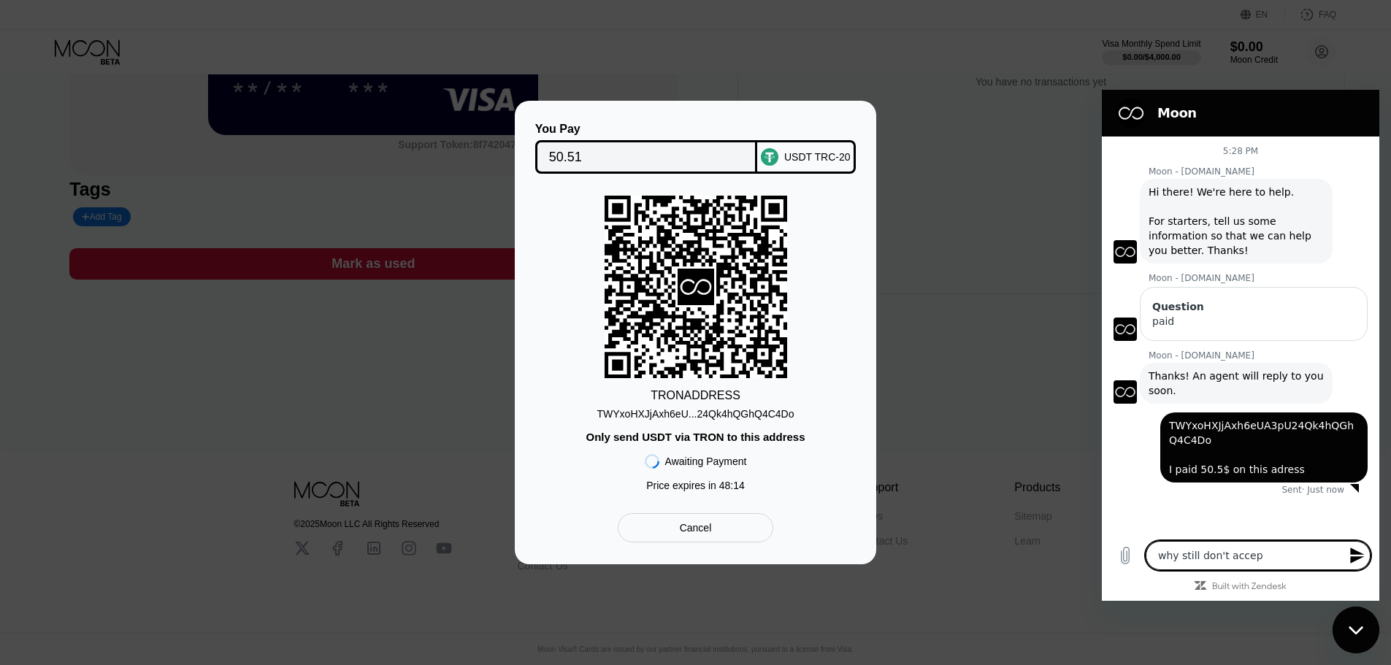
type textarea "x"
type textarea "why still don't accept"
type textarea "x"
type textarea "why still don't accept b"
type textarea "x"
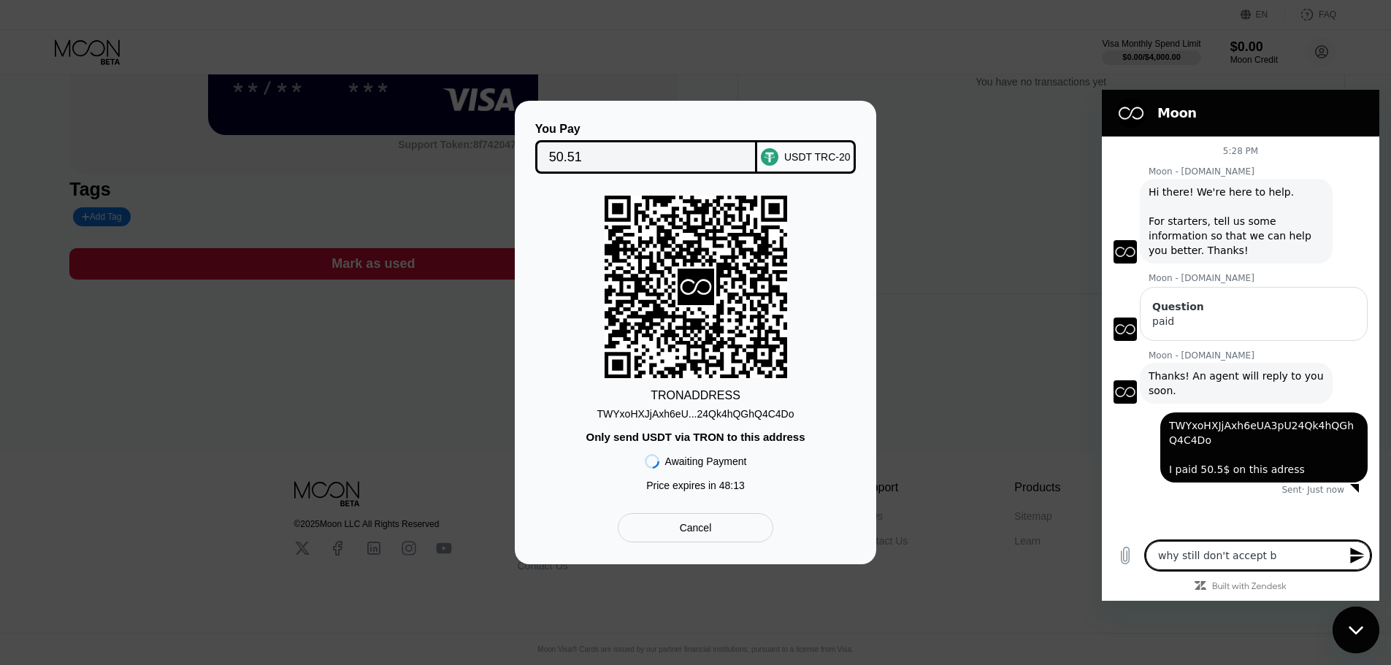
type textarea "why still don't accept by"
type textarea "x"
type textarea "why still don't accept by"
type textarea "x"
type textarea "why still don't accept by y"
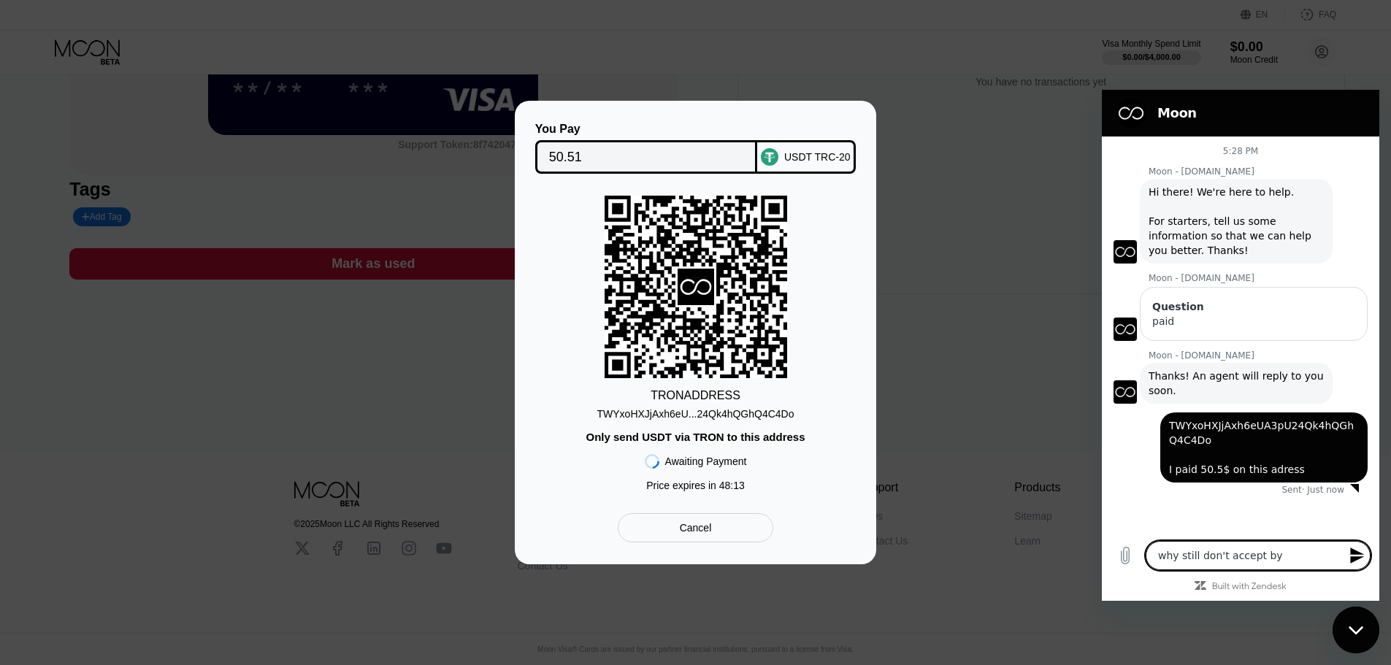
type textarea "x"
type textarea "why still don't accept by yo"
type textarea "x"
type textarea "why still don't accept by you"
type textarea "x"
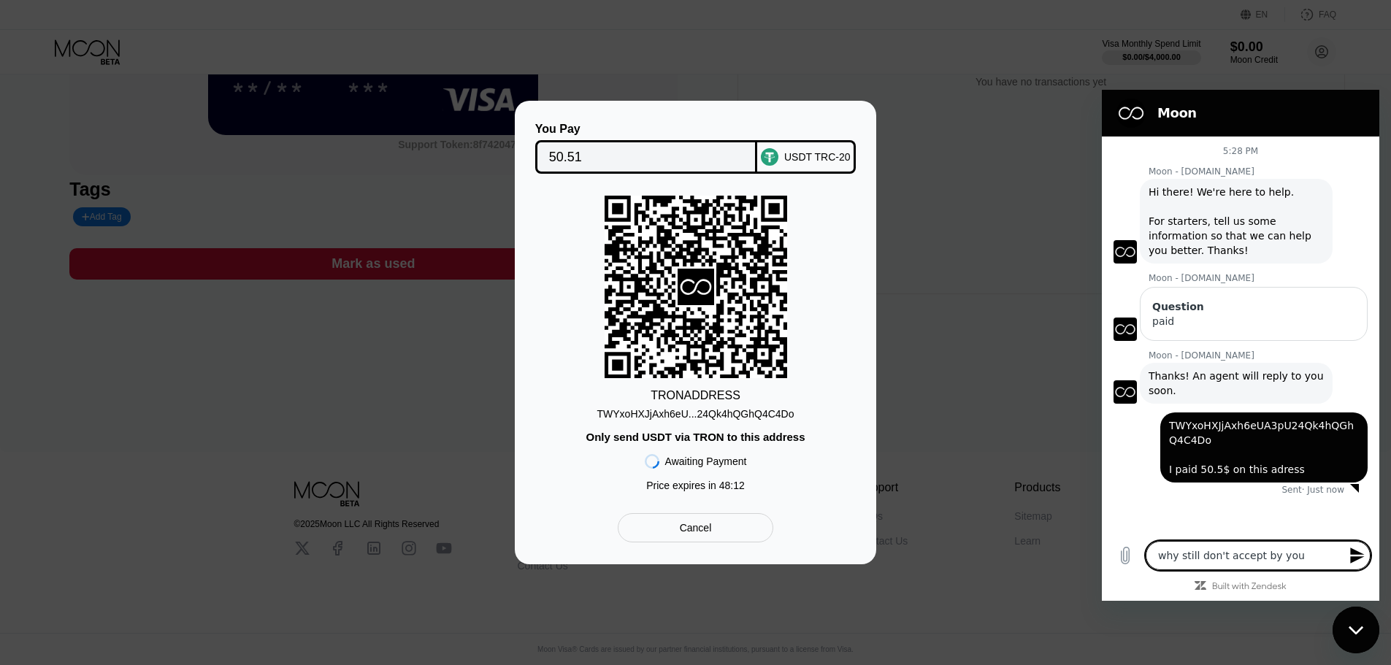
type textarea "why still don't accept by your"
type textarea "x"
type textarea "why still don't accept by your"
type textarea "x"
type textarea "why still don't accept by your"
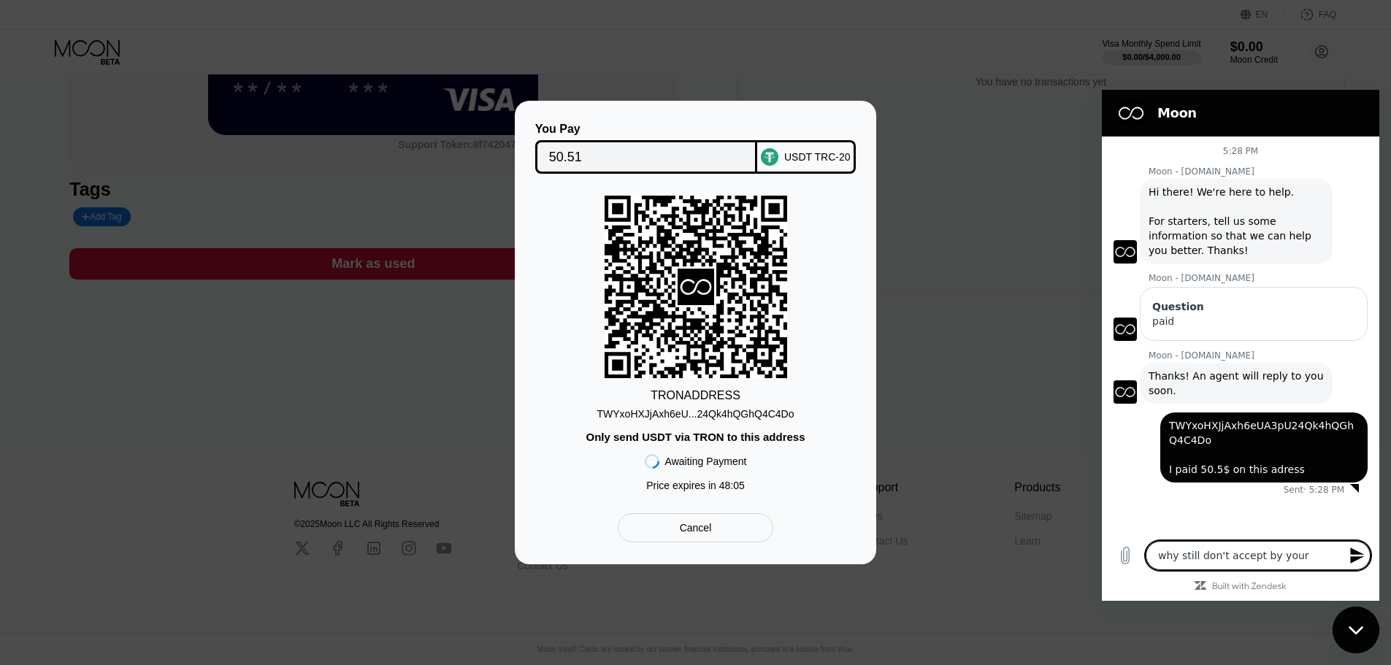
type textarea "x"
type textarea "why still don't accept by your"
type textarea "x"
type textarea "why still don't accept by your s"
type textarea "x"
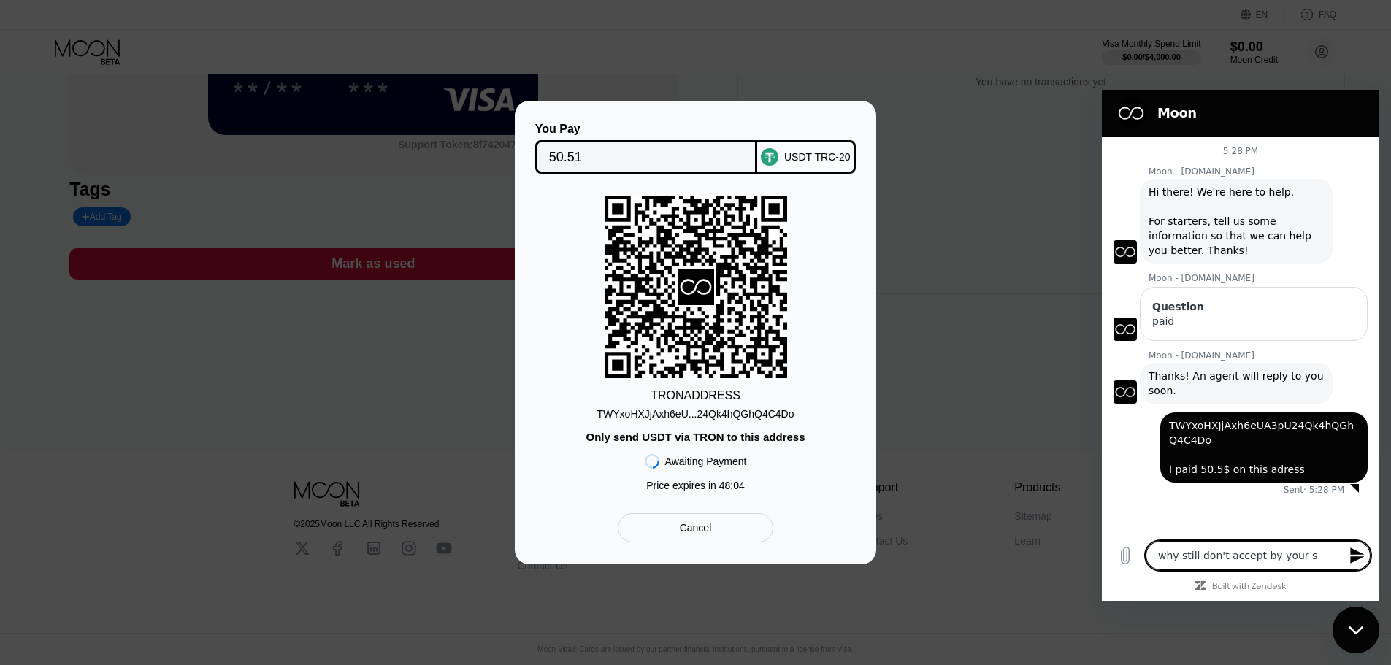
type textarea "why still don't accept by your si"
type textarea "x"
type textarea "why still don't accept by your sie"
type textarea "x"
type textarea "why still don't accept by your sied"
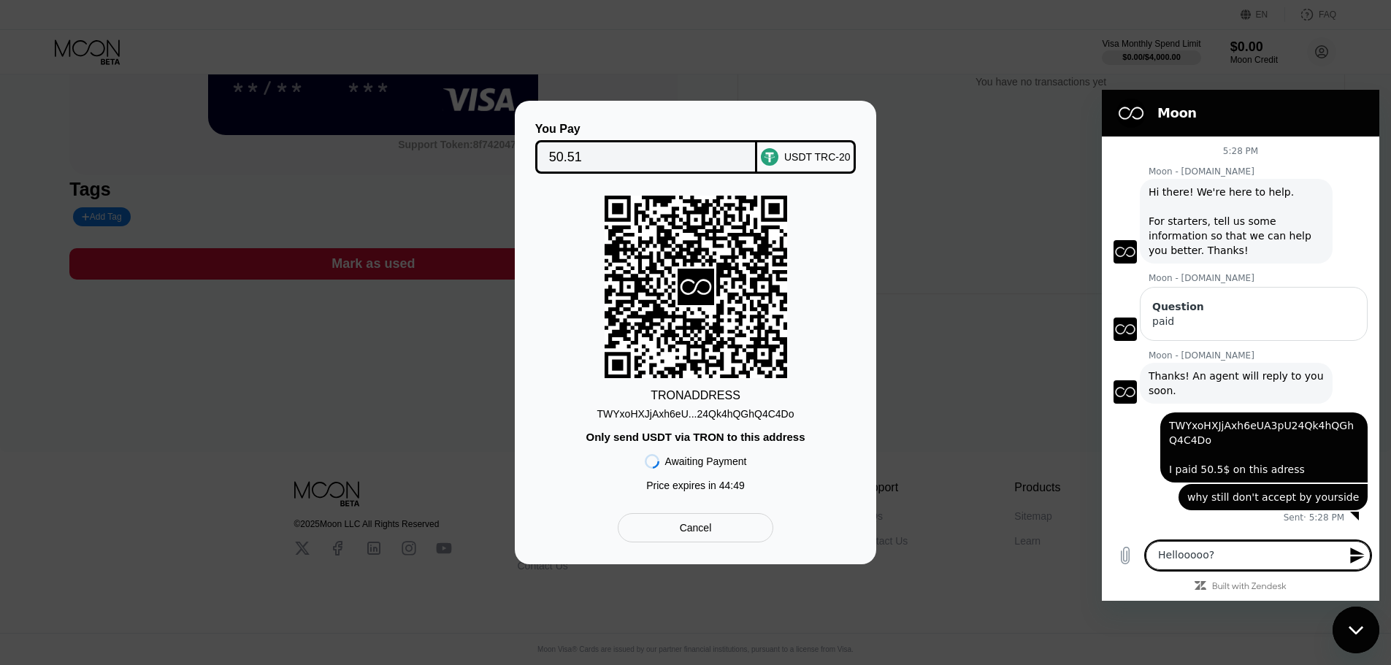
type textarea "Hellooooo?!"
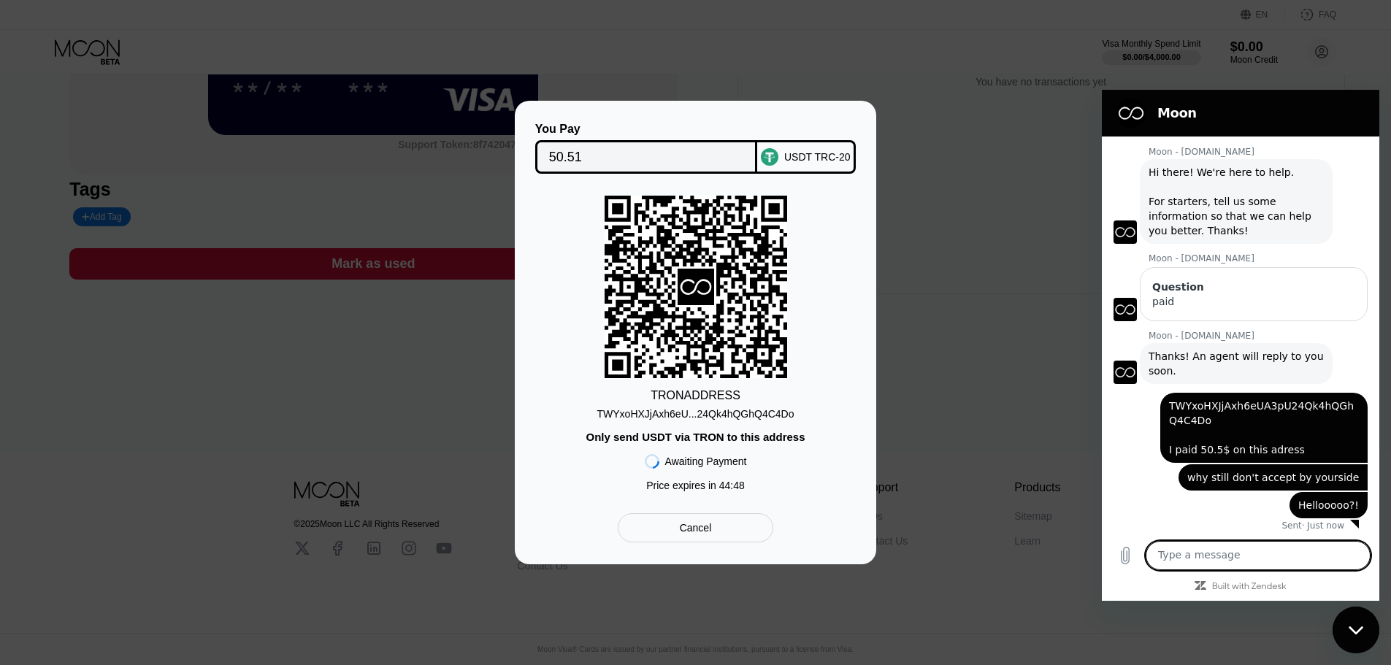
scroll to position [23, 0]
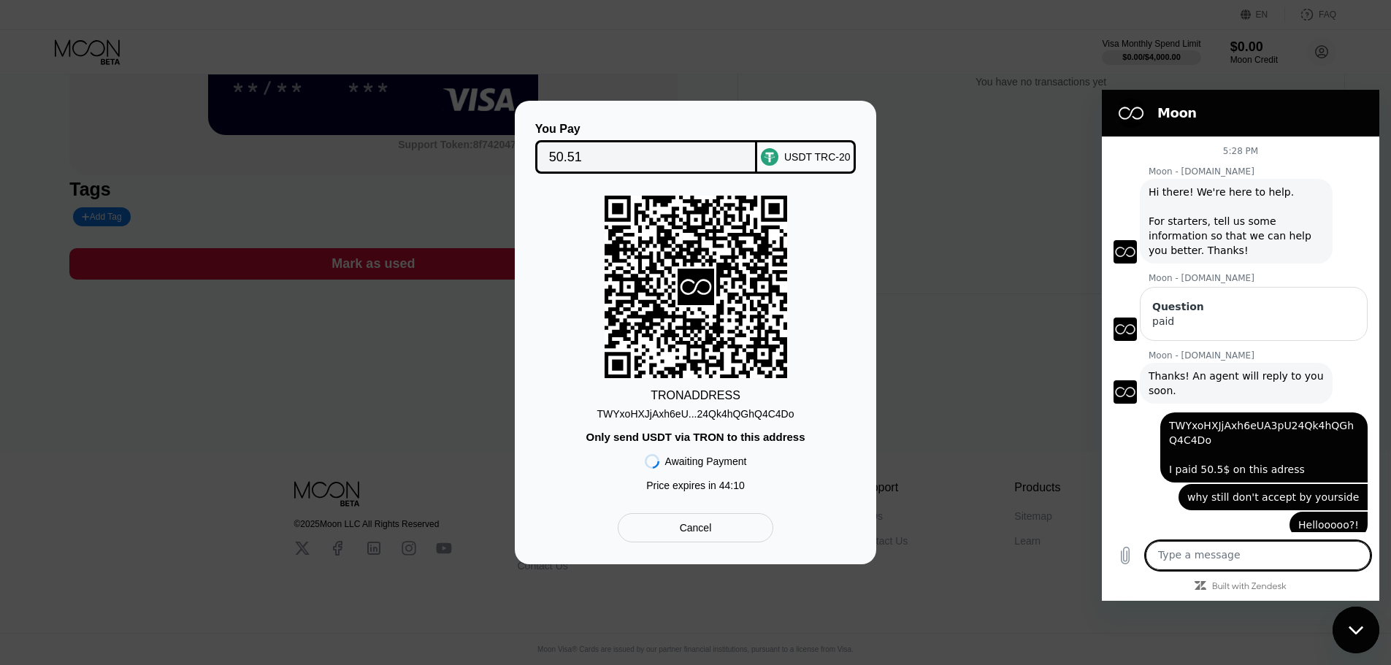
scroll to position [23, 0]
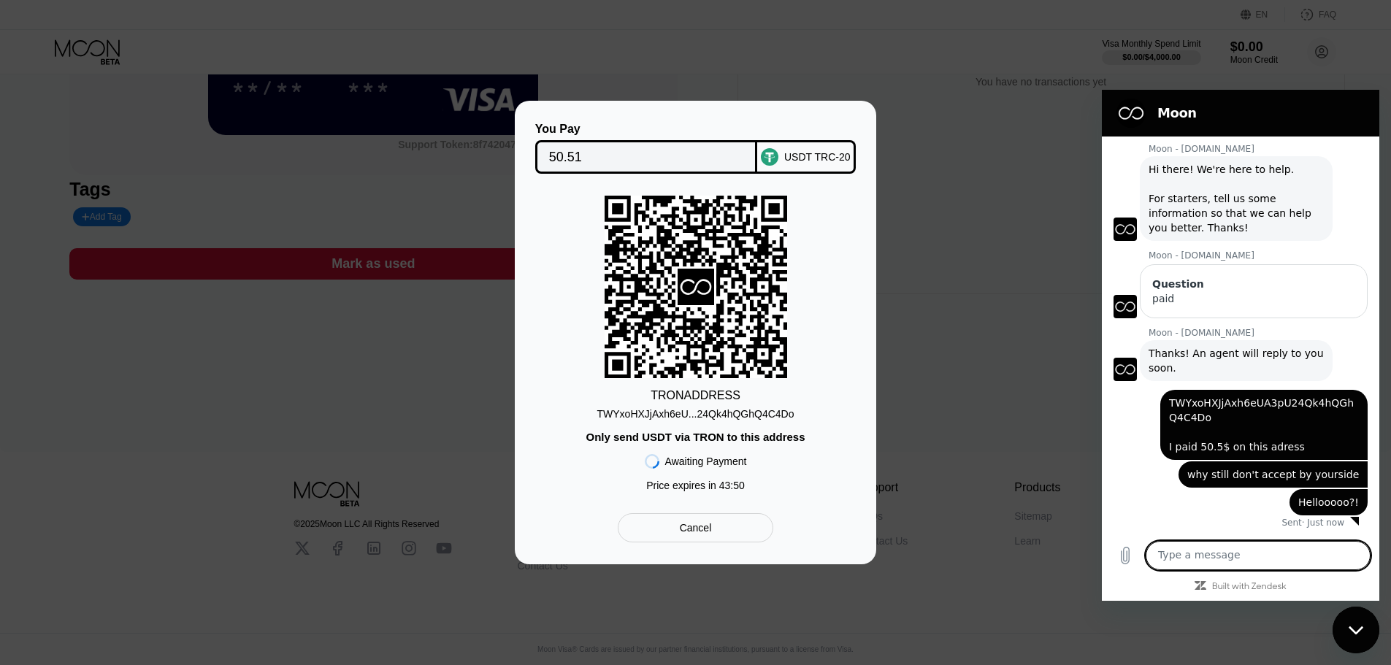
click at [1036, 290] on div "You Pay 50.51 USDT TRC-20 TRON ADDRESS TWYxoHXJjAxh6eU...24Qk4hQGhQ4C4Do Only s…" at bounding box center [695, 333] width 1391 height 464
click at [711, 535] on div "Cancel" at bounding box center [696, 527] width 32 height 13
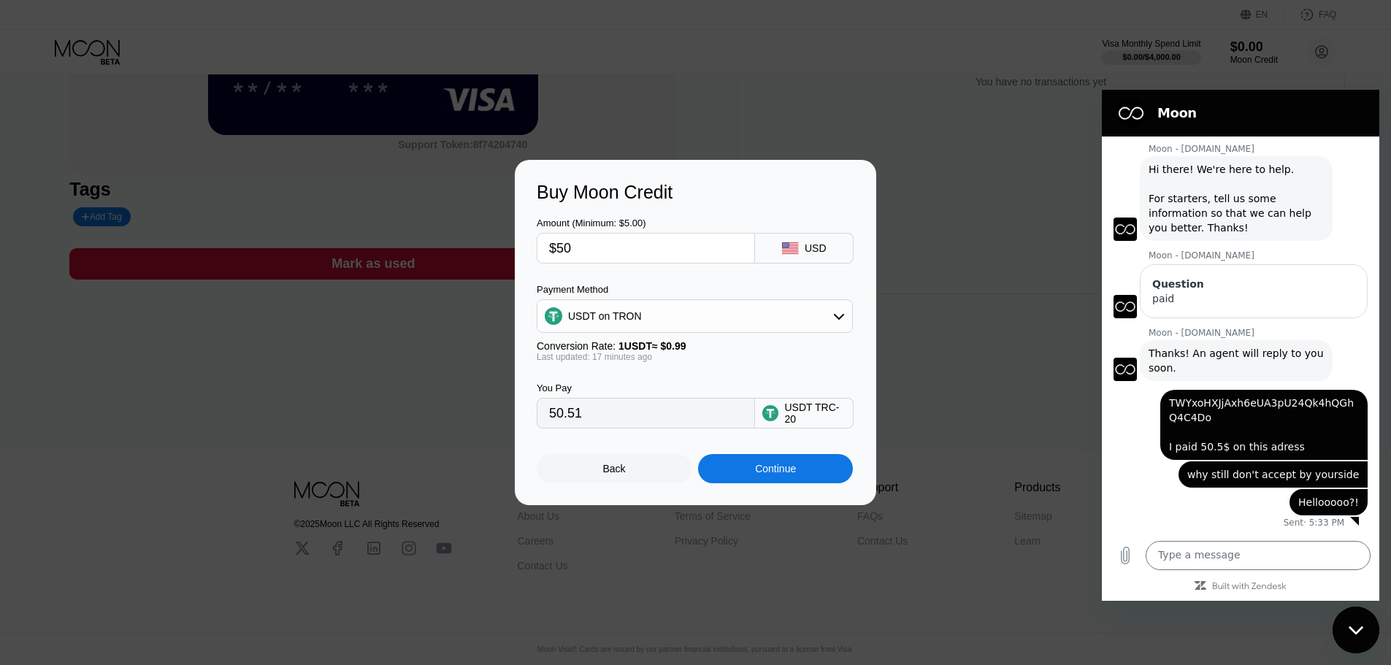
click at [612, 470] on div "Back" at bounding box center [614, 469] width 23 height 12
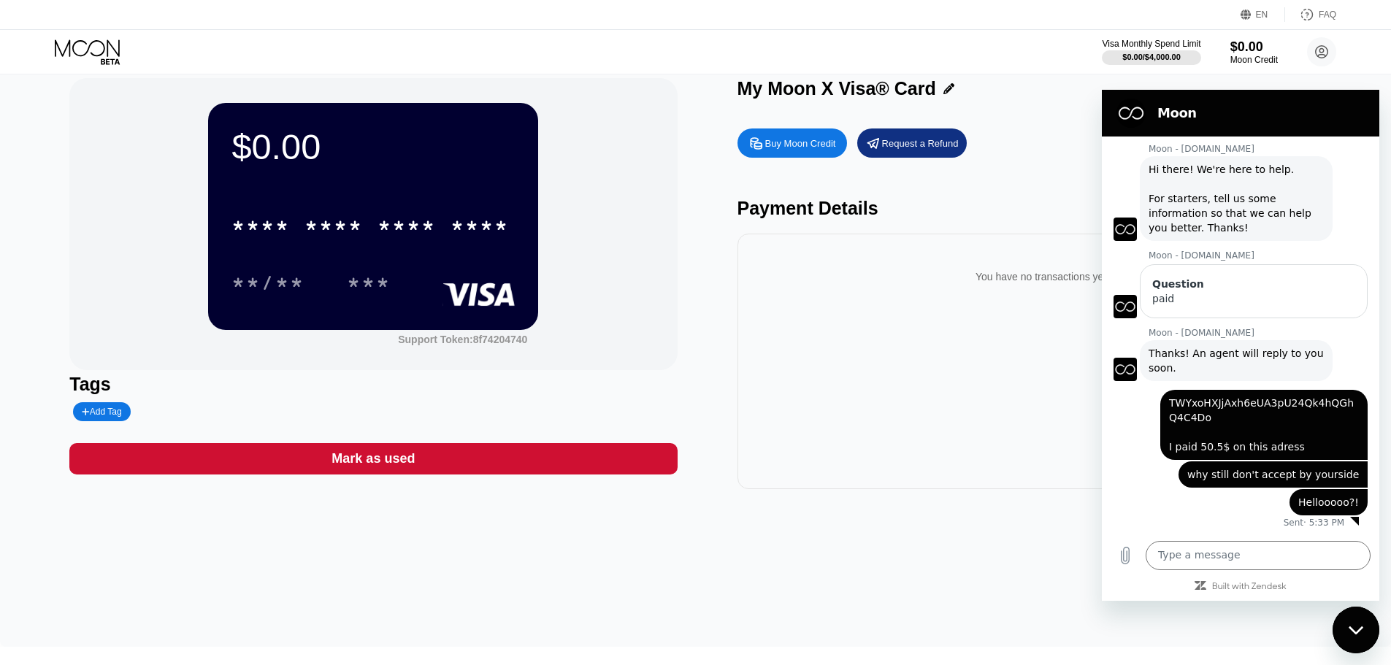
scroll to position [0, 0]
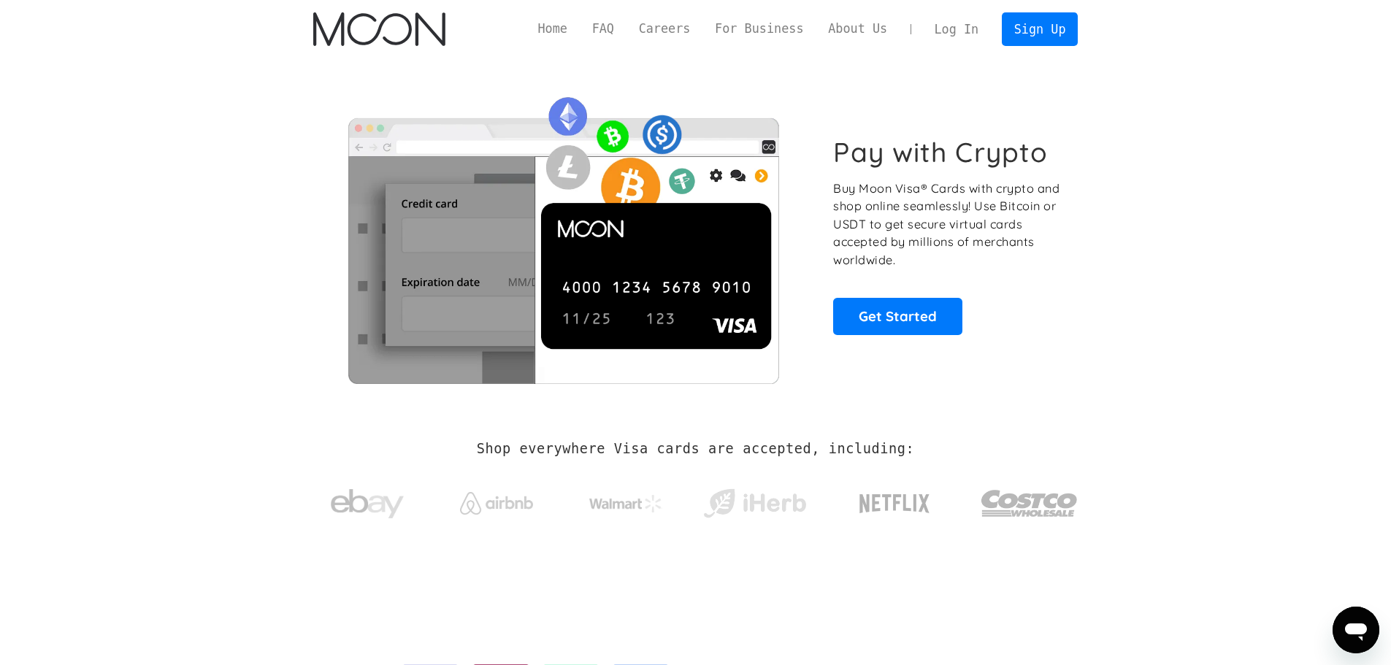
click at [955, 29] on link "Log In" at bounding box center [956, 29] width 69 height 32
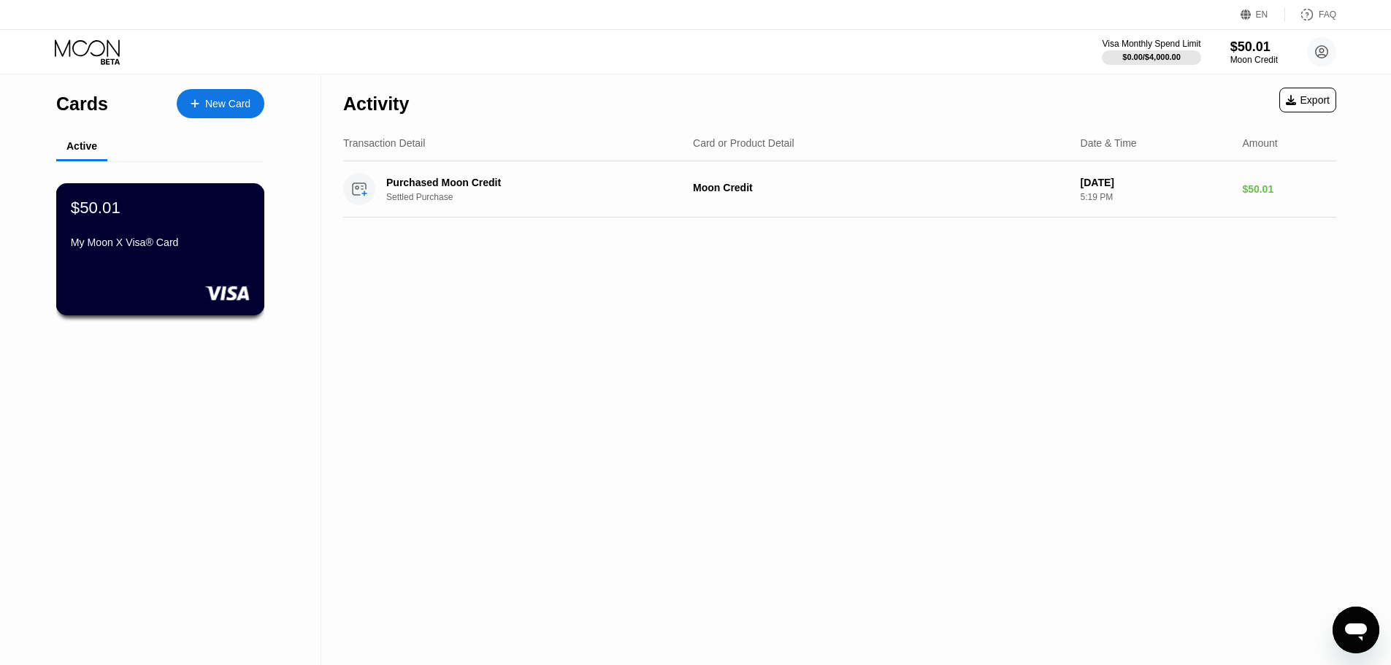
click at [206, 276] on div "$50.01 My Moon X Visa® Card" at bounding box center [160, 249] width 209 height 132
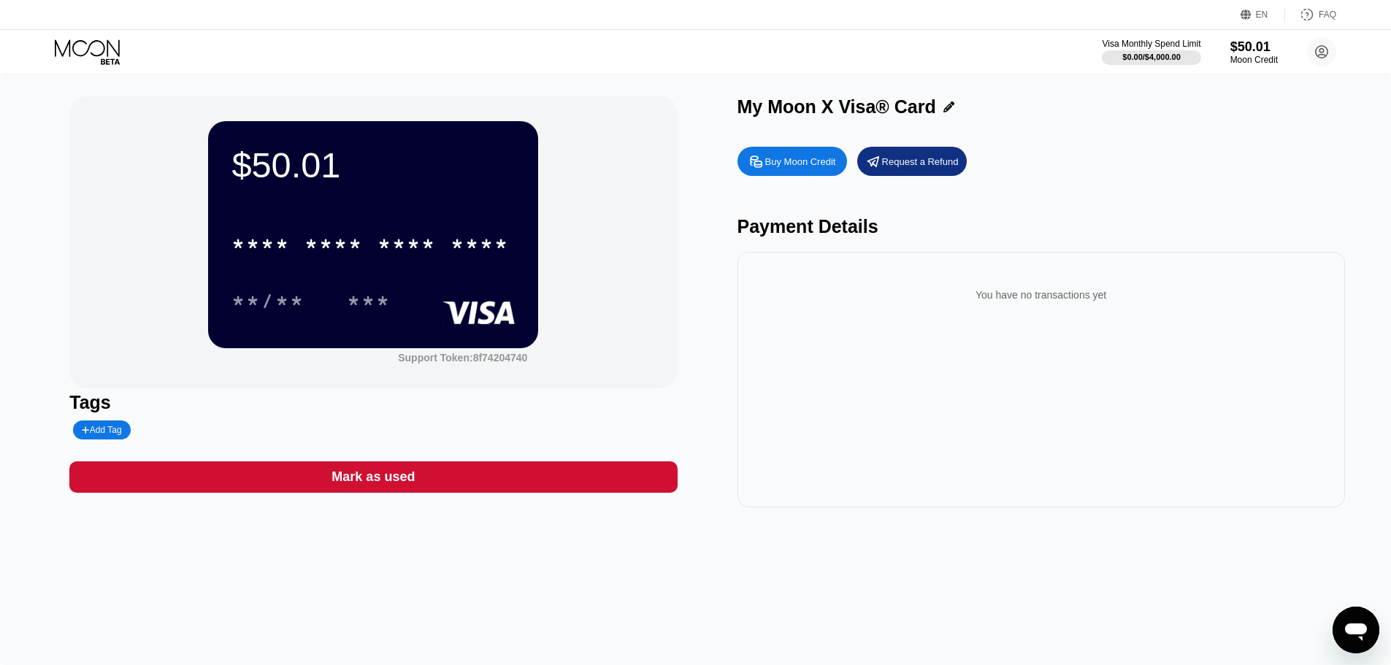
click at [465, 225] on div "* * * * * * * * * * * * ****" at bounding box center [373, 240] width 283 height 50
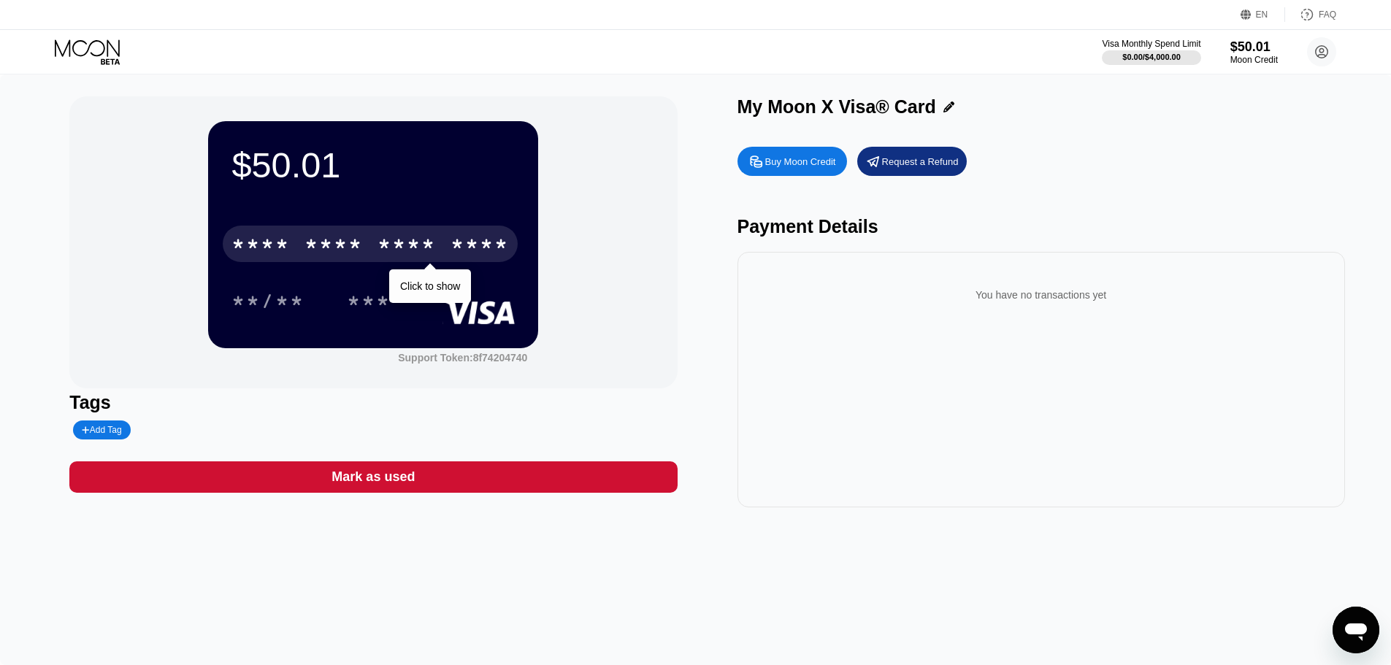
click at [408, 249] on div "* * * *" at bounding box center [407, 245] width 58 height 23
click at [367, 257] on div "* * * * * * * * * * * * 8861" at bounding box center [370, 244] width 295 height 37
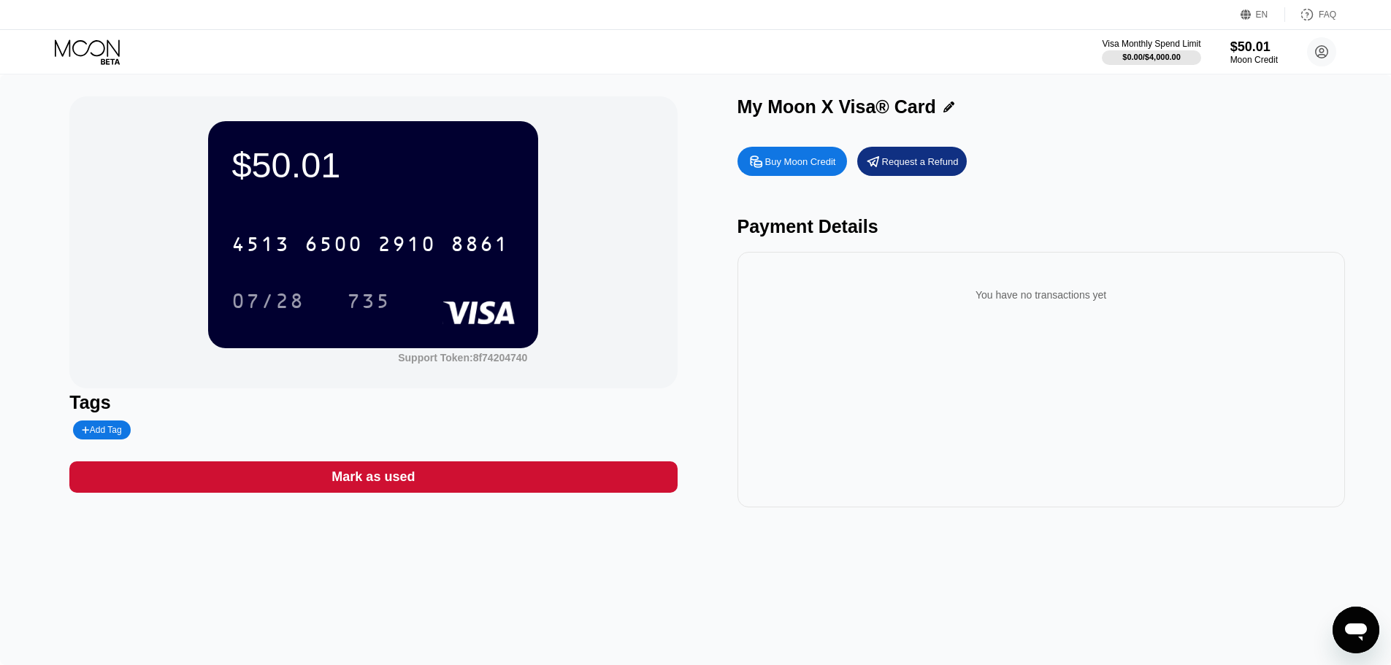
click at [1364, 619] on icon "Open messaging window" at bounding box center [1356, 630] width 26 height 26
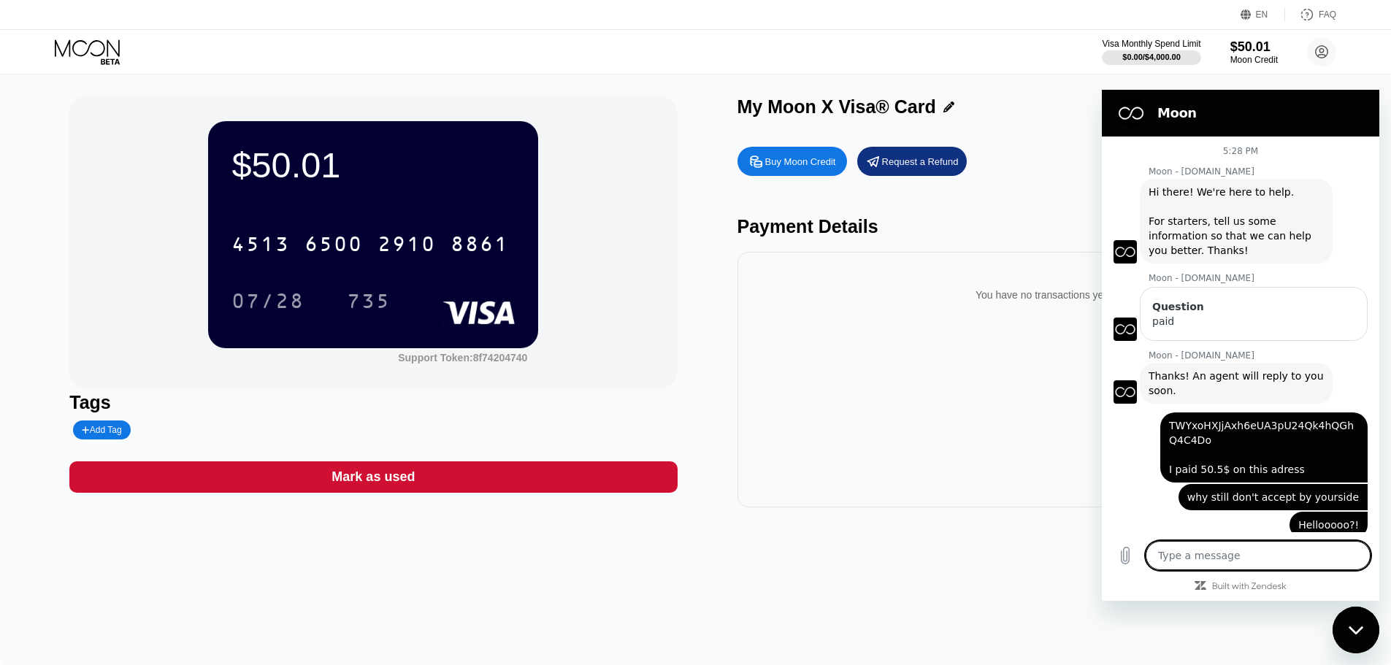
scroll to position [23, 0]
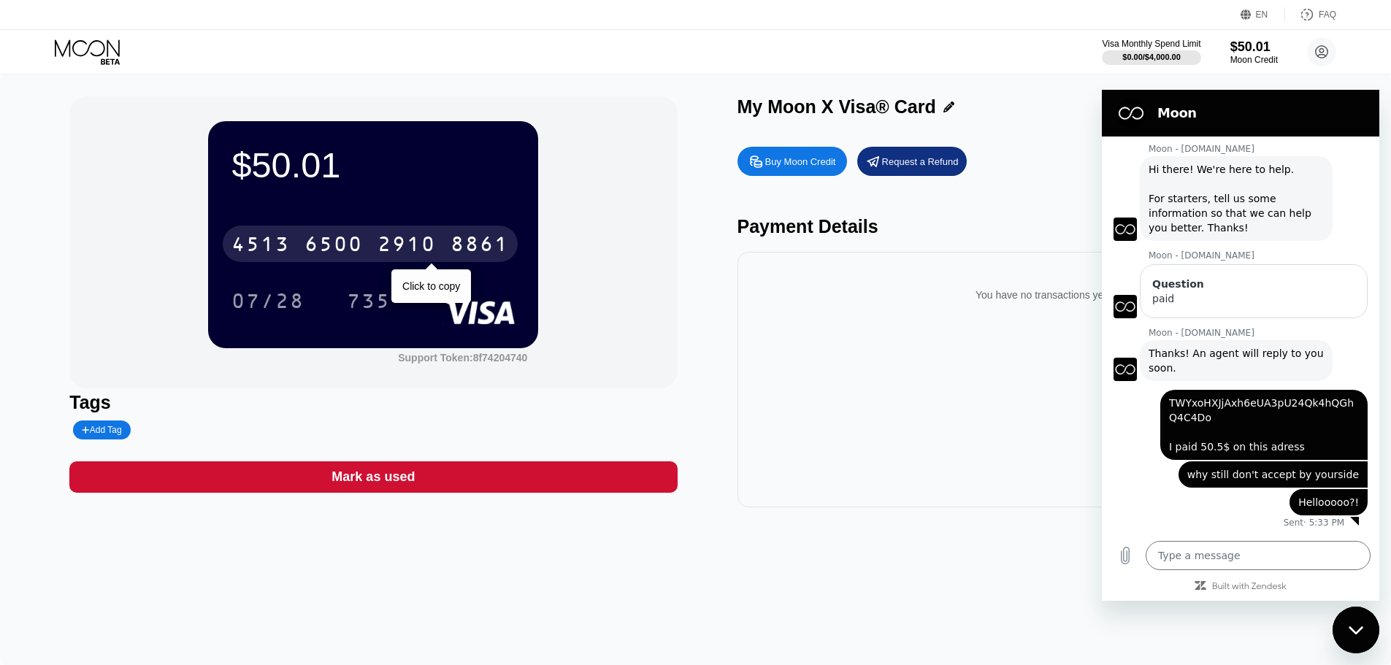
click at [416, 245] on div "2910" at bounding box center [407, 245] width 58 height 23
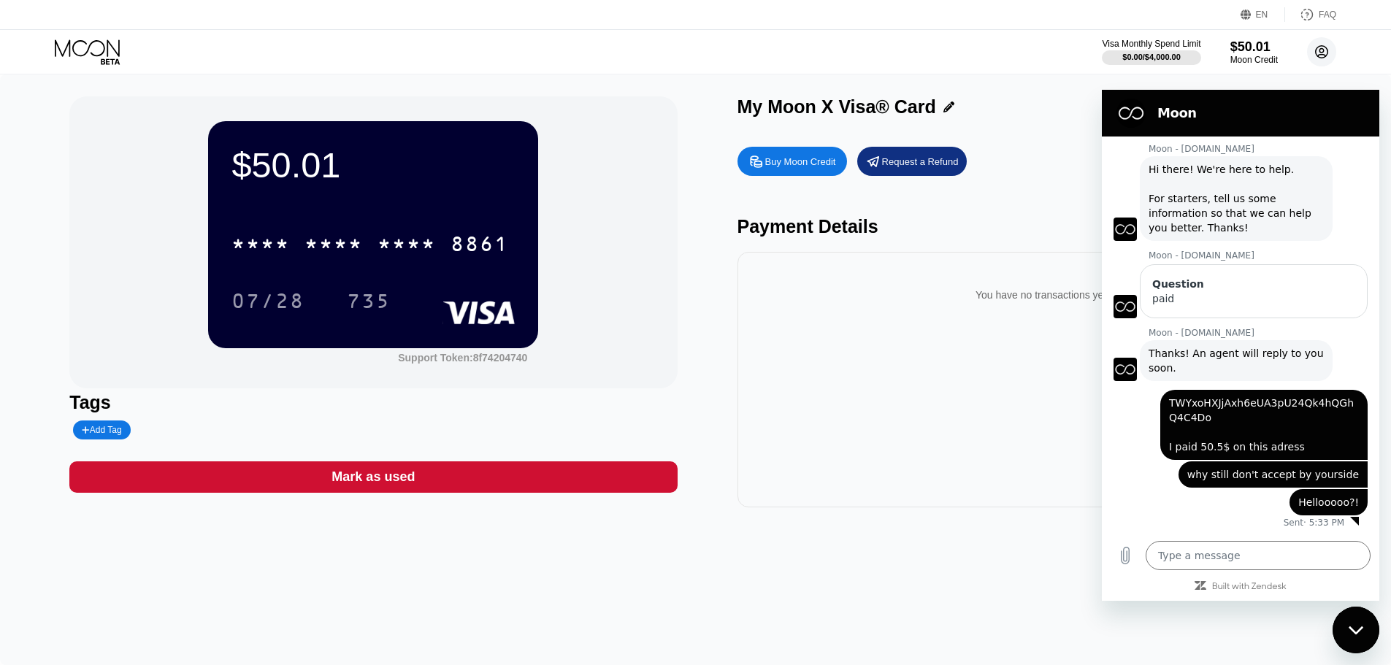
click at [1328, 47] on circle at bounding box center [1321, 51] width 29 height 29
click at [1372, 617] on div "Close messaging window" at bounding box center [1356, 630] width 44 height 44
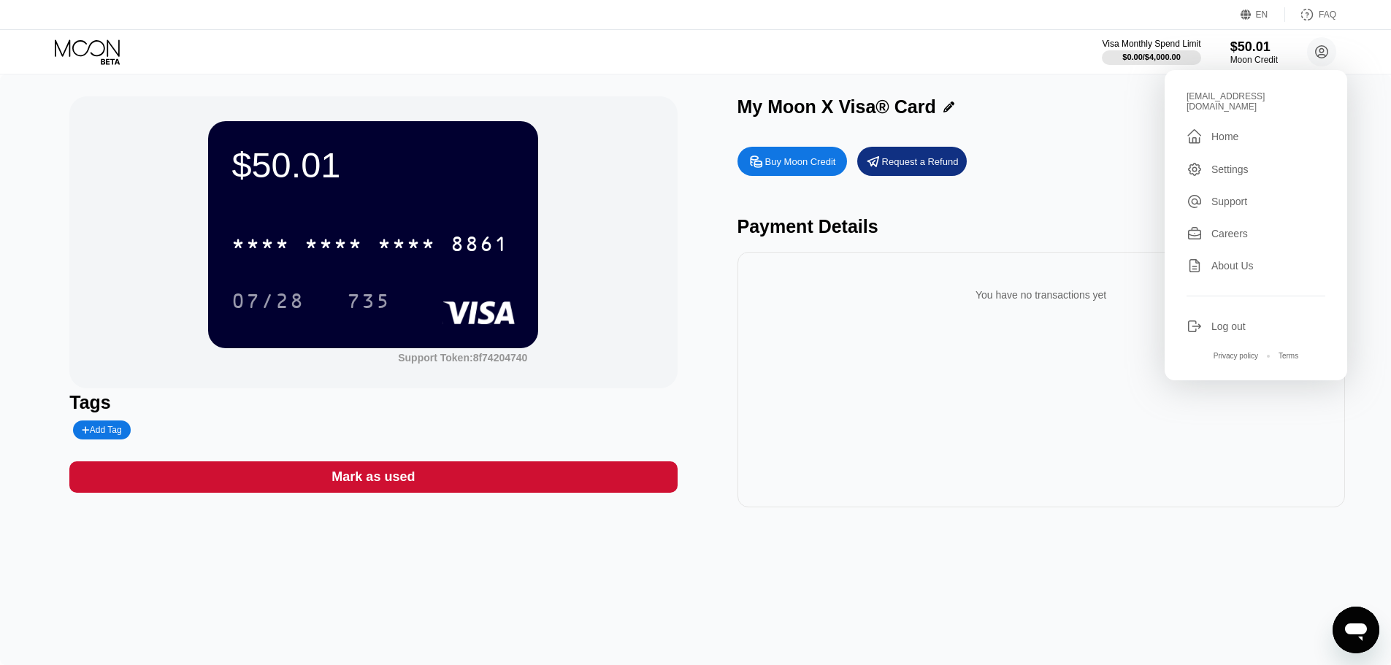
click at [1225, 164] on div "Settings" at bounding box center [1230, 170] width 37 height 12
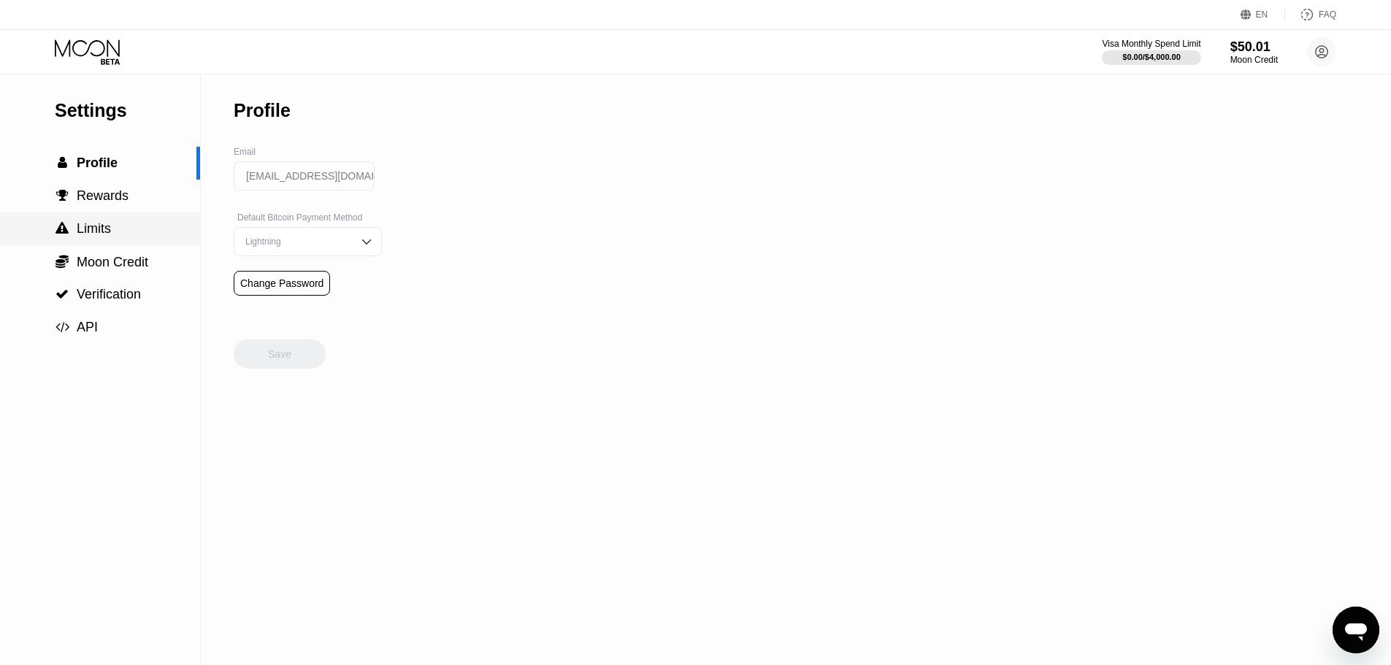
click at [101, 242] on div " Limits" at bounding box center [100, 229] width 200 height 33
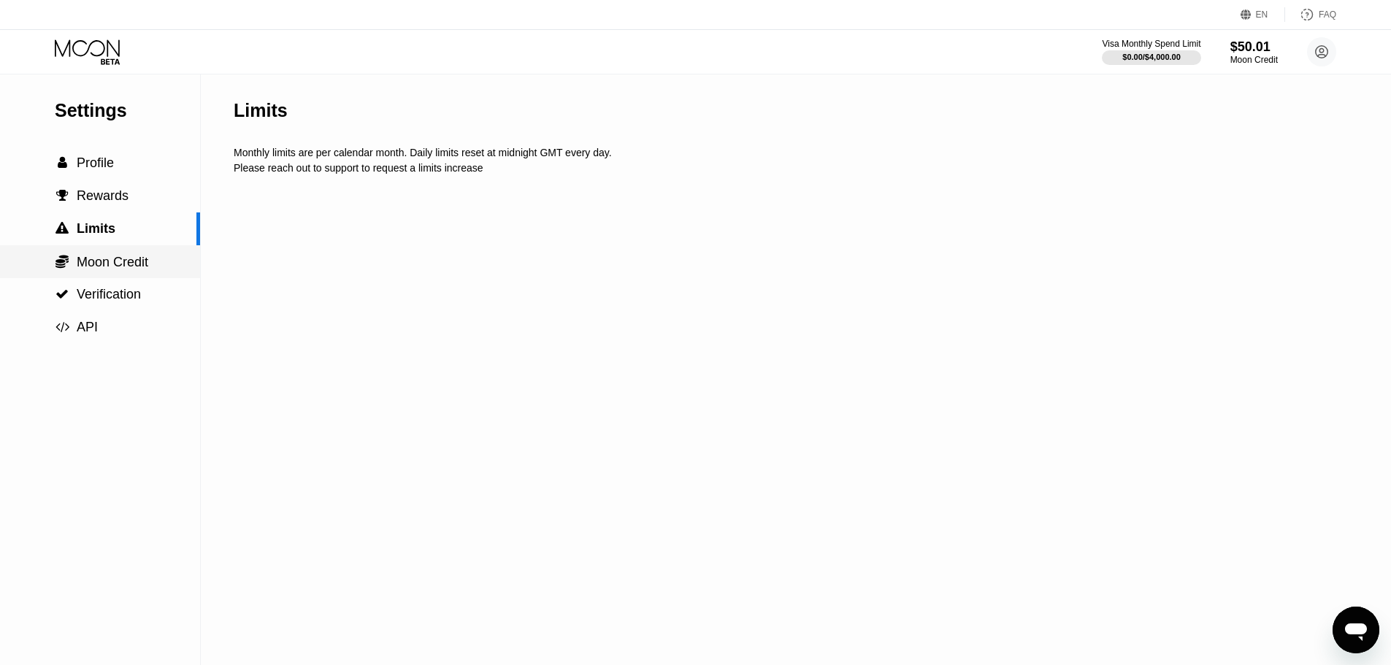
click at [125, 252] on div " Moon Credit" at bounding box center [100, 261] width 200 height 33
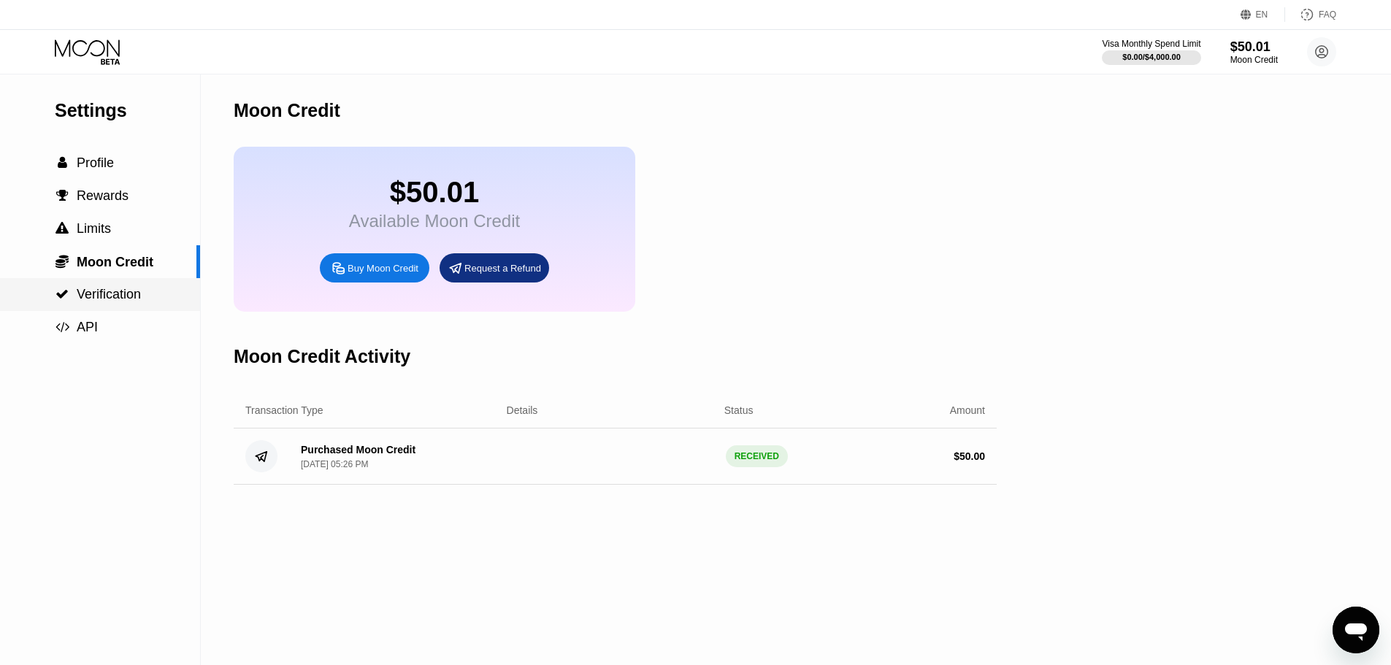
click at [110, 298] on span "Verification" at bounding box center [109, 294] width 64 height 15
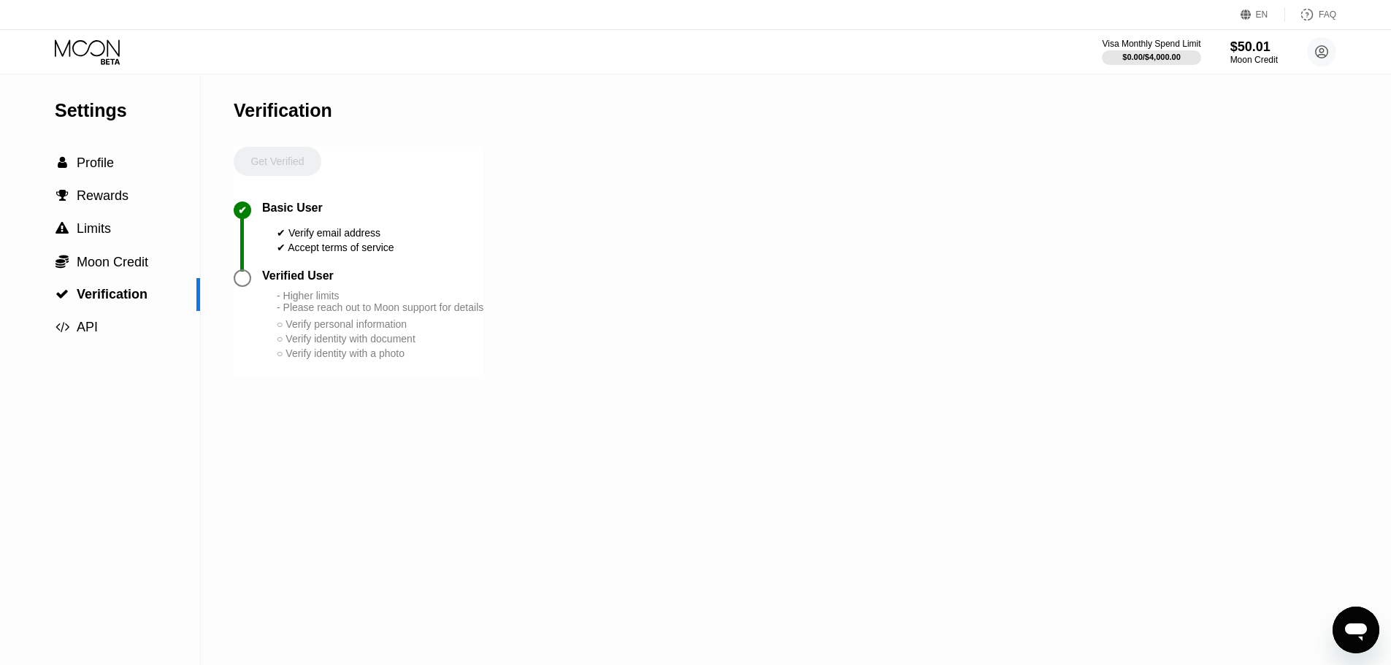
click at [252, 286] on div at bounding box center [248, 278] width 28 height 18
click at [245, 287] on div at bounding box center [243, 278] width 18 height 18
click at [279, 162] on div "Get Verified" at bounding box center [278, 174] width 88 height 55
click at [76, 335] on div " API" at bounding box center [76, 327] width 43 height 15
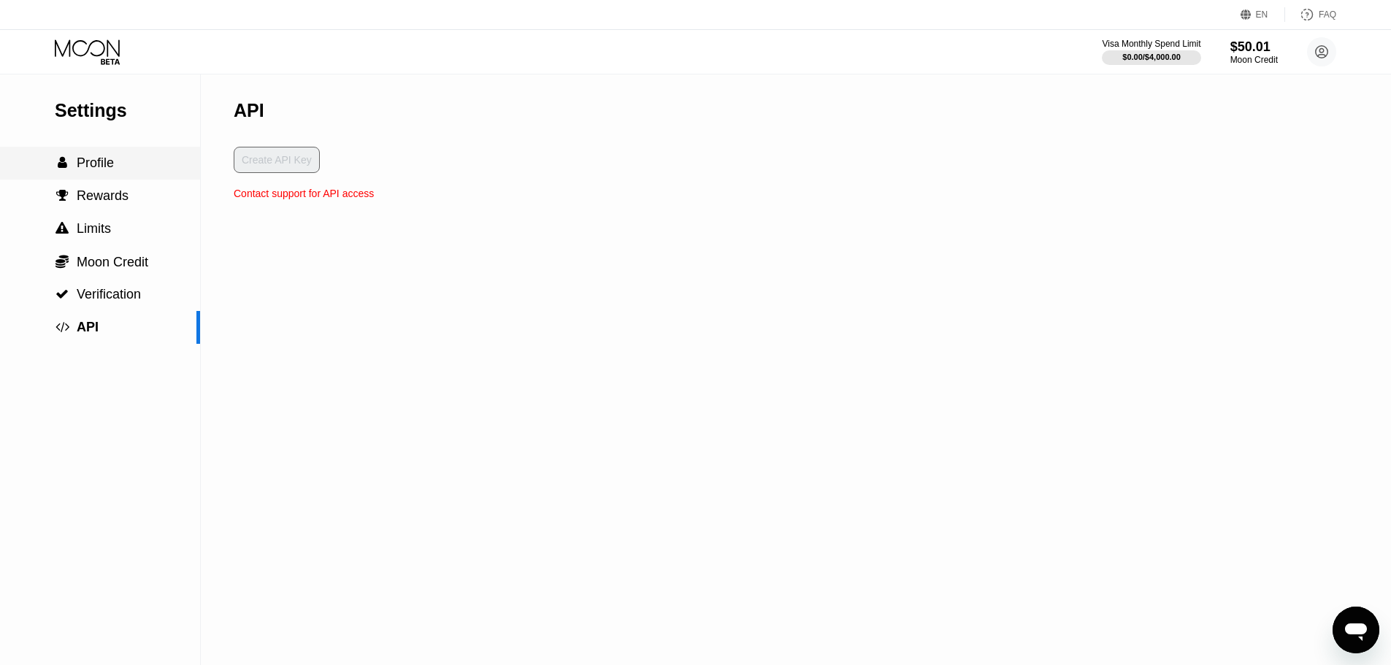
click at [114, 163] on div " Profile" at bounding box center [100, 163] width 200 height 15
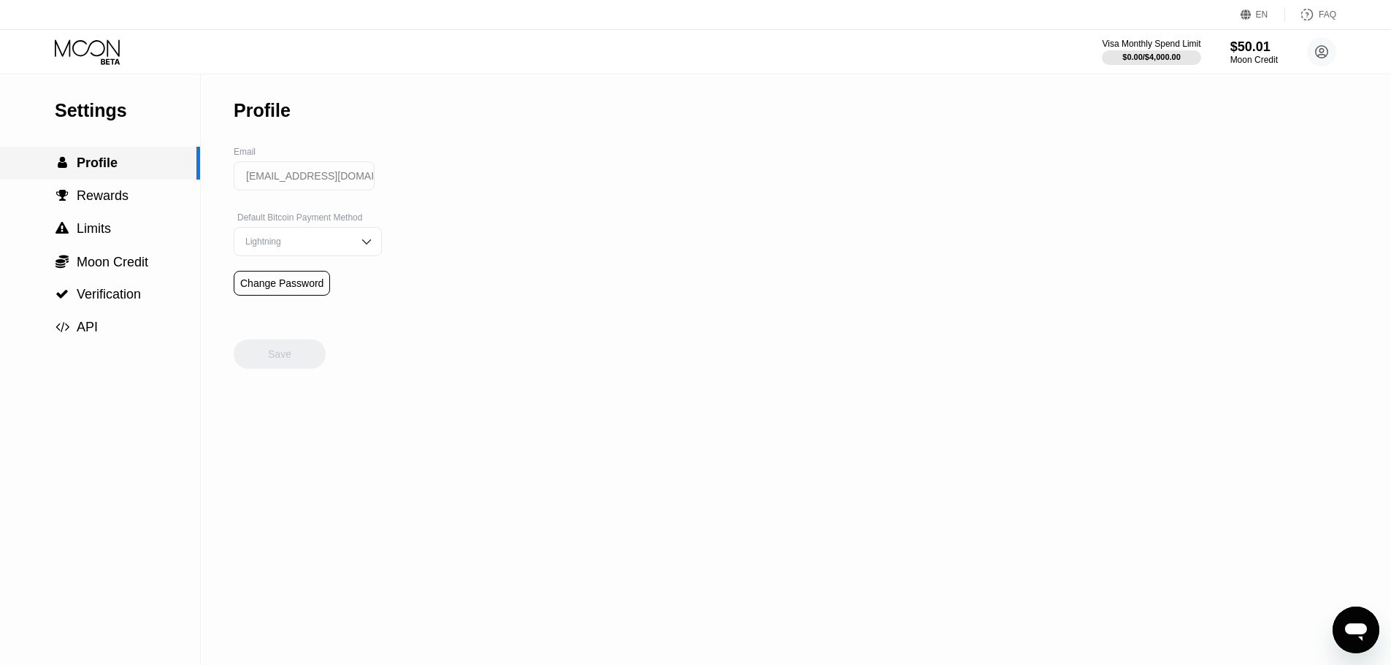
click at [117, 177] on div " Profile" at bounding box center [100, 163] width 200 height 33
click at [115, 188] on div " Rewards" at bounding box center [100, 196] width 200 height 33
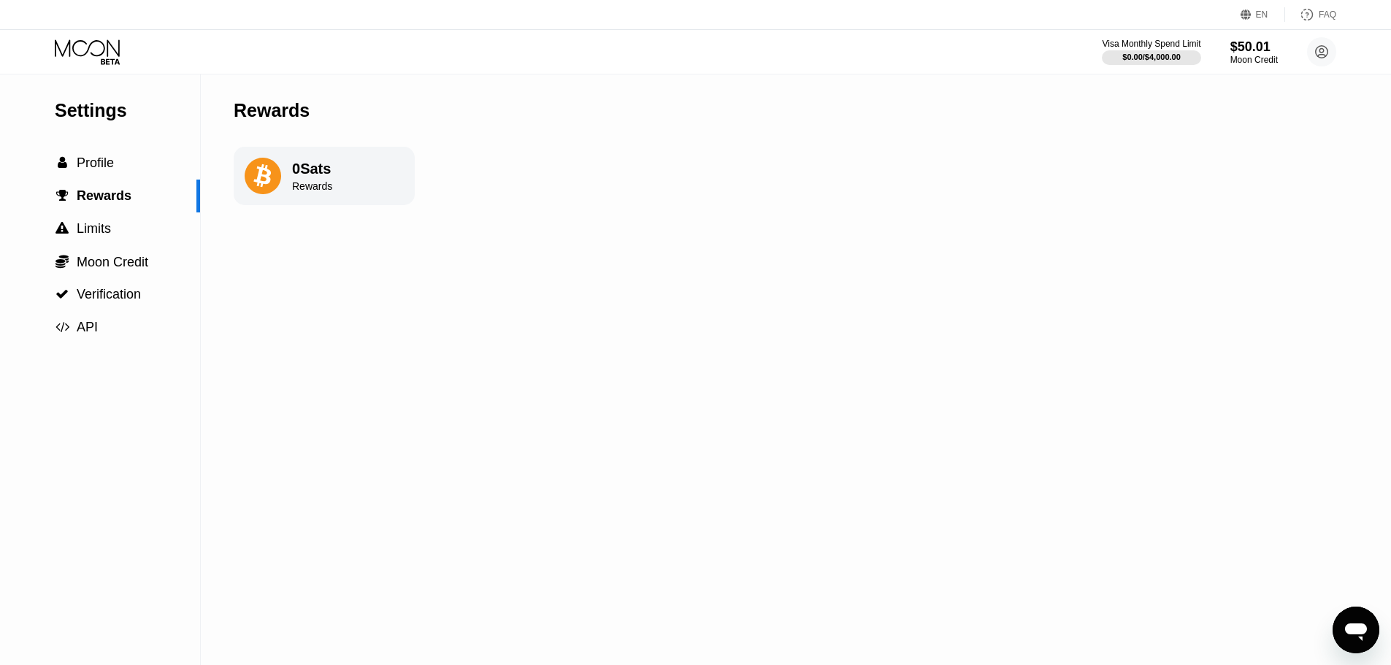
click at [111, 31] on div "Visa Monthly Spend Limit $0.00 / $4,000.00 $50.01 Moon Credit [EMAIL_ADDRESS][D…" at bounding box center [695, 52] width 1391 height 44
click at [1252, 56] on div "Moon Credit" at bounding box center [1254, 60] width 49 height 10
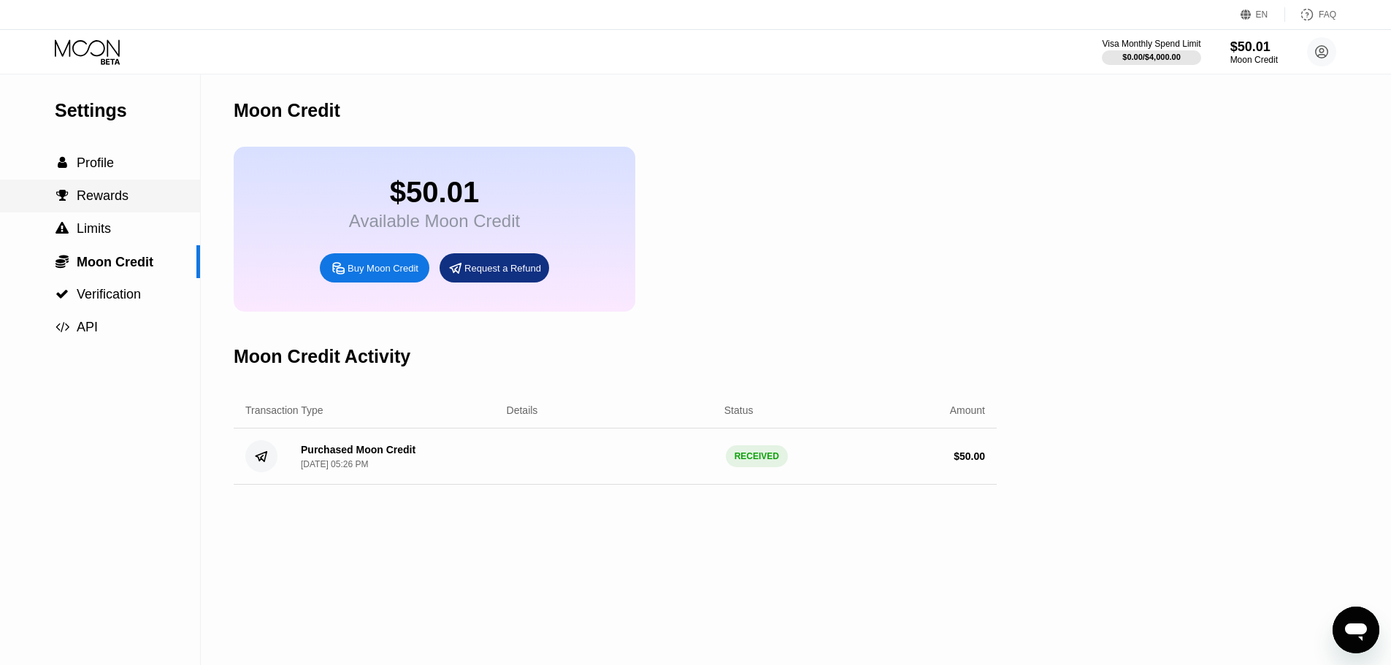
click at [120, 203] on span "Rewards" at bounding box center [103, 195] width 52 height 15
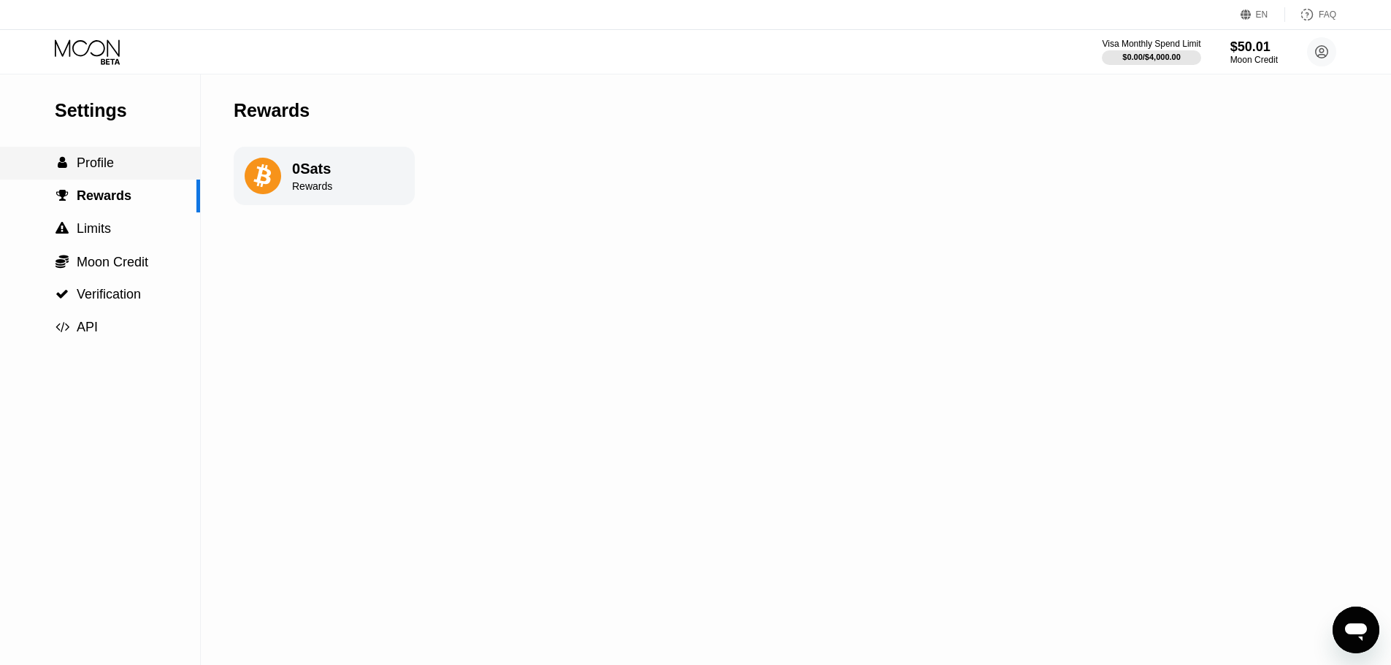
click at [107, 170] on span "Profile" at bounding box center [95, 163] width 37 height 15
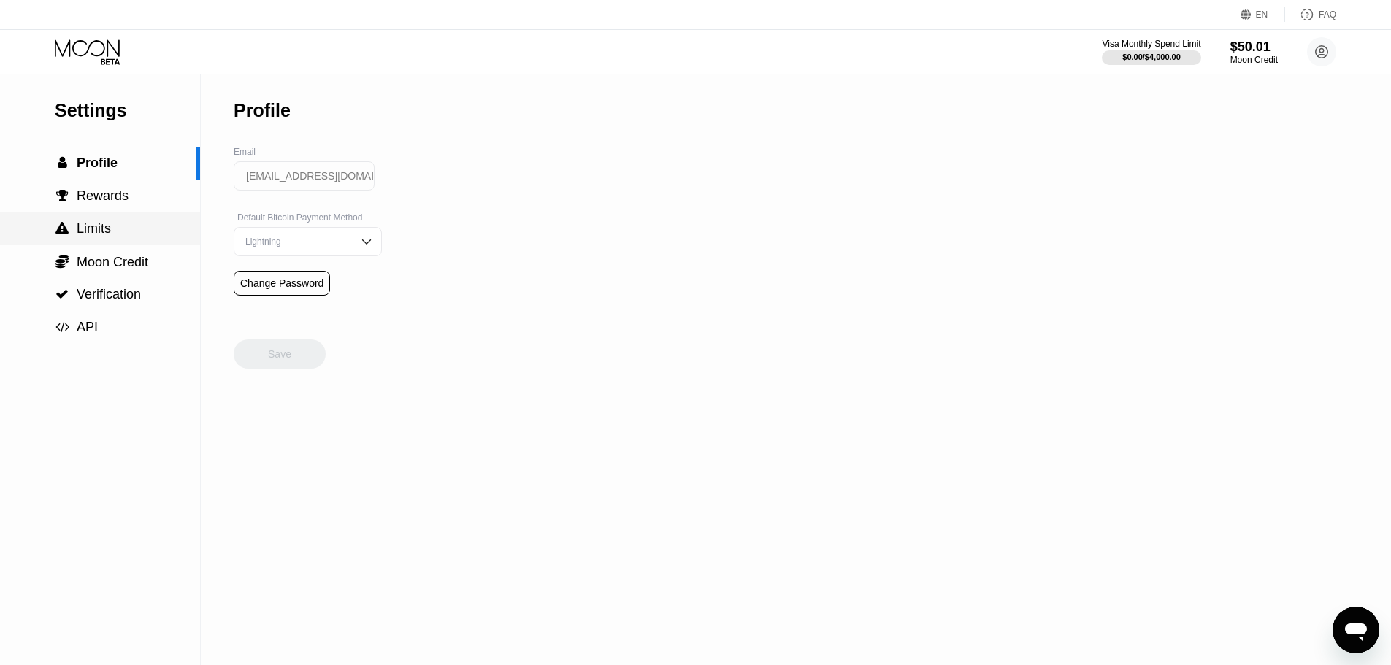
click at [121, 224] on div " Limits" at bounding box center [100, 228] width 200 height 15
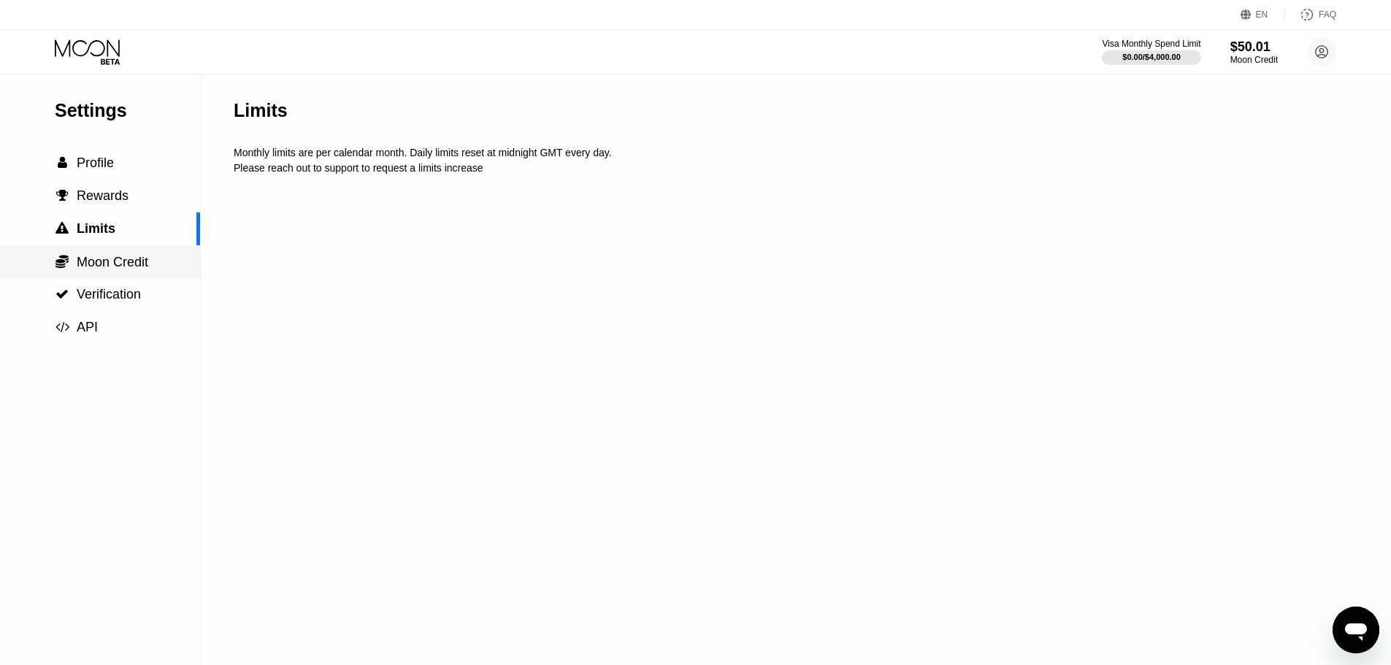
click at [108, 269] on span "Moon Credit" at bounding box center [113, 262] width 72 height 15
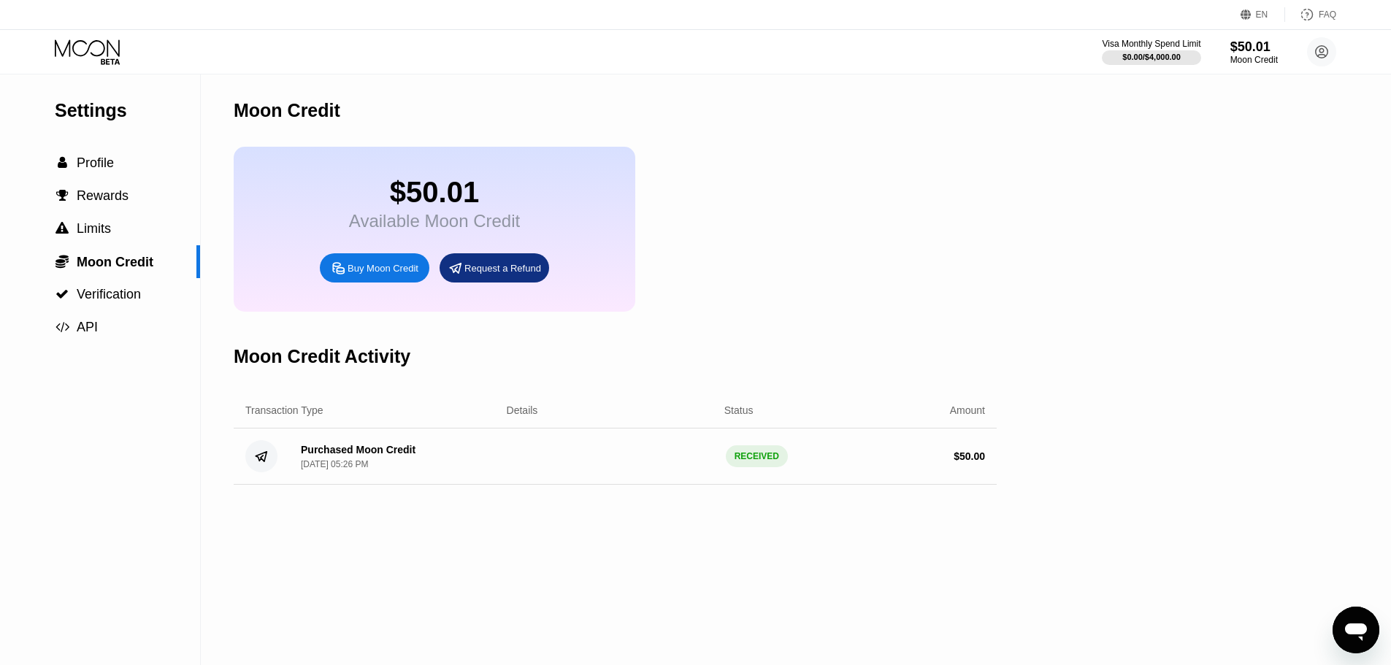
click at [440, 199] on div "$50.01" at bounding box center [434, 192] width 171 height 33
click at [113, 44] on icon at bounding box center [89, 52] width 68 height 26
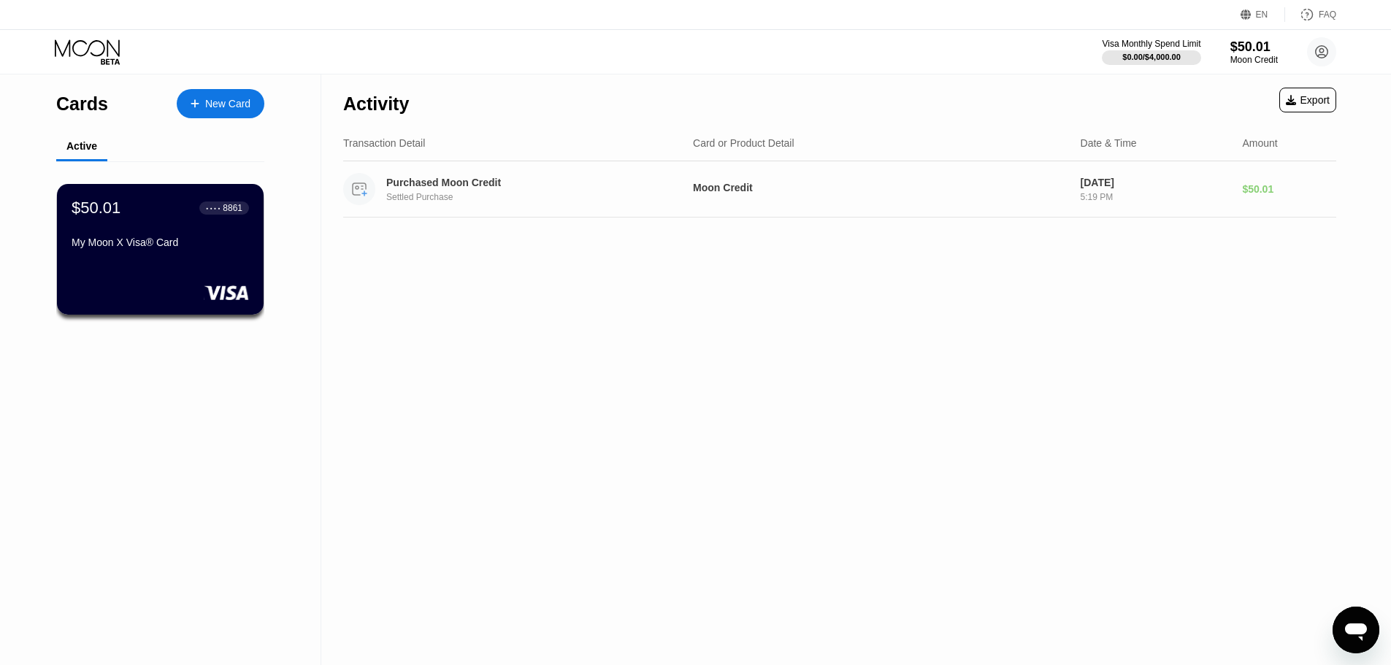
click at [442, 202] on div "Settled Purchase" at bounding box center [538, 197] width 305 height 10
click at [218, 254] on div "My Moon X Visa® Card" at bounding box center [160, 246] width 179 height 18
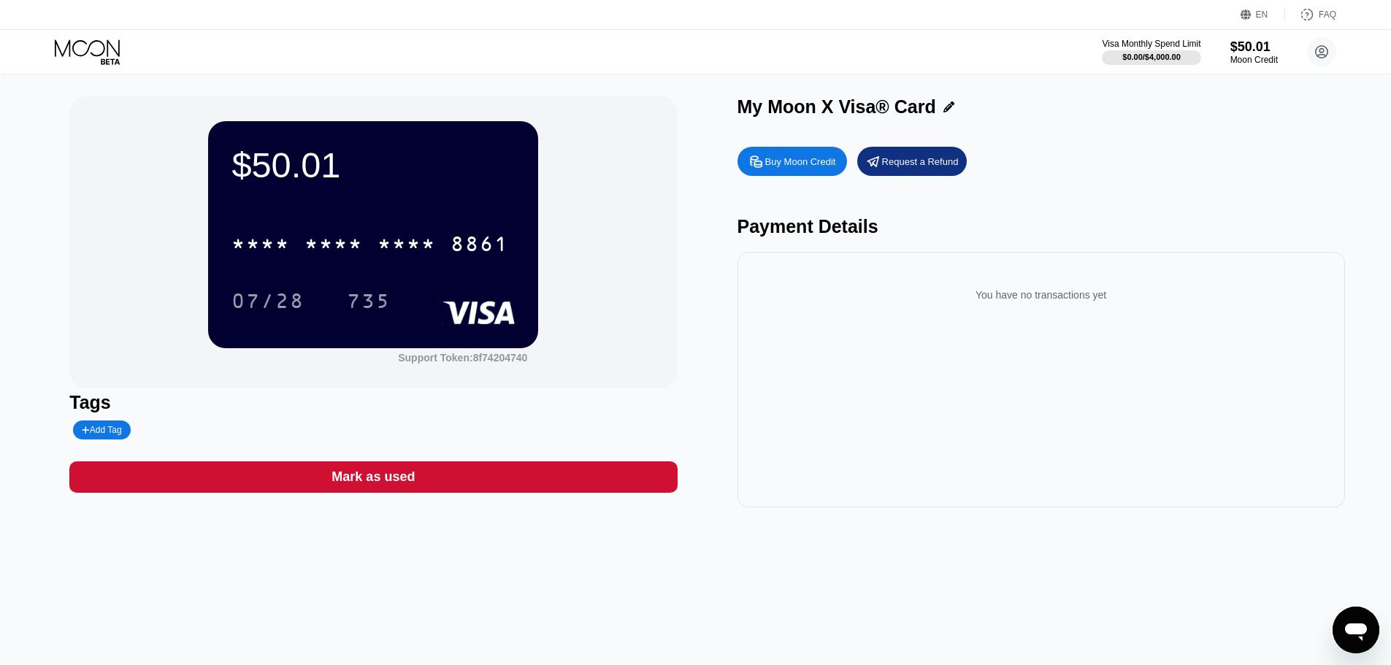
click at [1364, 613] on div "Open messaging window" at bounding box center [1356, 630] width 44 height 44
type textarea "x"
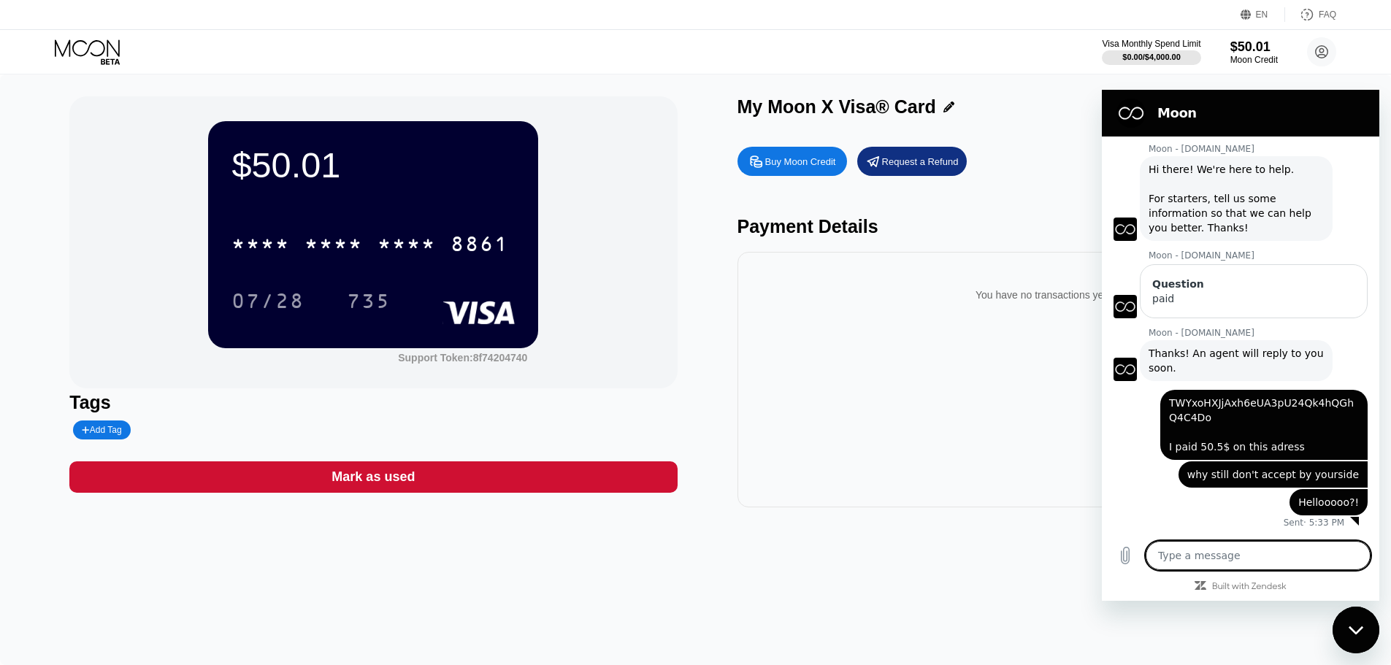
click at [1245, 554] on textarea at bounding box center [1258, 555] width 225 height 29
type textarea "a"
type textarea "x"
type textarea "ae"
type textarea "x"
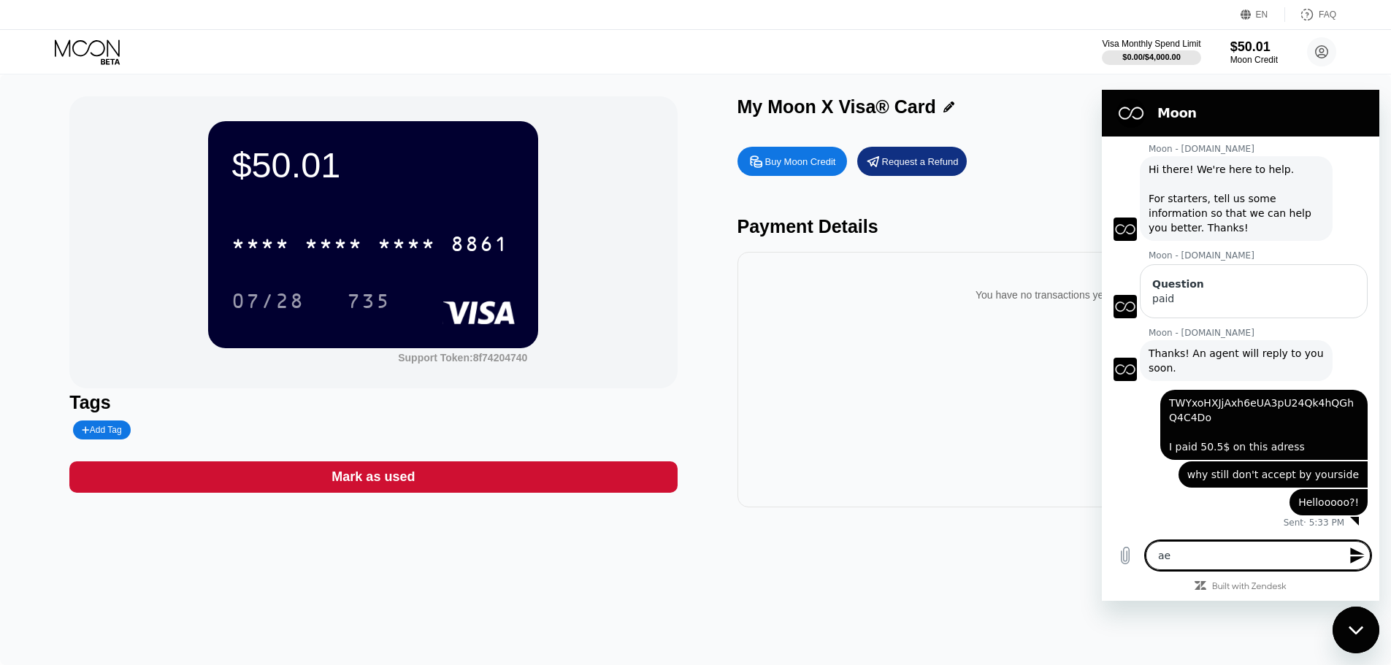
type textarea "ae"
type textarea "x"
type textarea "ae"
type textarea "x"
type textarea "a"
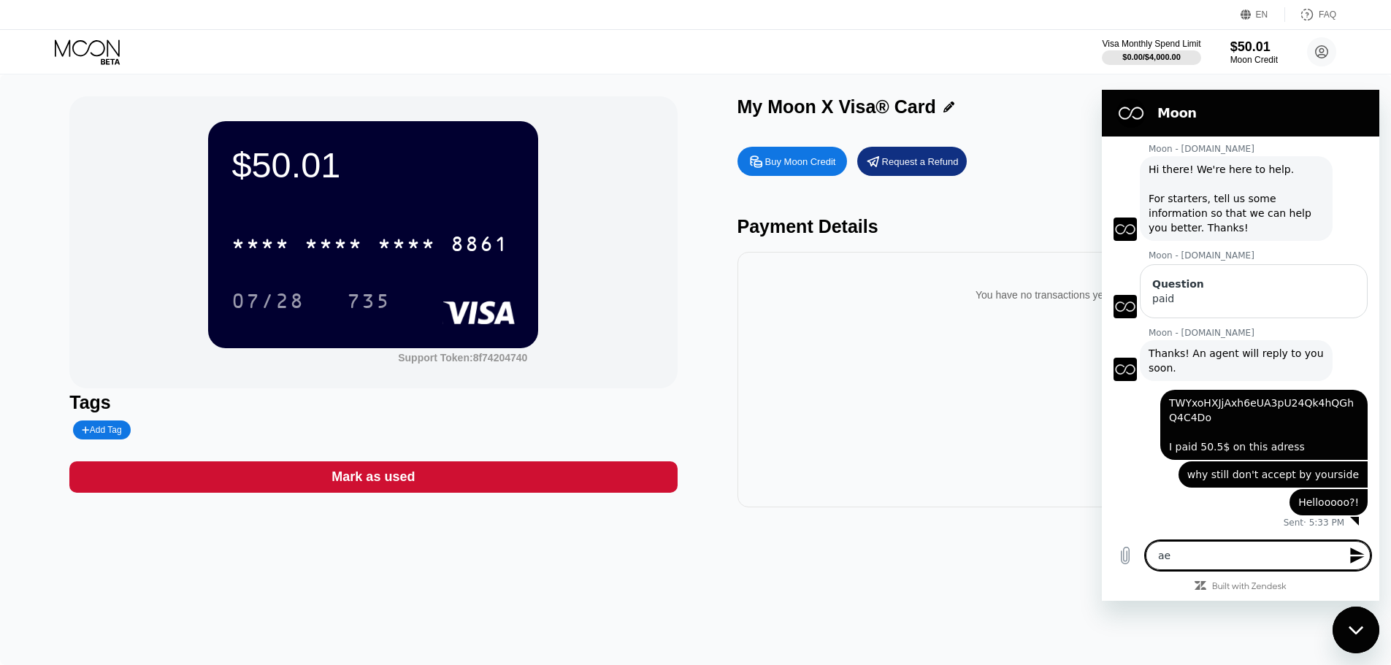
type textarea "x"
type textarea "A"
type textarea "x"
type textarea "AR"
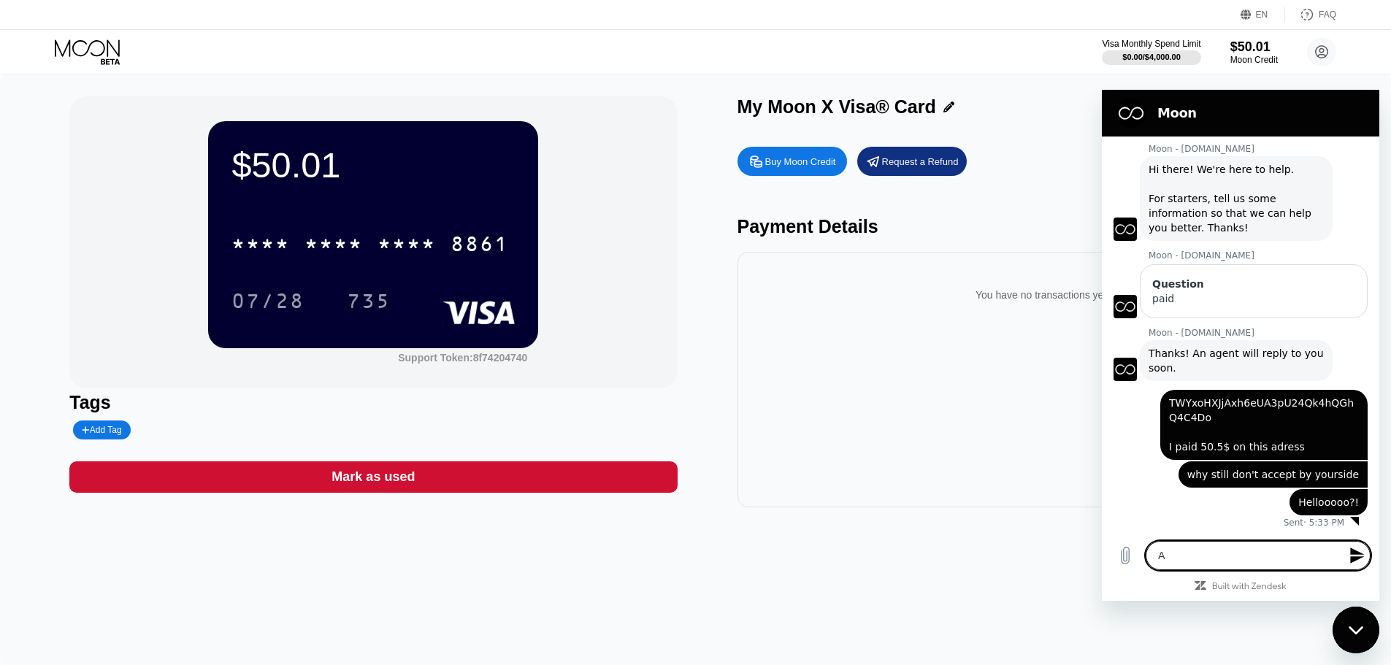
type textarea "x"
type textarea "A"
type textarea "x"
type textarea "Ar"
type textarea "x"
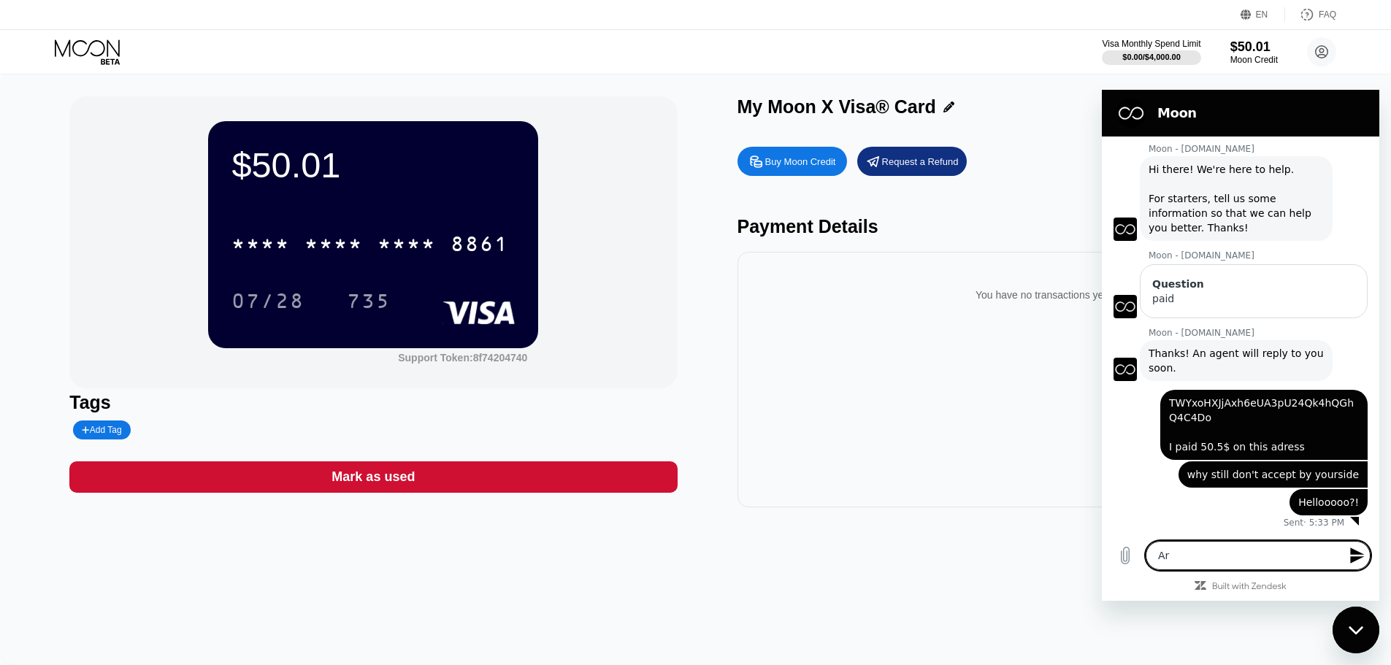
type textarea "Are"
type textarea "x"
type textarea "Are"
type textarea "x"
type textarea "Are y"
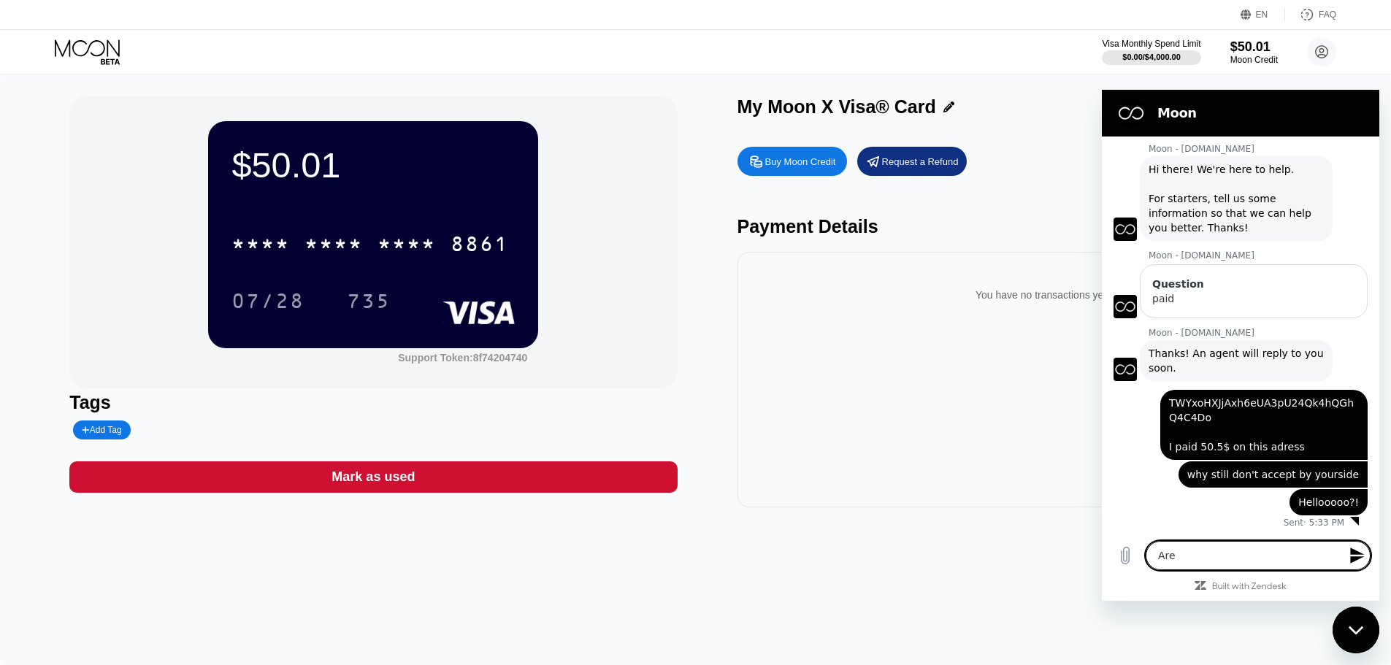
type textarea "x"
type textarea "Are yo"
type textarea "x"
type textarea "Are you"
type textarea "x"
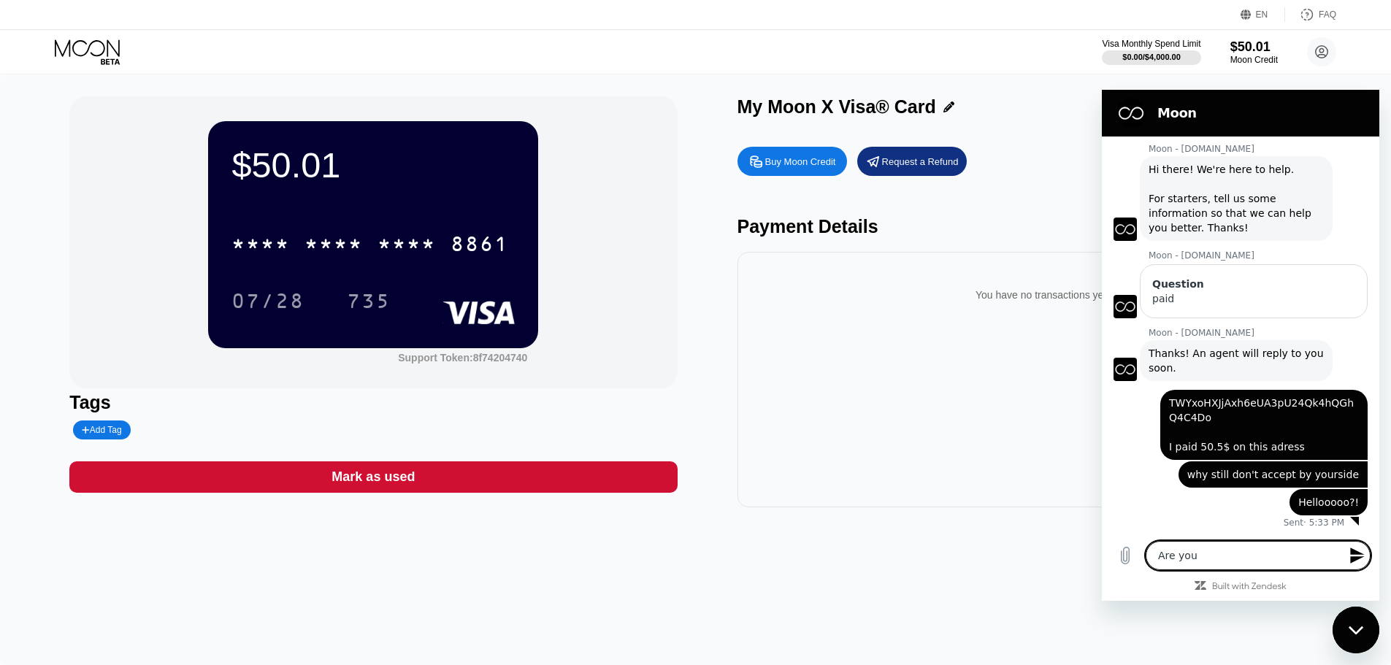
type textarea "Are you"
type textarea "x"
type textarea "Are you t"
type textarea "x"
type textarea "Are you th"
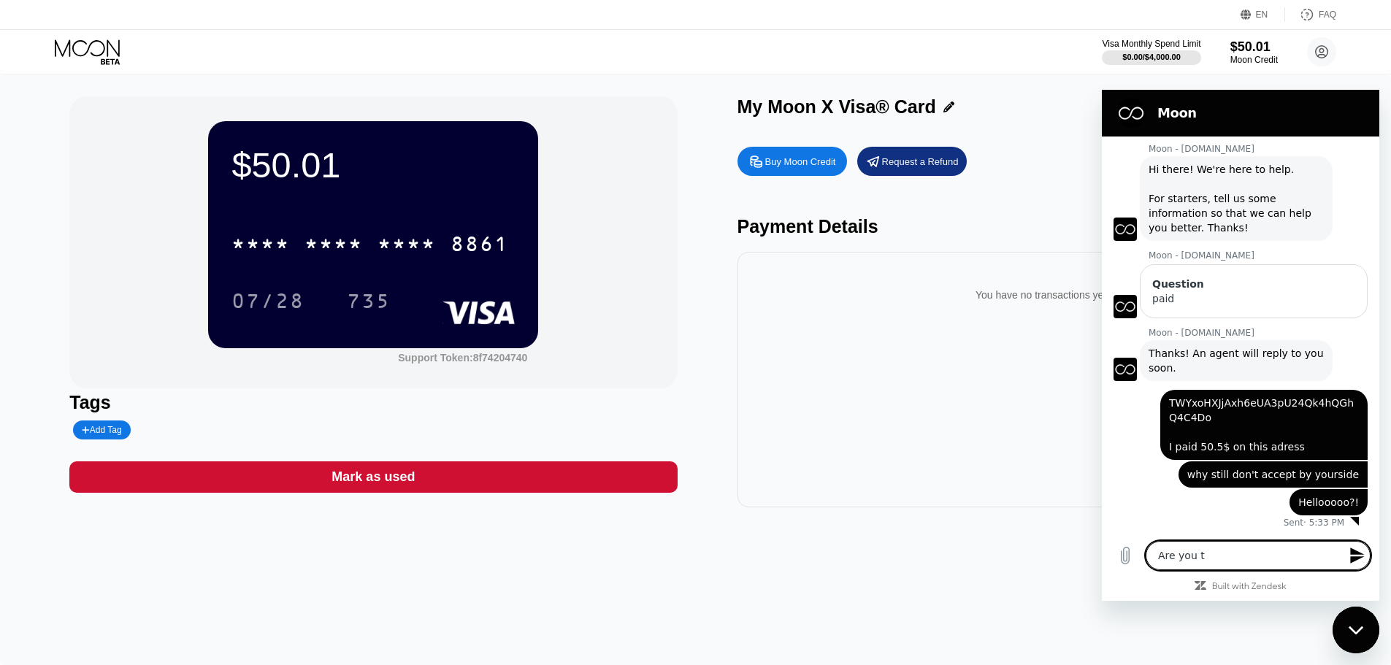
type textarea "x"
type textarea "Are you the"
type textarea "x"
type textarea "Are you ther"
type textarea "x"
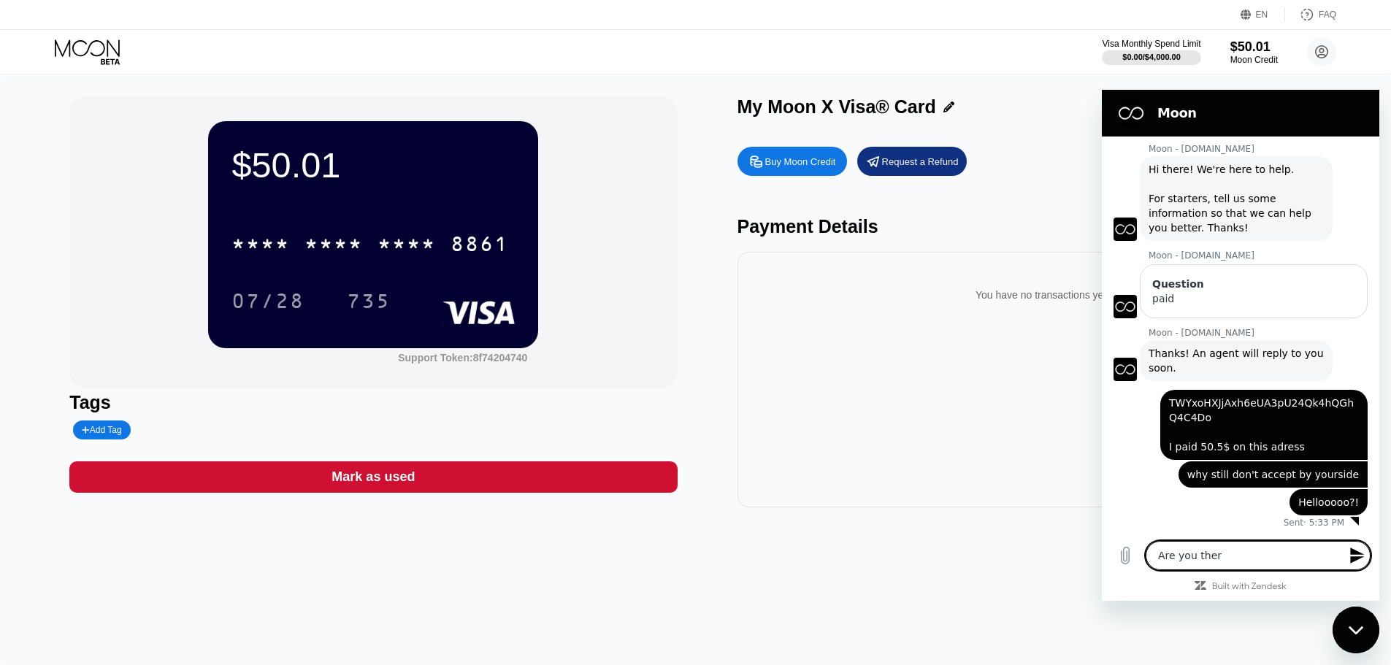
type textarea "Are you there"
type textarea "x"
type textarea "Are you there>"
type textarea "x"
type textarea "Are you there"
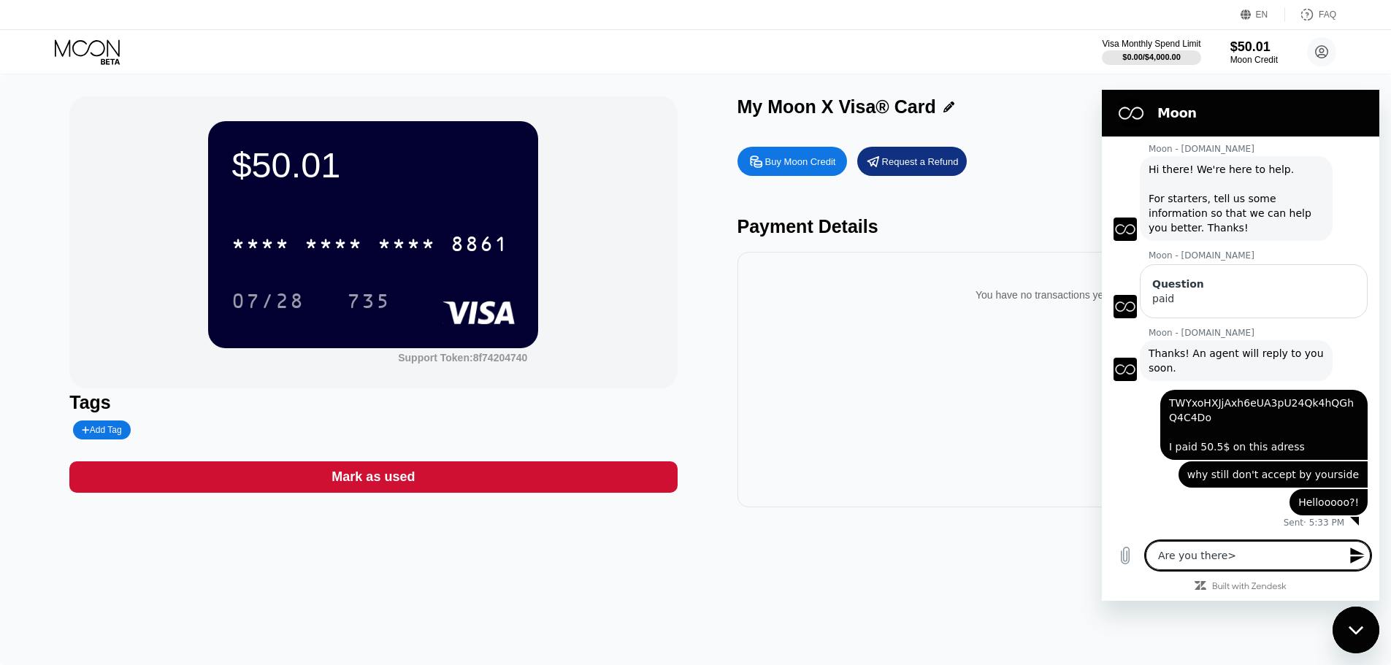
type textarea "x"
type textarea "Are you there?"
type textarea "x"
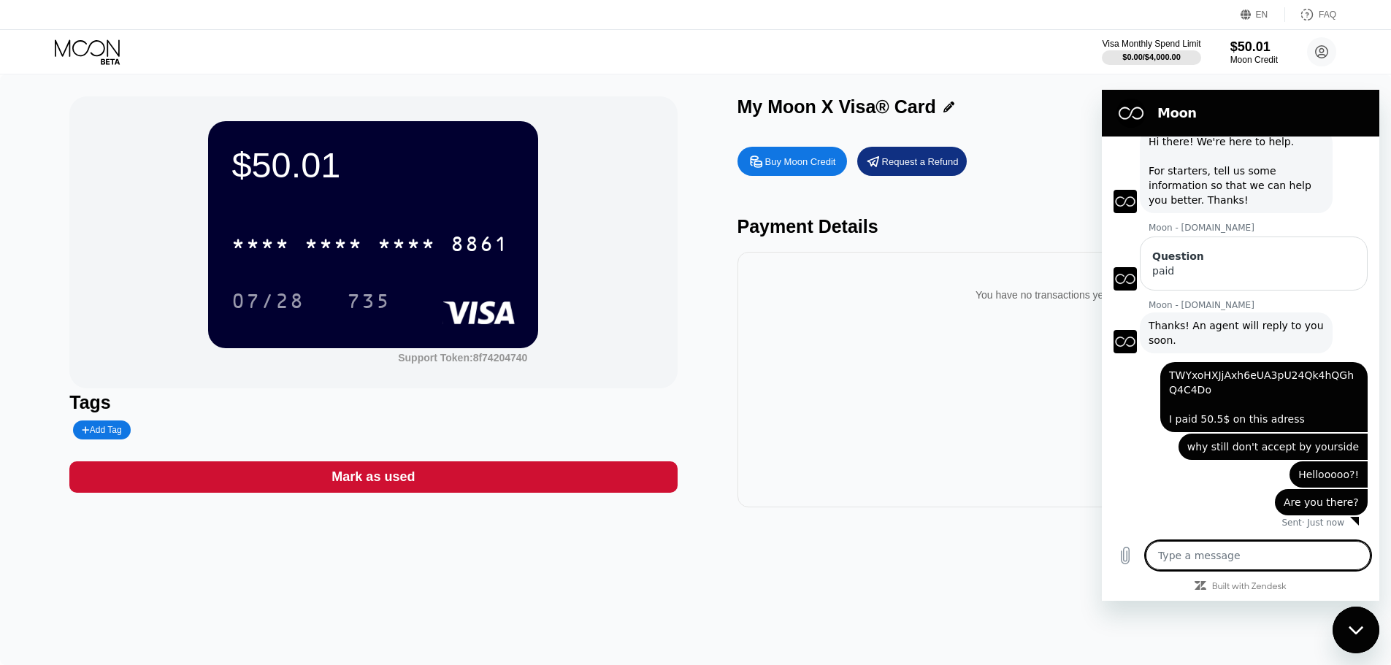
click at [1202, 561] on textarea at bounding box center [1258, 555] width 225 height 29
type textarea "e"
type textarea "x"
type textarea "er"
type textarea "x"
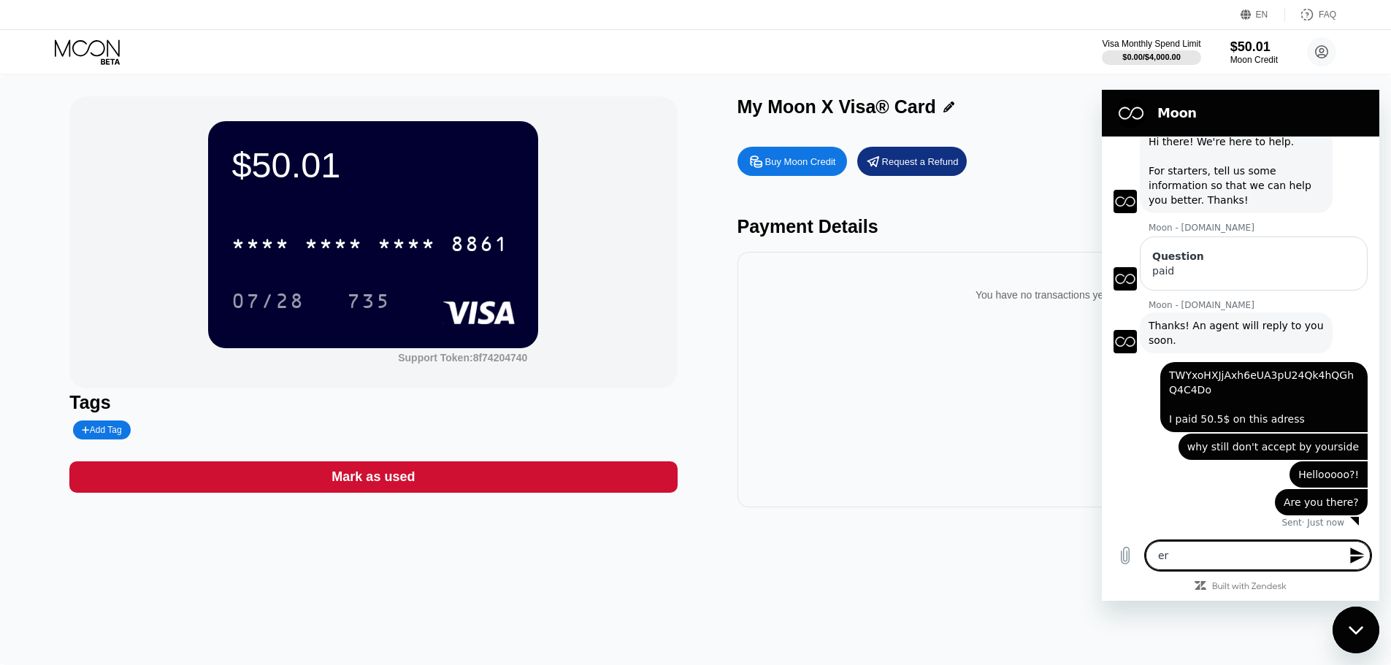
type textarea "err"
type textarea "x"
type textarea "erro"
type textarea "x"
type textarea "error"
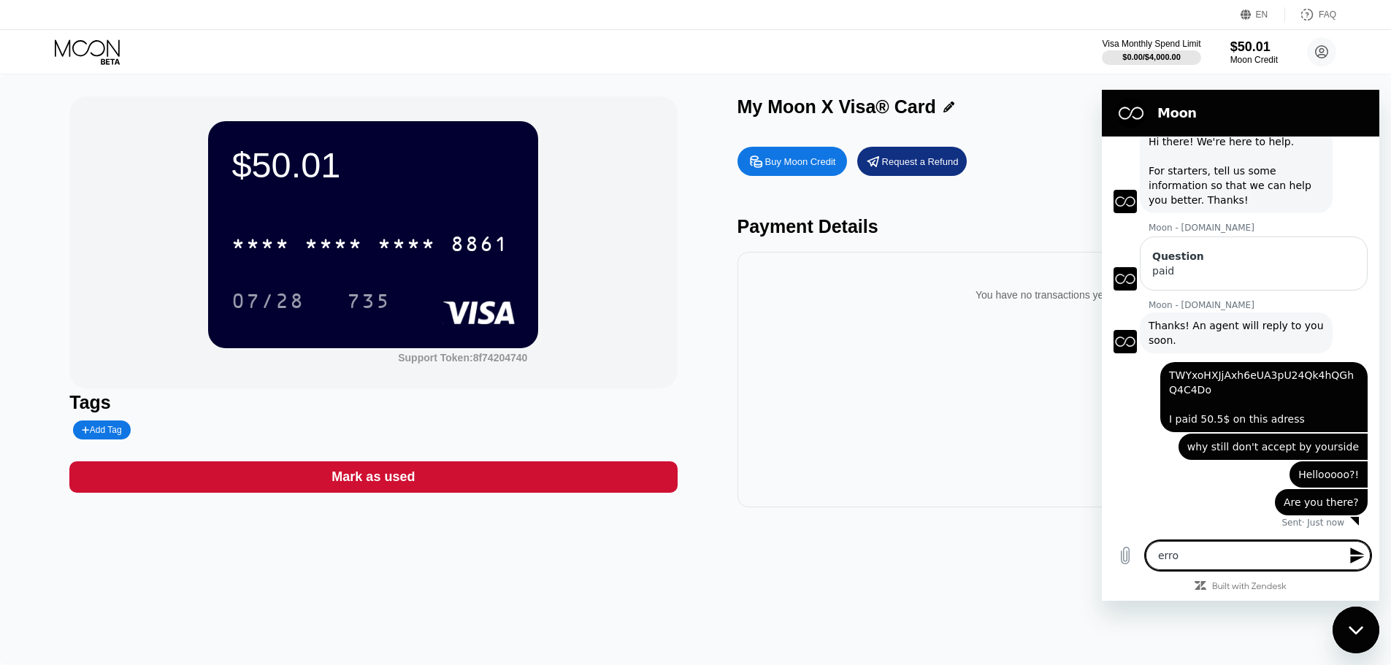
type textarea "x"
type textarea "error"
type textarea "x"
type textarea "error c"
type textarea "x"
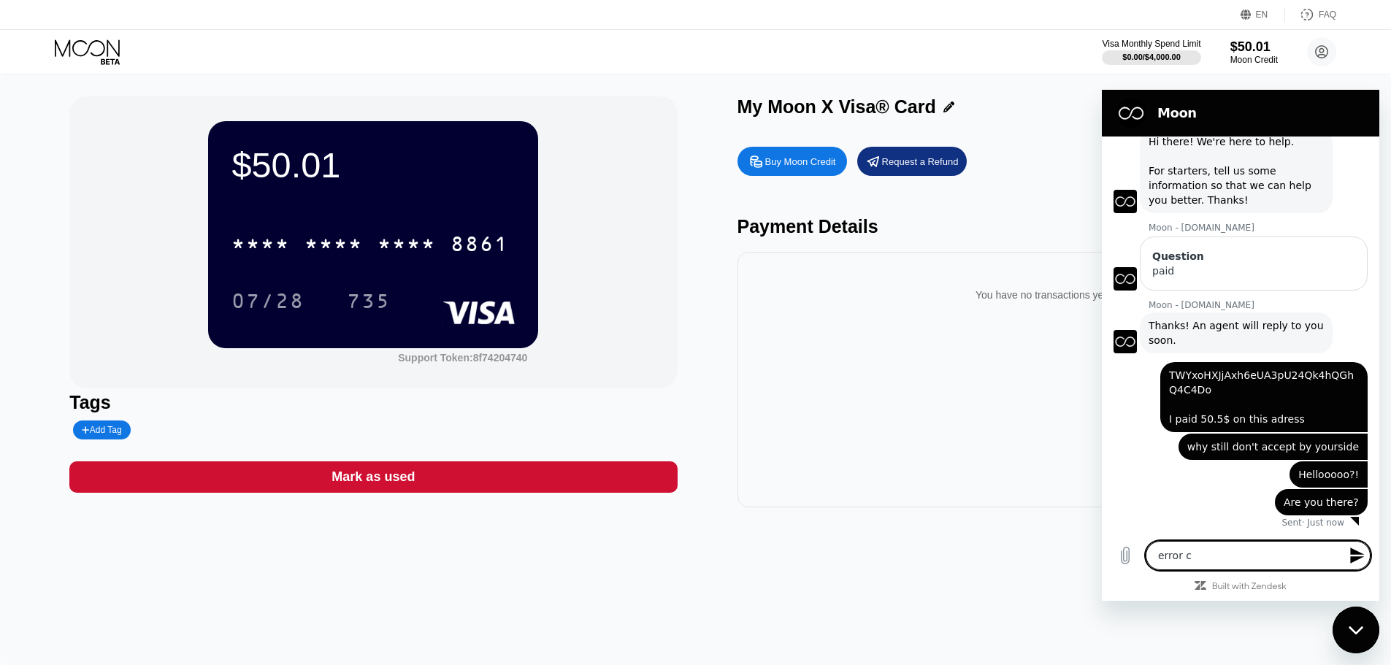
type textarea "error ca"
type textarea "x"
type textarea "error car"
type textarea "x"
type textarea "error card"
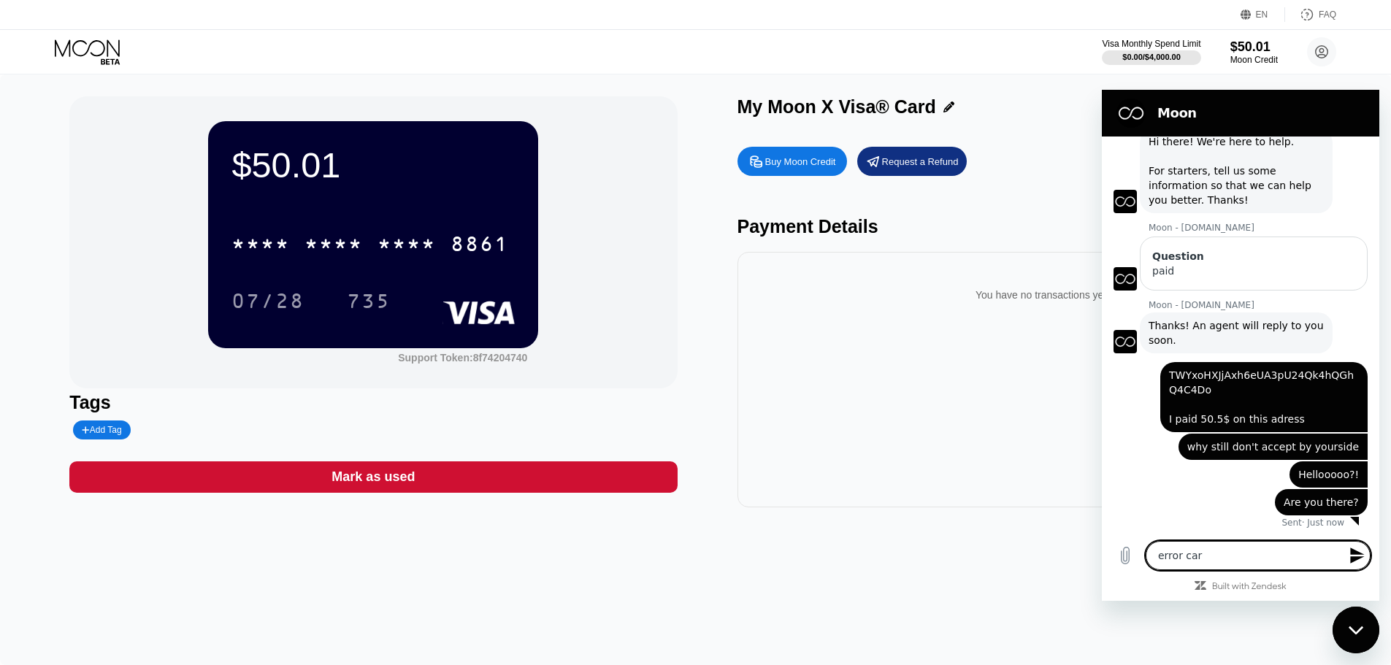
type textarea "x"
type textarea "error card"
type textarea "x"
type textarea "error card i"
type textarea "x"
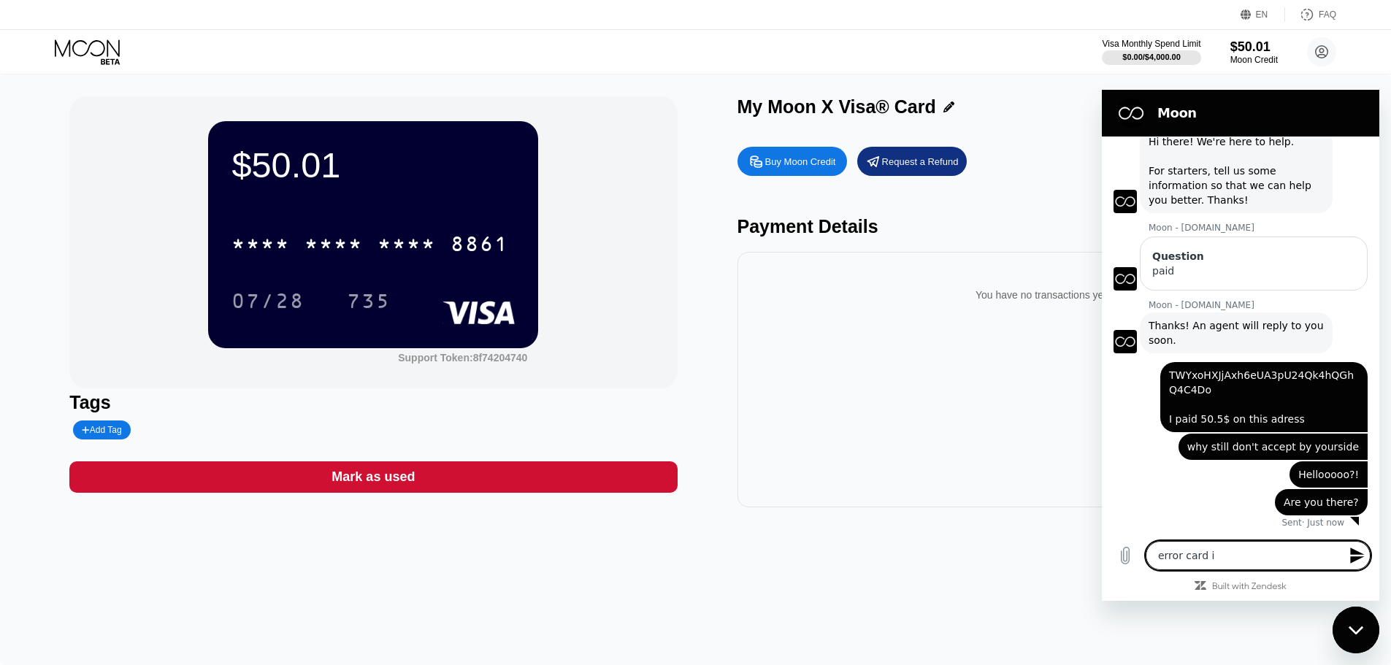
type textarea "error card in"
type textarea "x"
type textarea "error card in"
type textarea "x"
type textarea "error card in t"
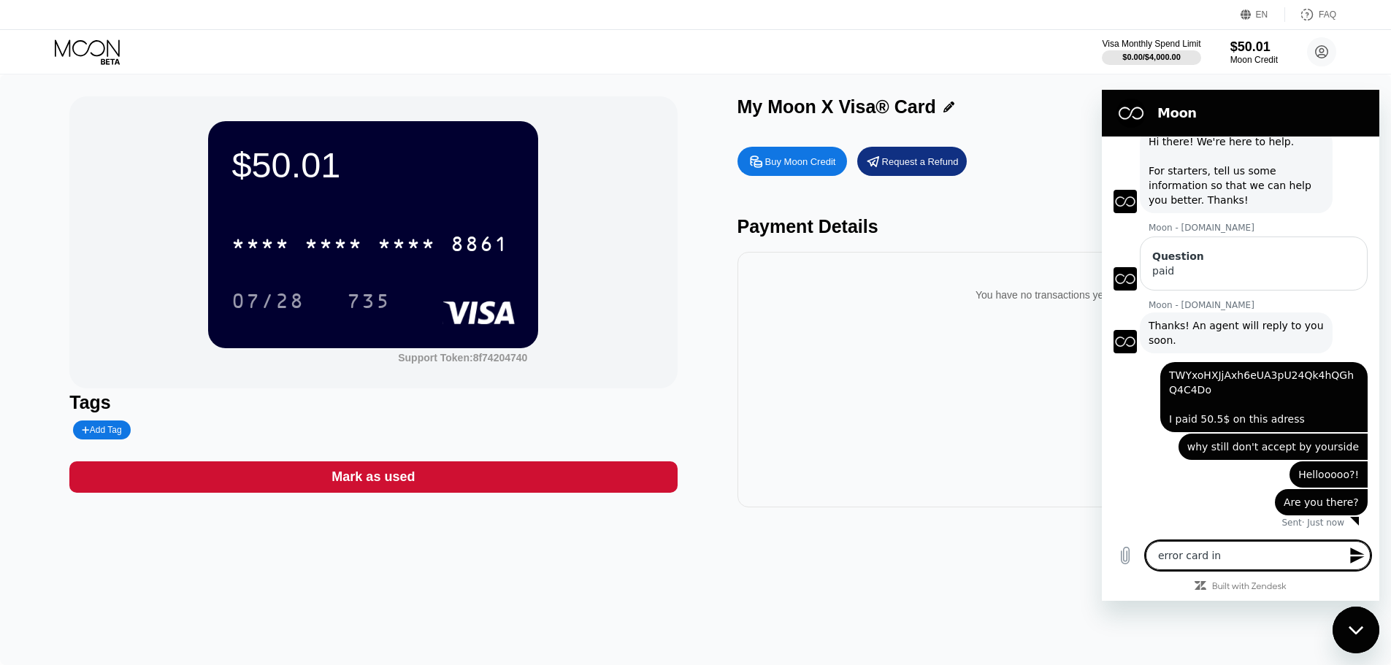
type textarea "x"
type textarea "error card in te"
type textarea "x"
type textarea "error card in tel"
type textarea "x"
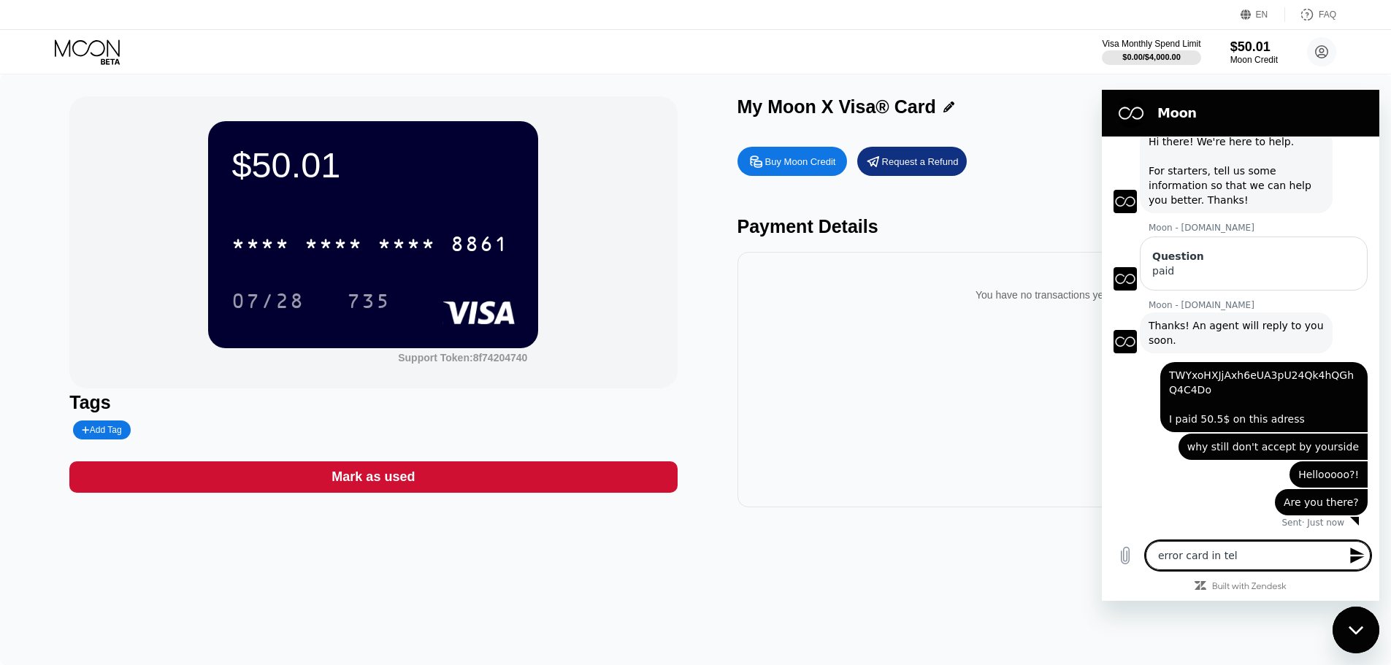
type textarea "error card in tele"
type textarea "x"
type textarea "error card in teleg"
type textarea "x"
type textarea "error card in telegr"
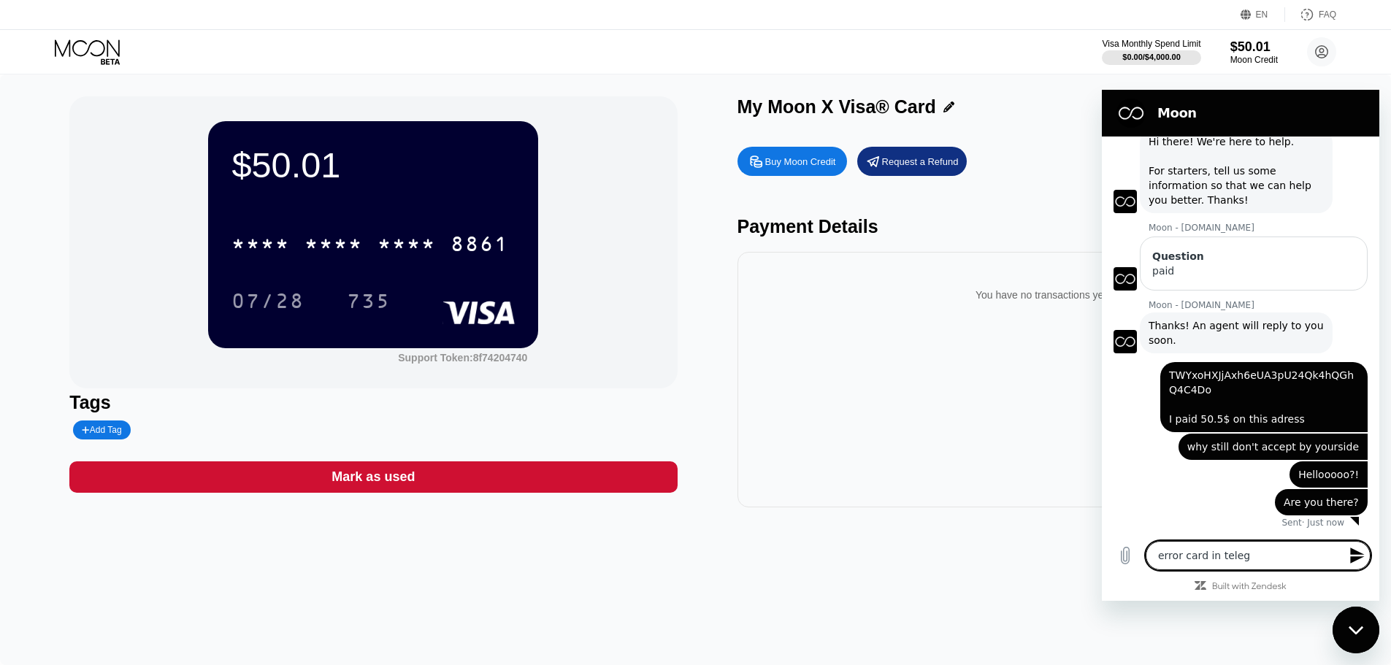
type textarea "x"
type textarea "error card in telegra"
type textarea "x"
type textarea "error card in telegram"
type textarea "x"
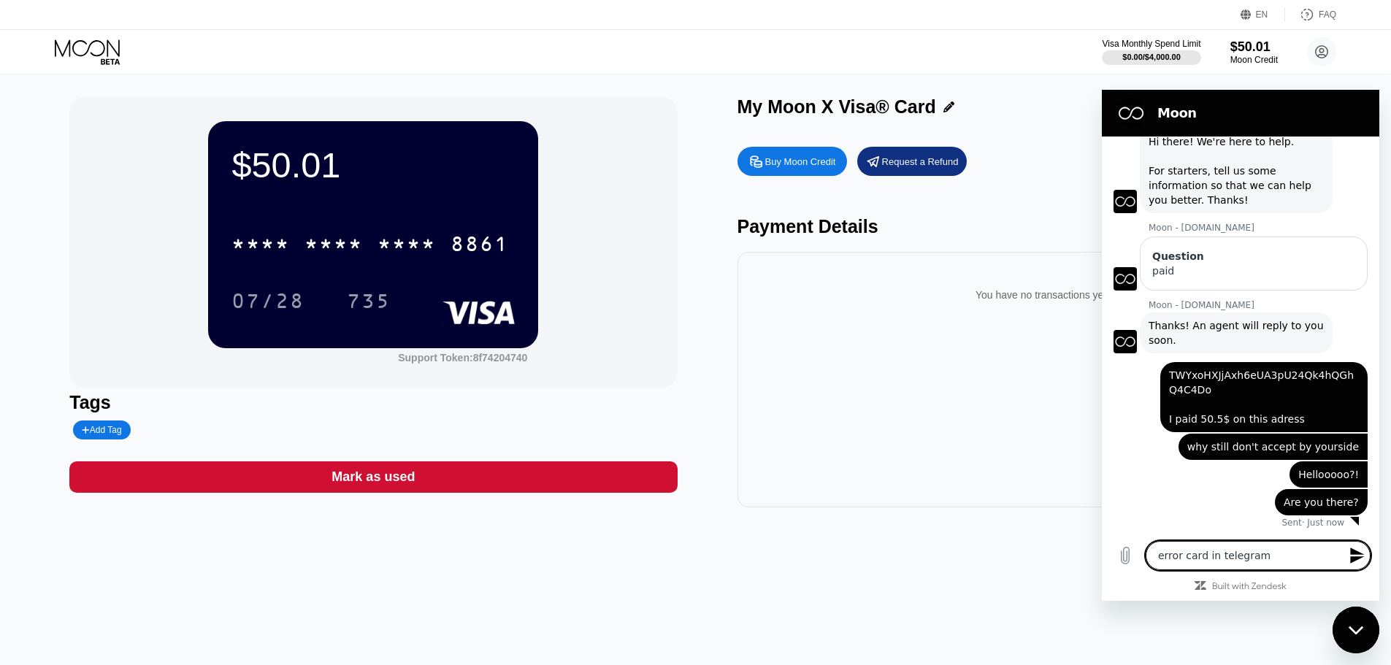
type textarea "error card in telegram"
type textarea "x"
type textarea "error card in telegram a"
type textarea "x"
type textarea "error card in telegram an"
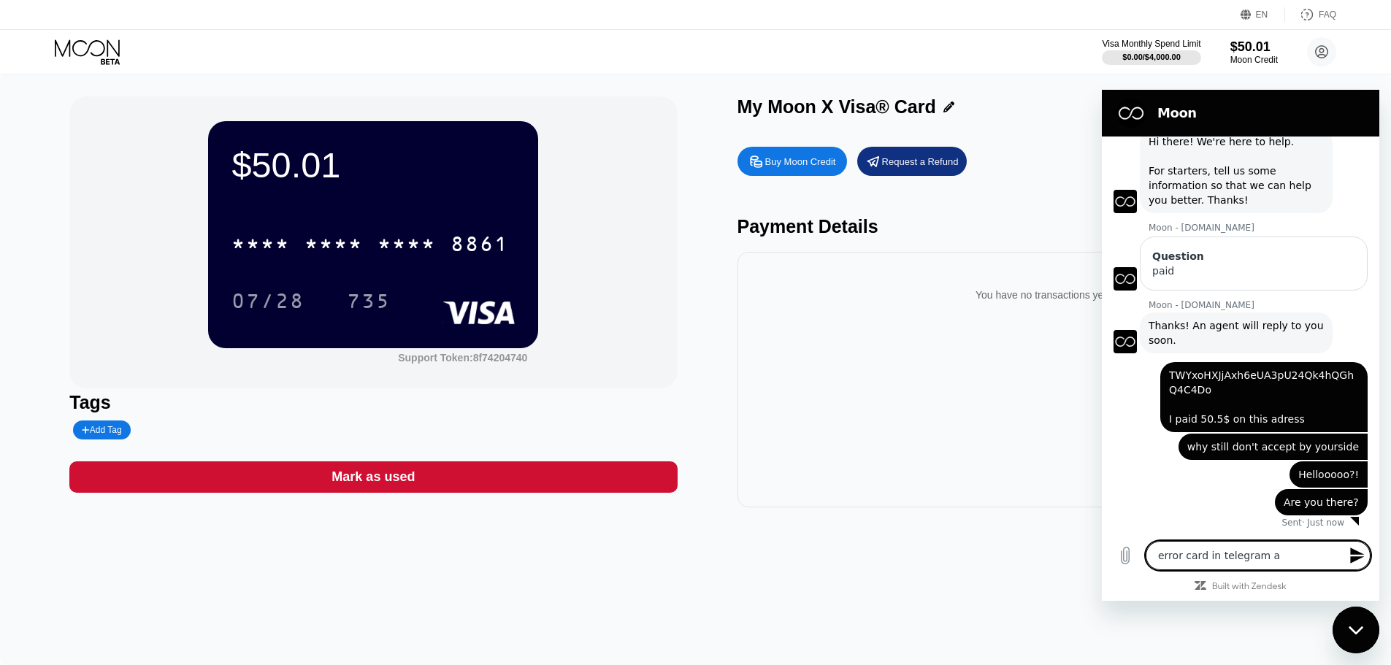
type textarea "x"
type textarea "error card in telegram and"
type textarea "x"
type textarea "error card in telegram and"
type textarea "x"
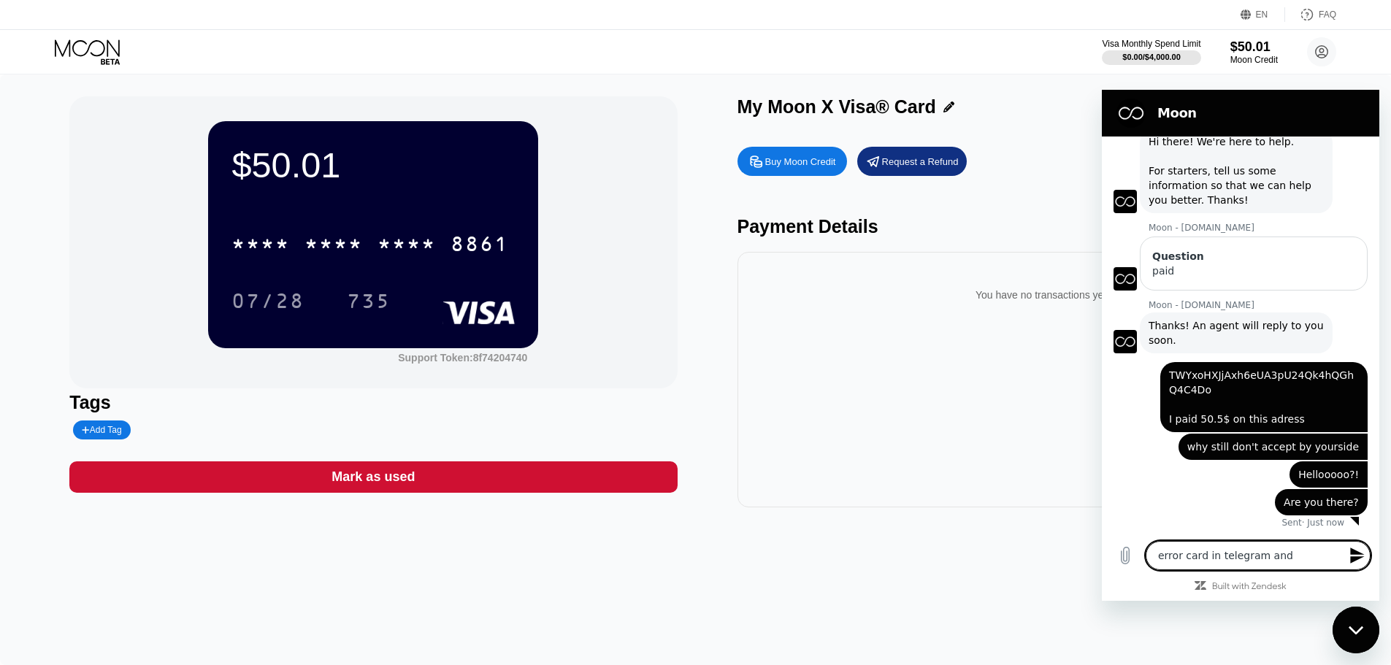
type textarea "error card in telegram and x"
type textarea "x"
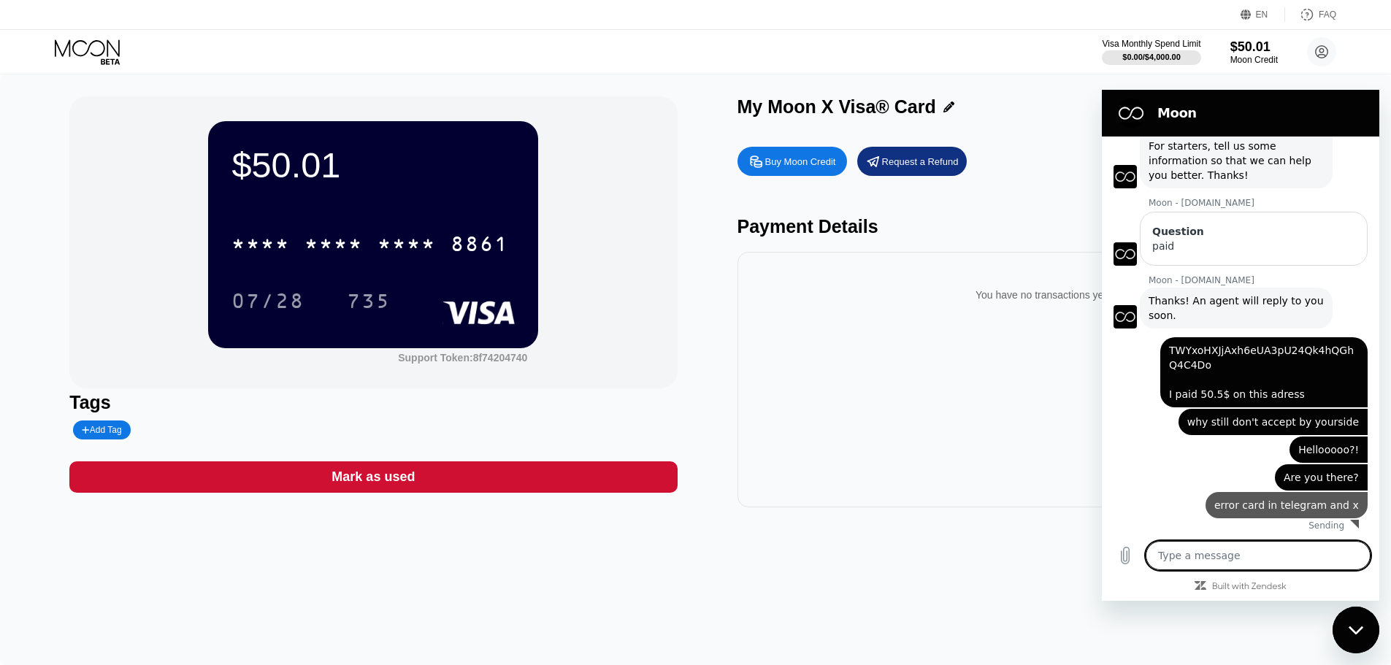
type textarea "x"
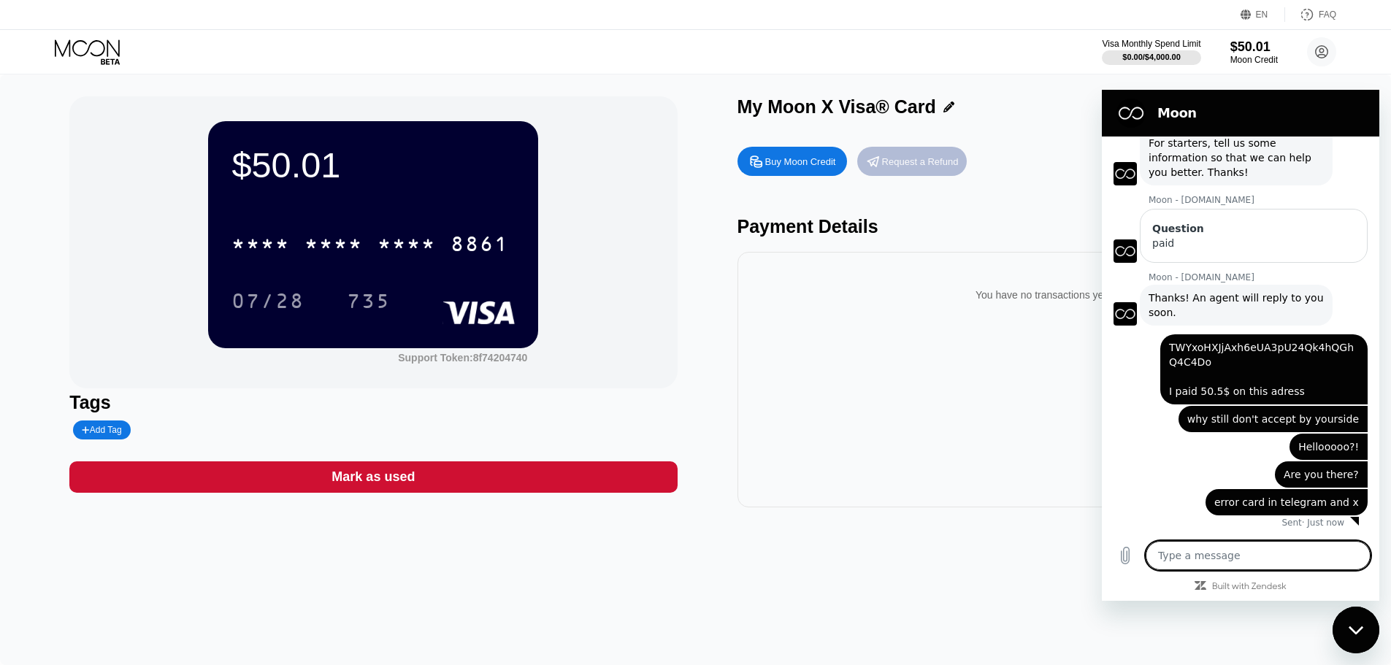
click at [904, 168] on div "Request a Refund" at bounding box center [920, 162] width 77 height 12
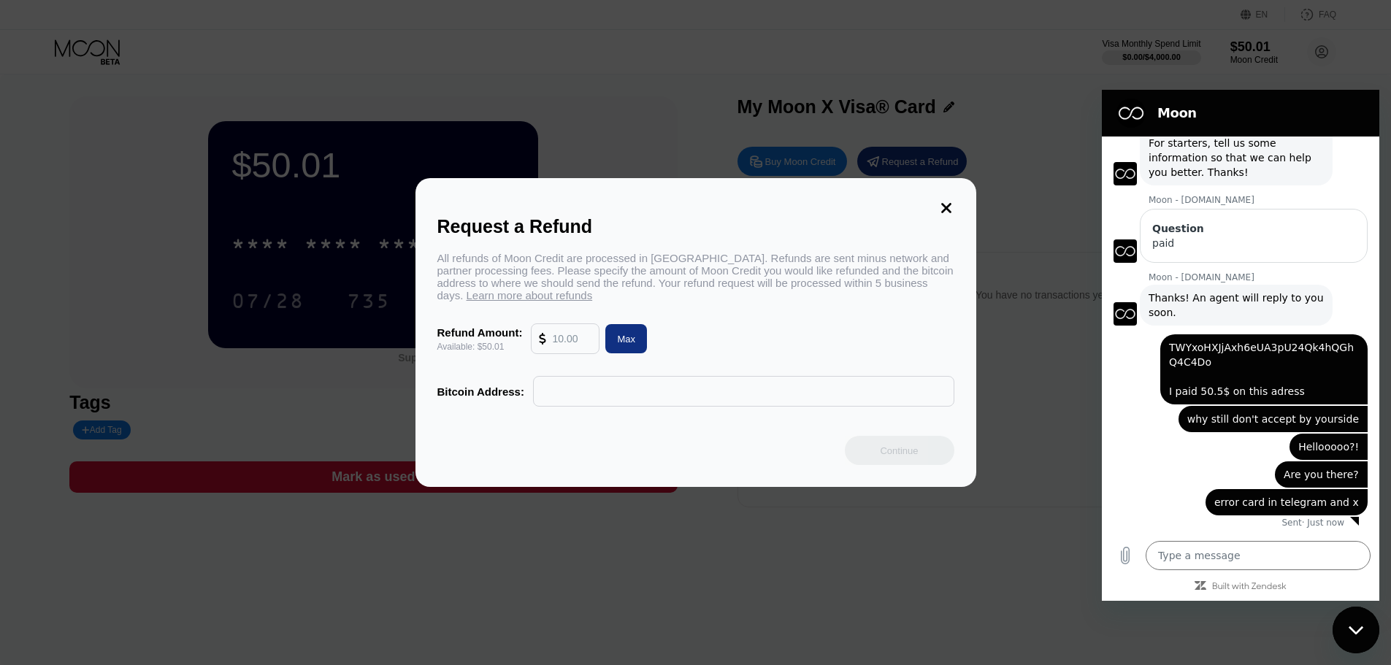
click at [566, 350] on input "text" at bounding box center [571, 338] width 39 height 29
type input "50.01"
click at [630, 343] on div "Max" at bounding box center [626, 339] width 18 height 12
click at [624, 407] on div at bounding box center [743, 391] width 421 height 31
click at [590, 395] on input "text" at bounding box center [743, 391] width 405 height 29
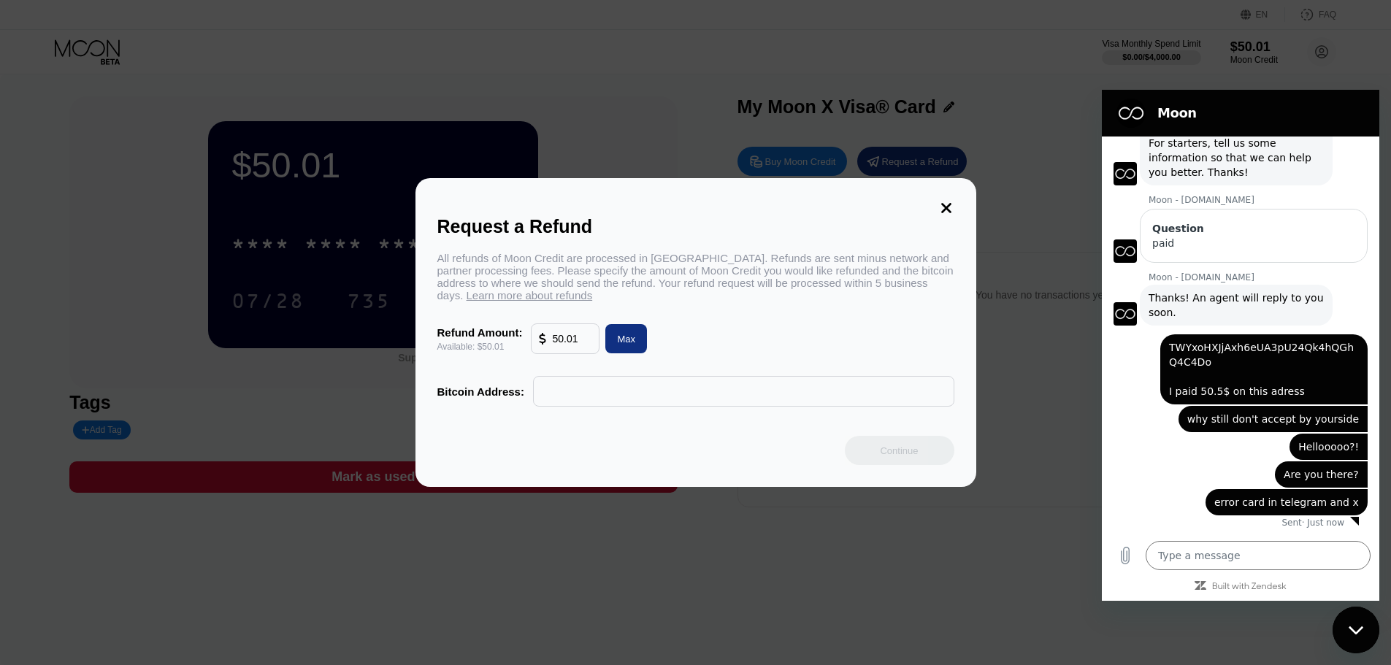
click at [948, 202] on icon at bounding box center [946, 208] width 16 height 16
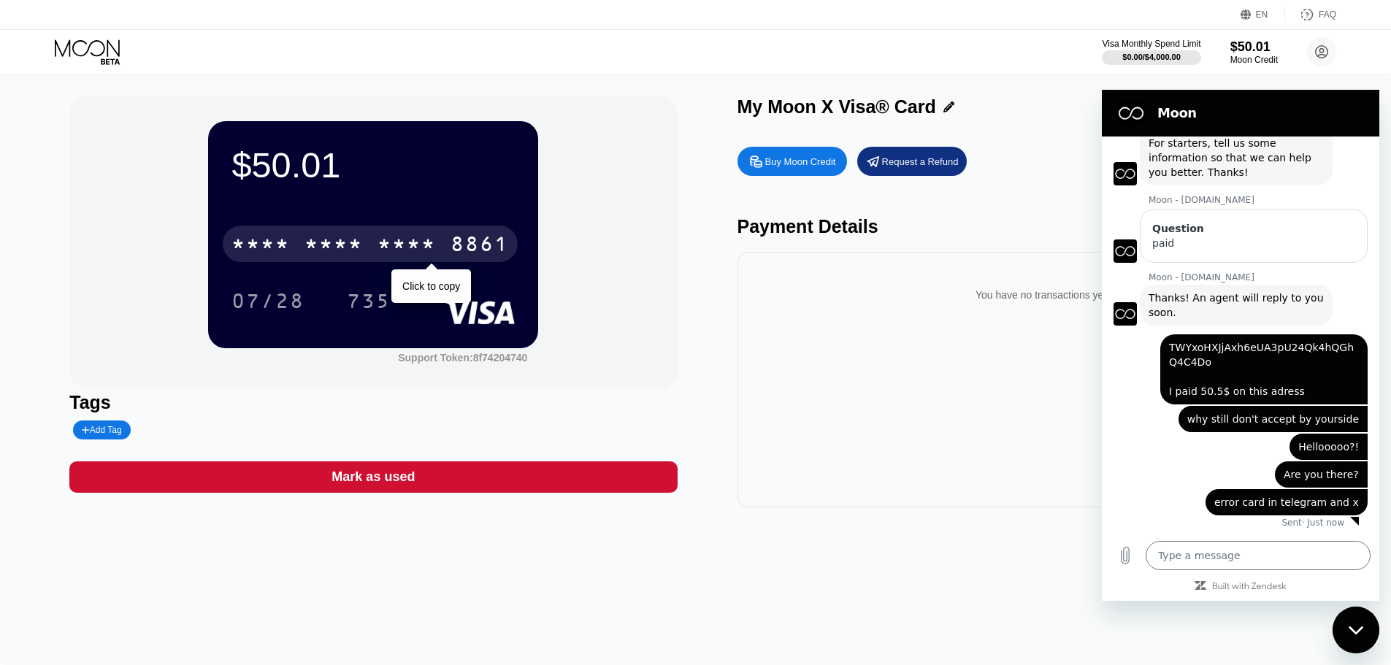
click at [481, 238] on div "8861" at bounding box center [480, 245] width 58 height 23
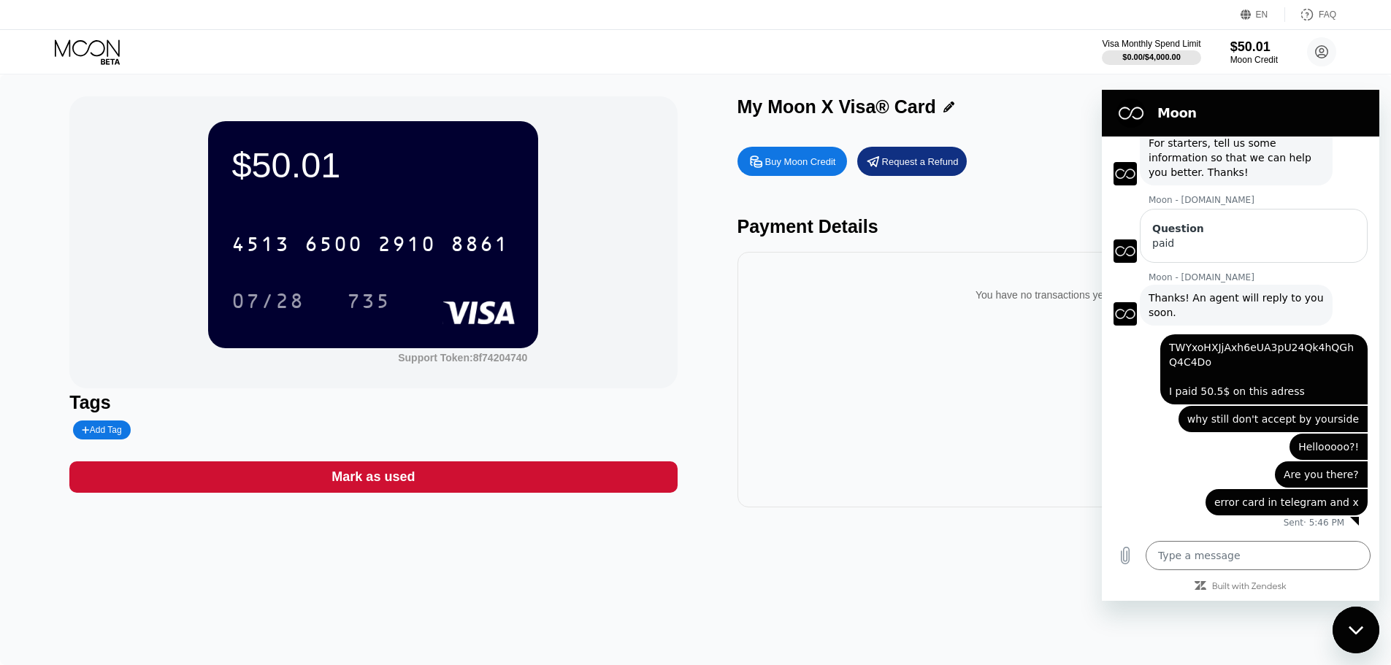
type textarea "x"
